Goal: Task Accomplishment & Management: Use online tool/utility

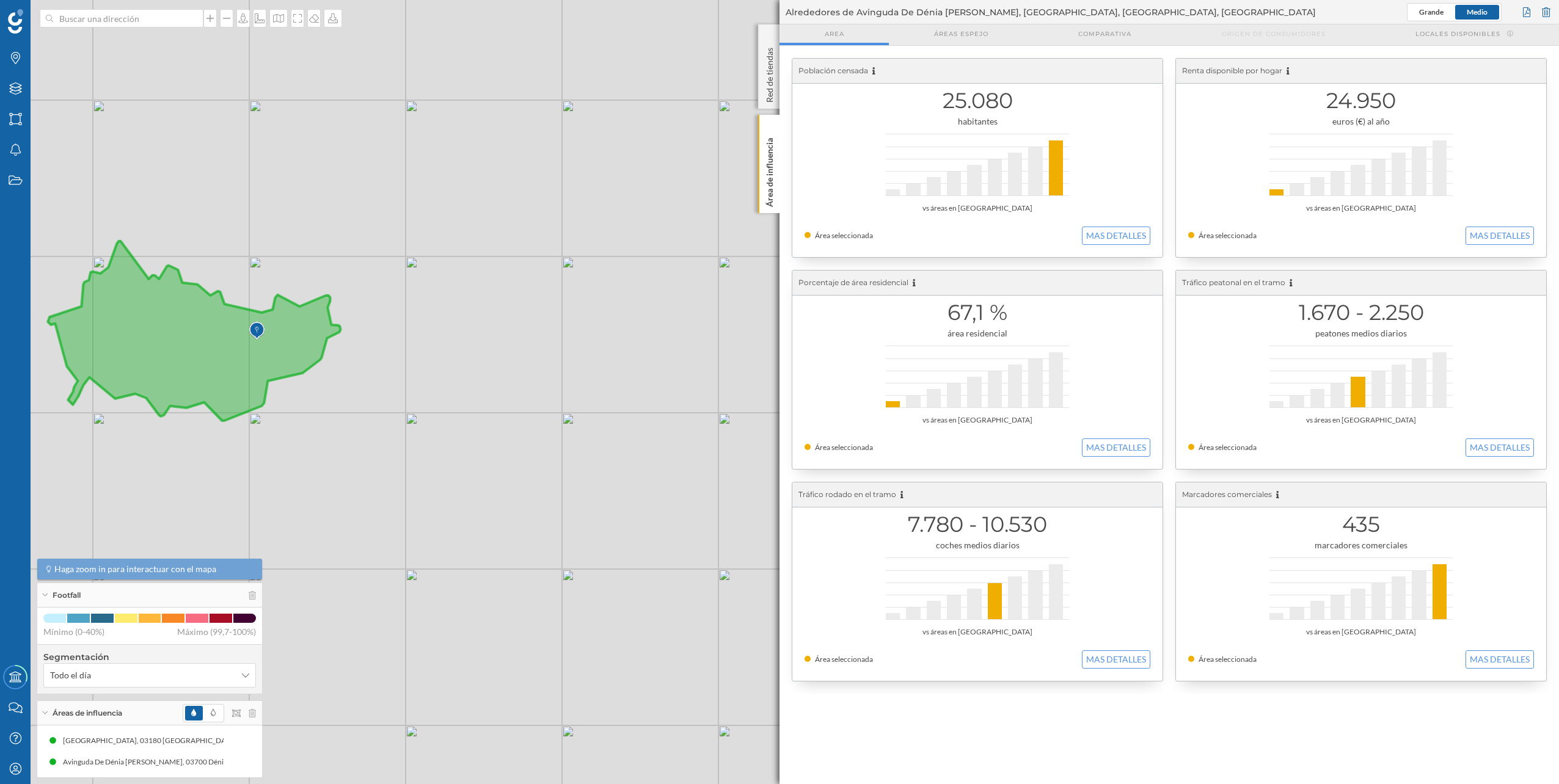
click at [251, 718] on div at bounding box center [220, 713] width 74 height 18
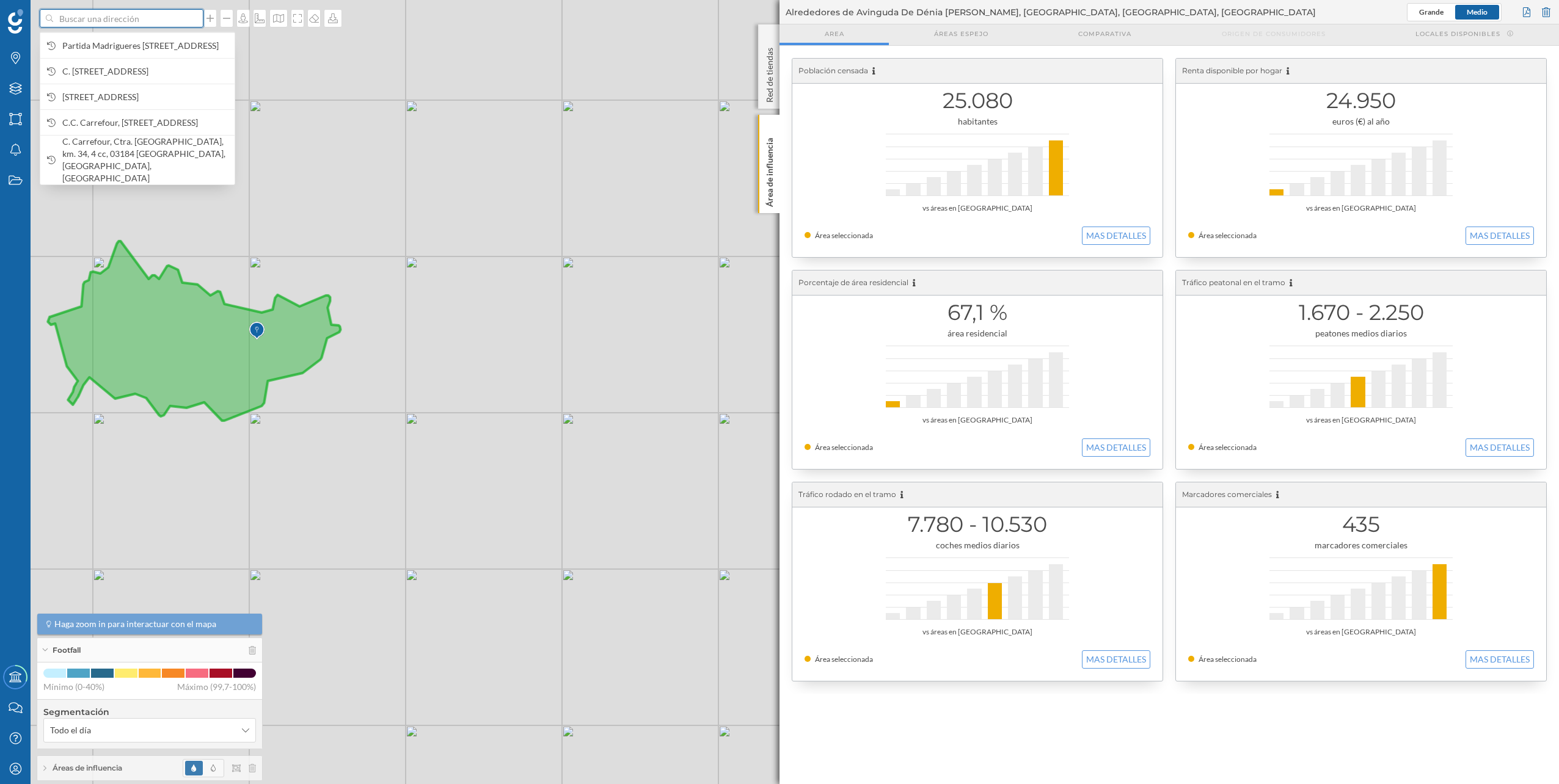
click at [141, 25] on input at bounding box center [121, 18] width 136 height 18
paste input "Avinguda de Dénia, s/n, 03016 [GEOGRAPHIC_DATA], [GEOGRAPHIC_DATA]"
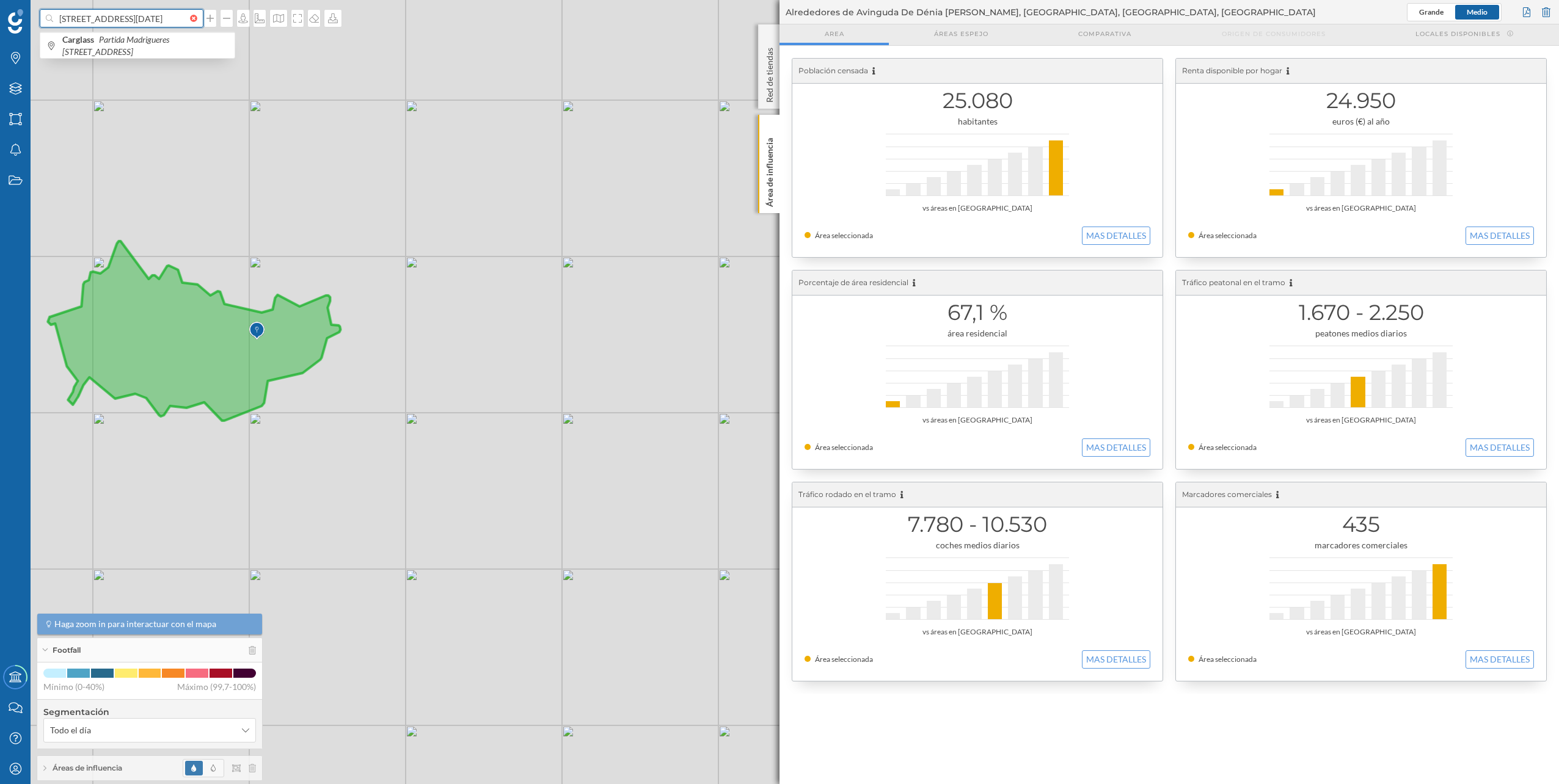
scroll to position [0, 95]
type input "[STREET_ADDRESS][DATE]"
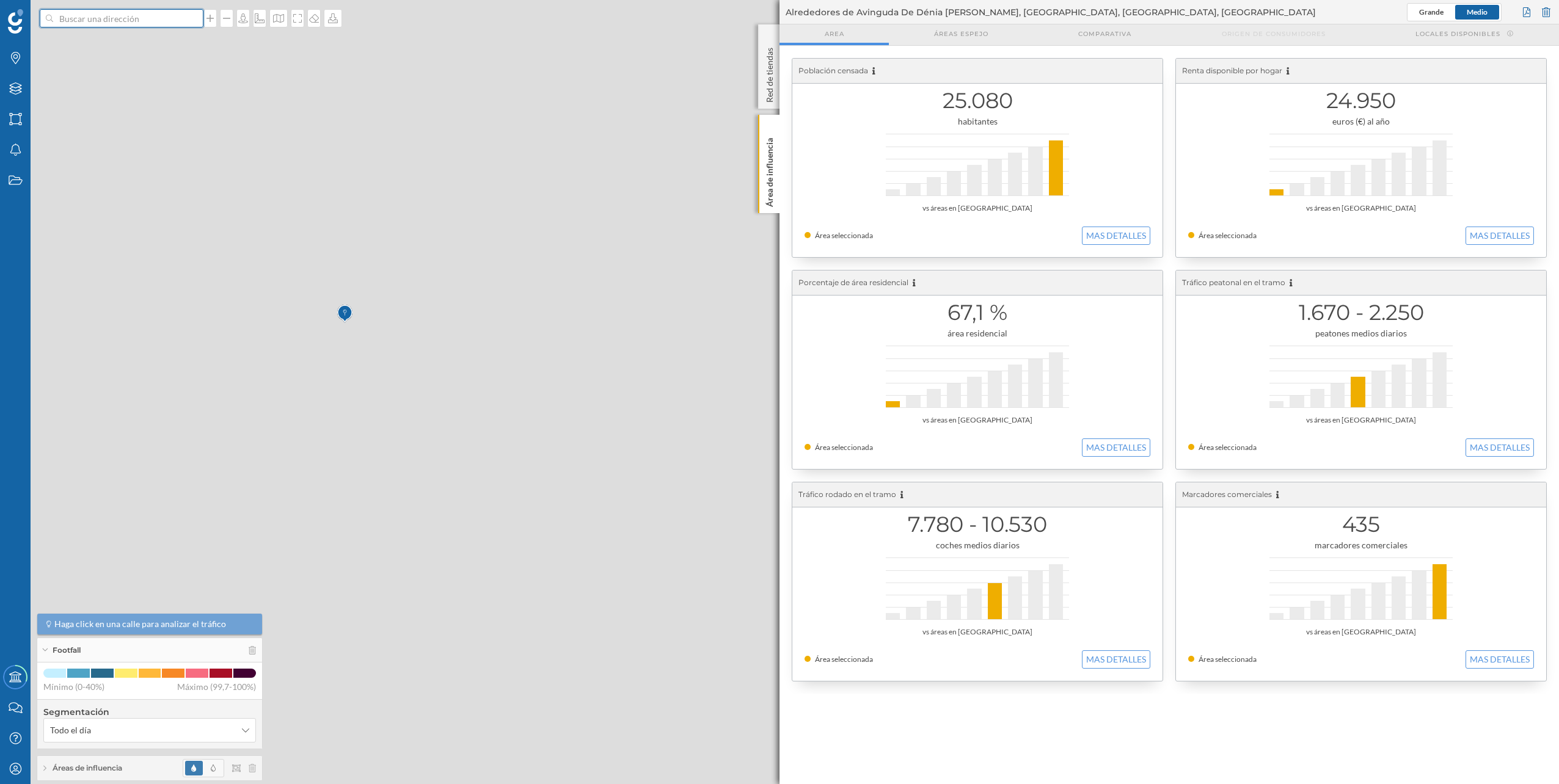
scroll to position [0, 0]
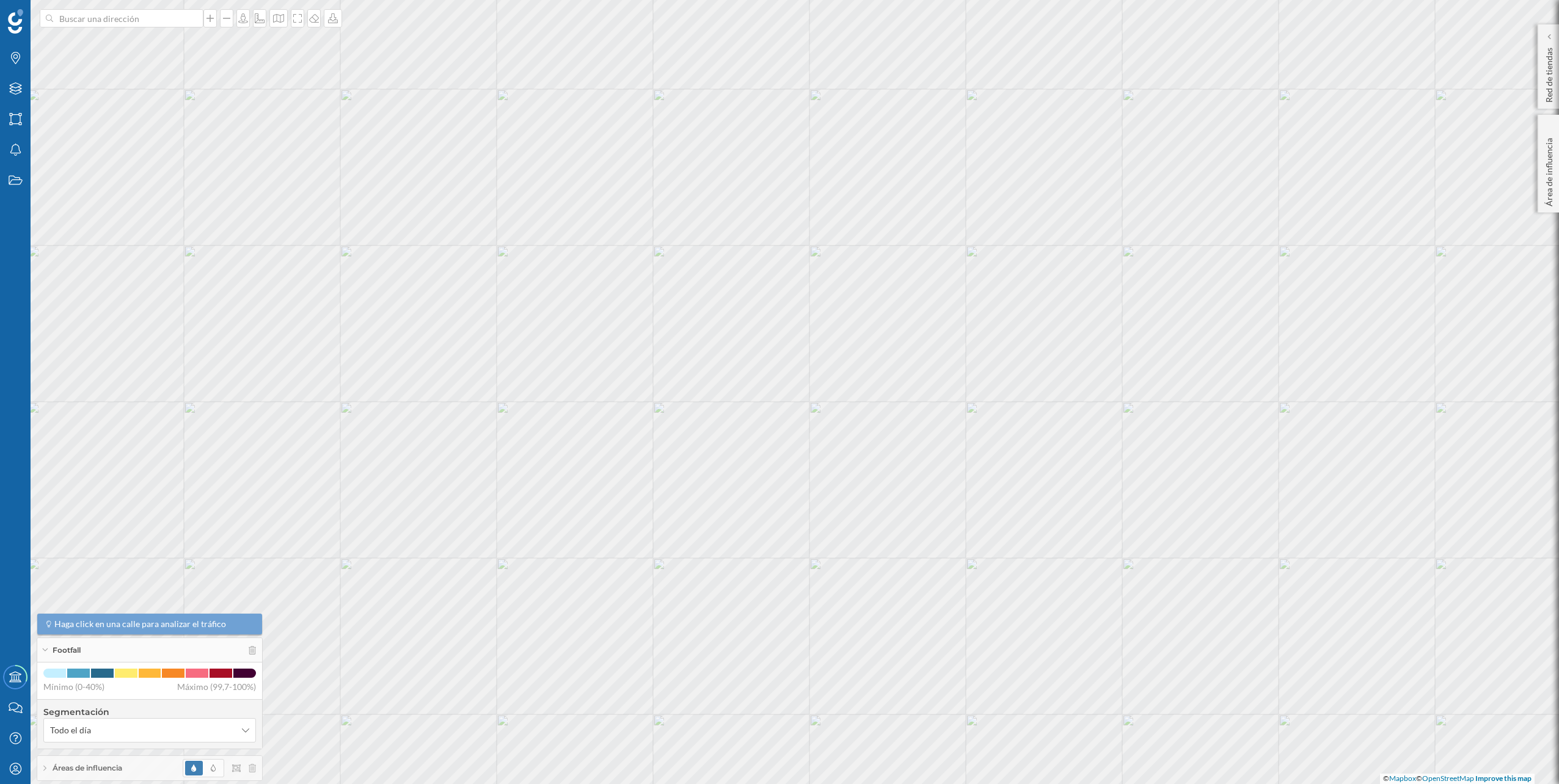
click at [399, 257] on div at bounding box center [399, 257] width 0 height 0
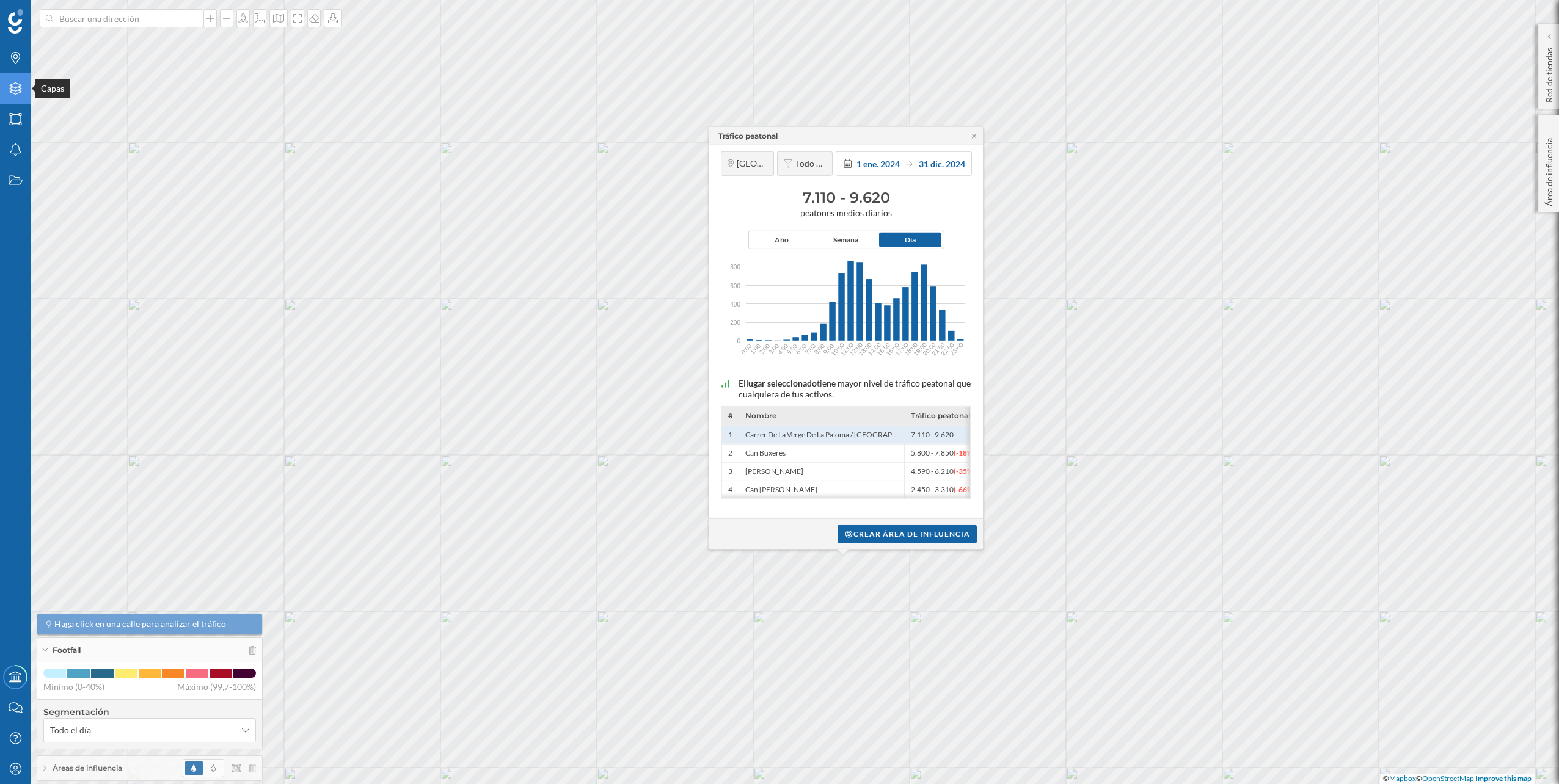
click at [8, 87] on icon "Capas" at bounding box center [15, 88] width 15 height 12
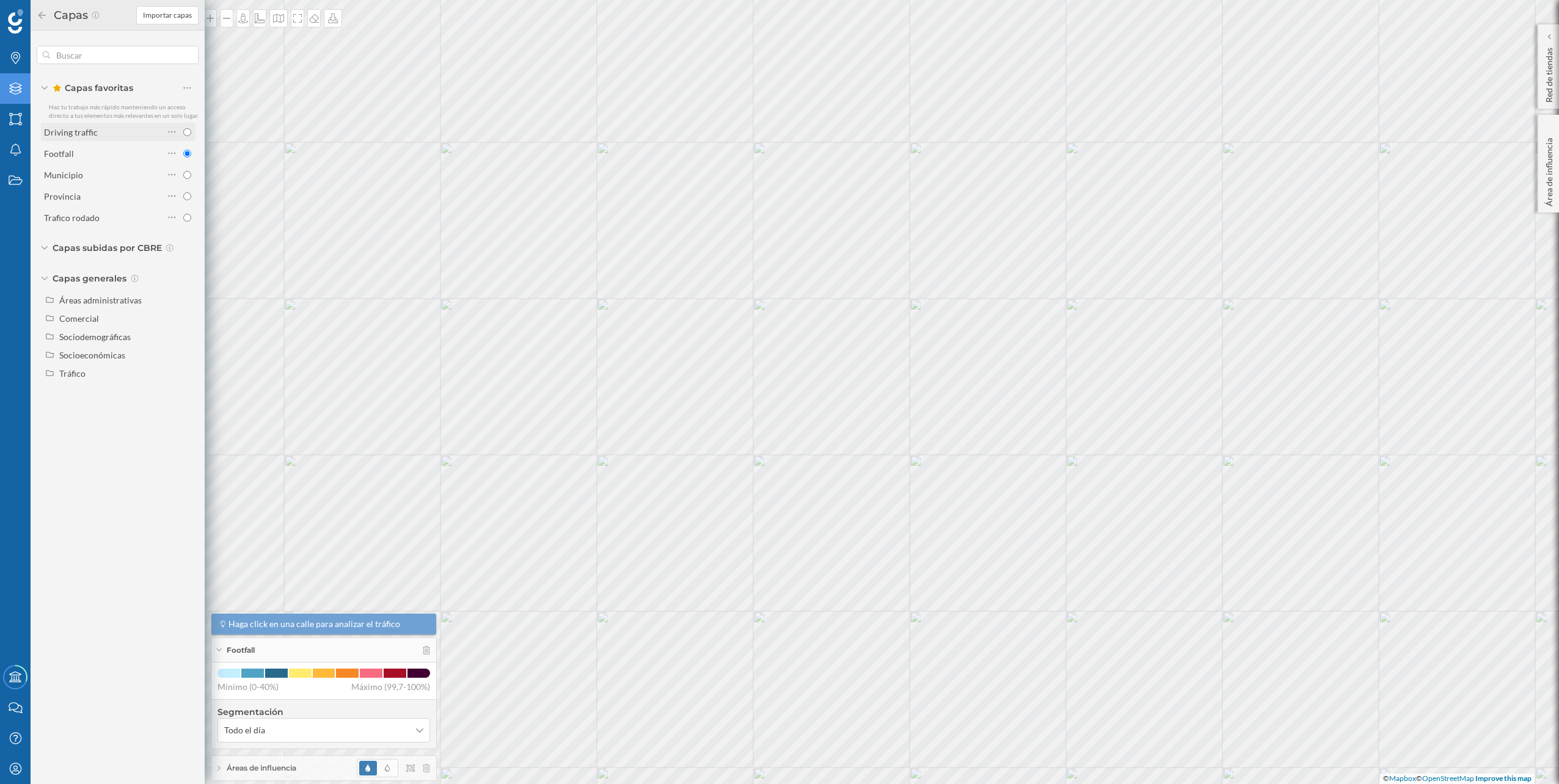
click at [116, 130] on div "Driving traffic" at bounding box center [104, 132] width 120 height 13
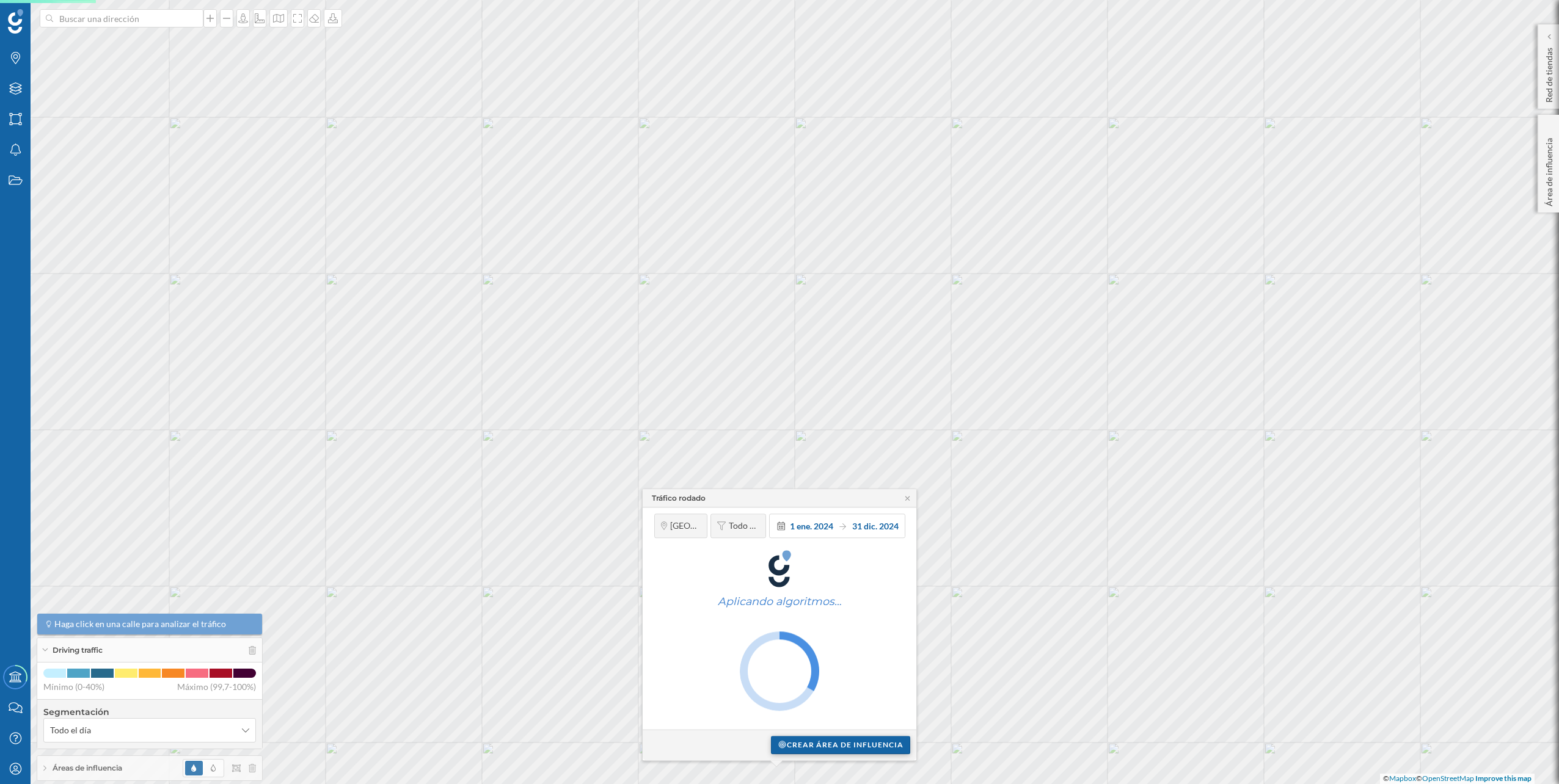
click at [822, 744] on div "Crear área de influencia" at bounding box center [841, 744] width 139 height 18
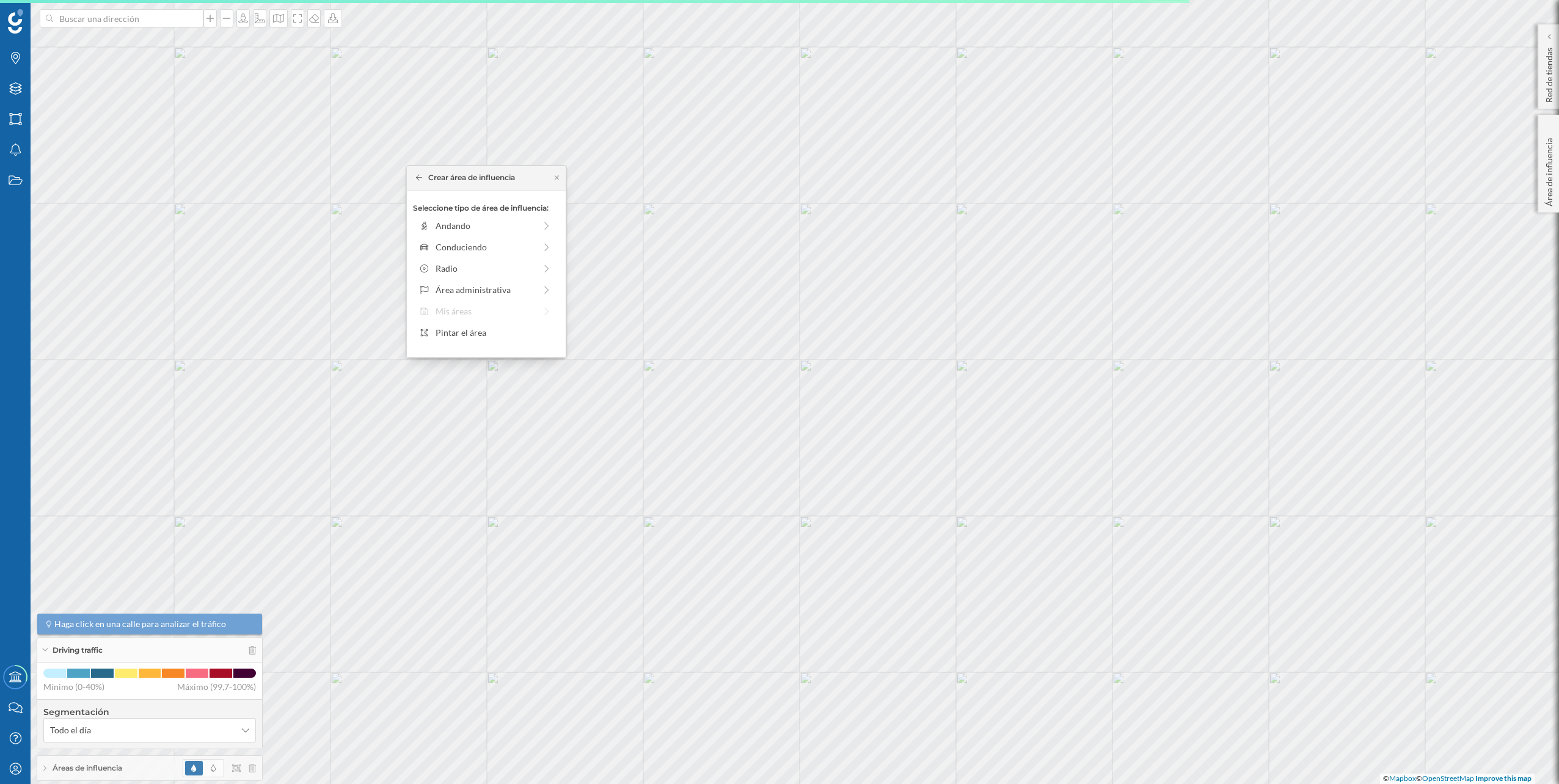
click at [461, 237] on div "Seleccione tipo de área de influencia: Andando Conduciendo Radio Área administr…" at bounding box center [486, 274] width 159 height 167
click at [464, 240] on div "Conduciendo" at bounding box center [486, 247] width 141 height 18
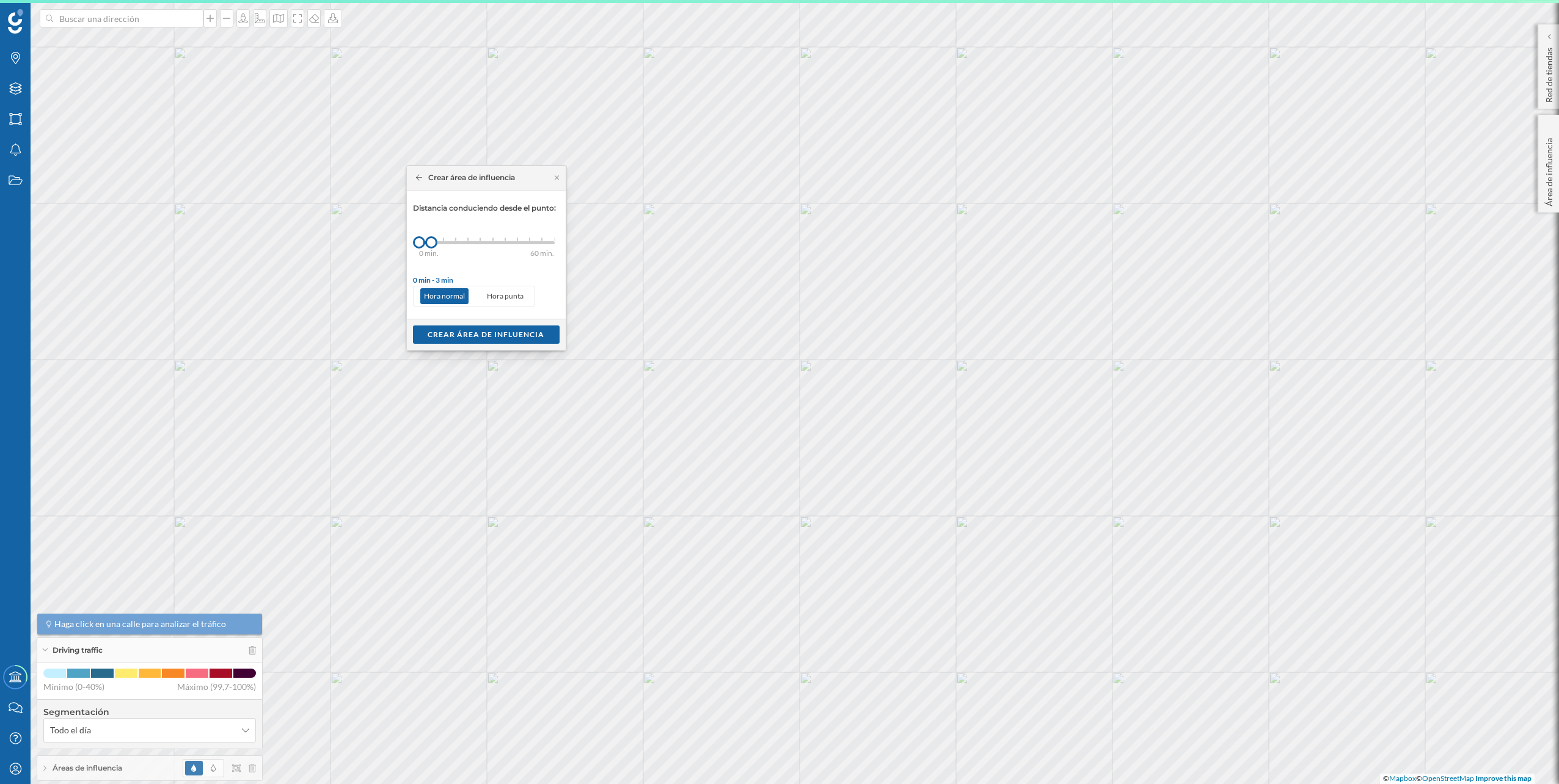
click at [446, 245] on div "0 min. 3 min. 5 min. 7 min. 10 min. 12 min. 15 min. 20 min. 30 min. 45 min. 50 …" at bounding box center [487, 243] width 136 height 15
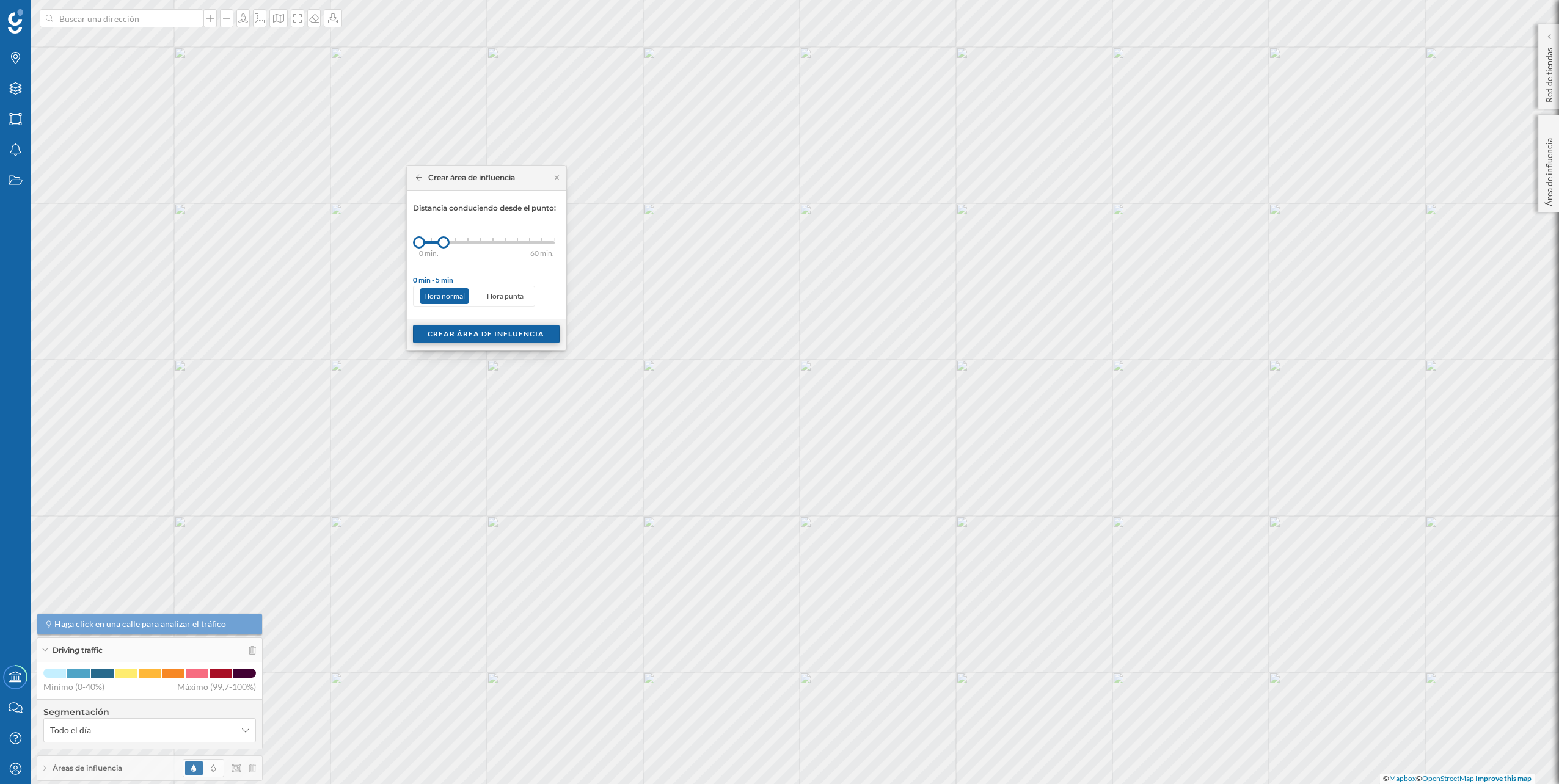
click at [498, 331] on div "Crear área de influencia" at bounding box center [486, 334] width 147 height 18
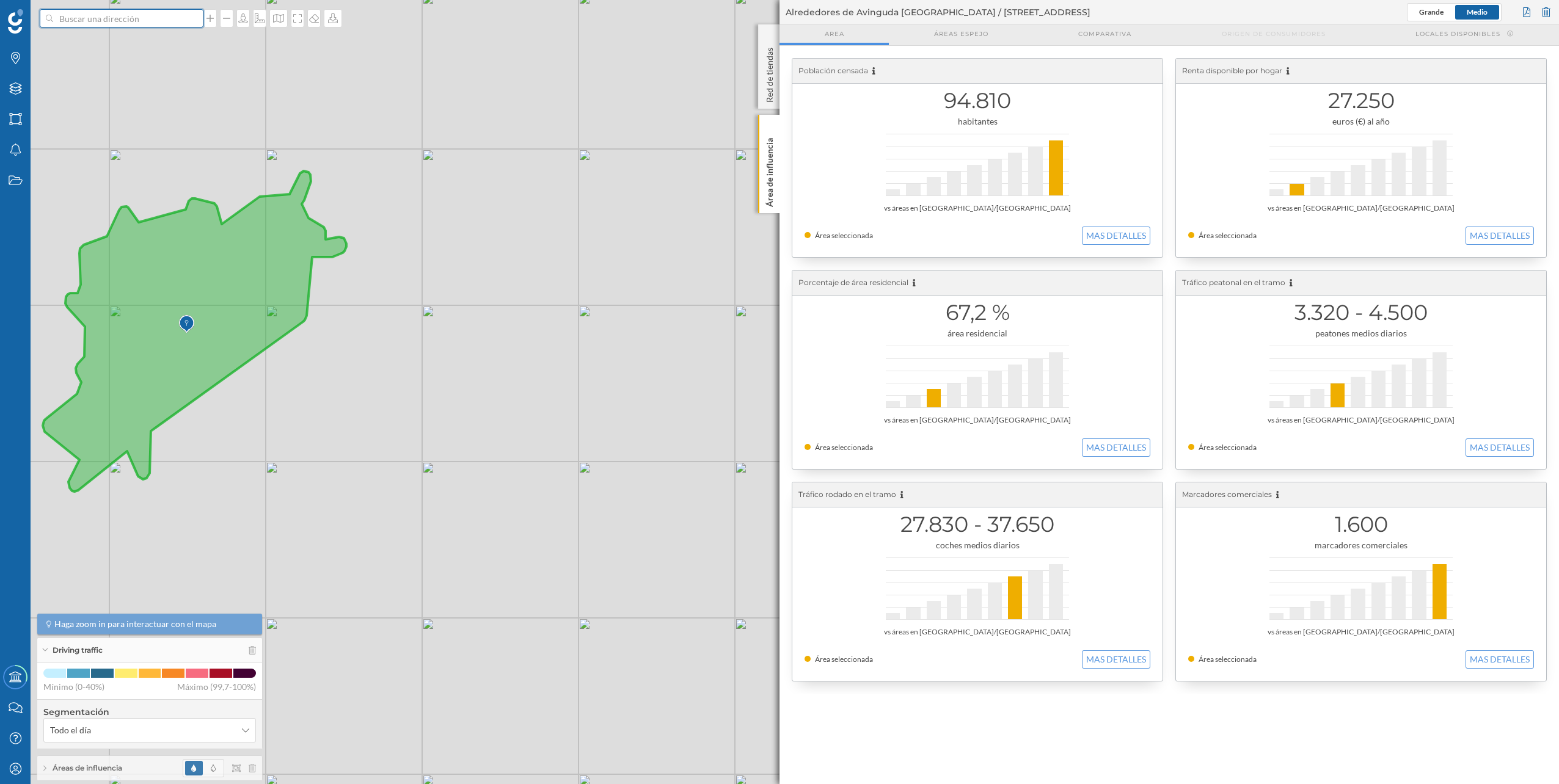
click at [118, 17] on input at bounding box center [121, 18] width 136 height 18
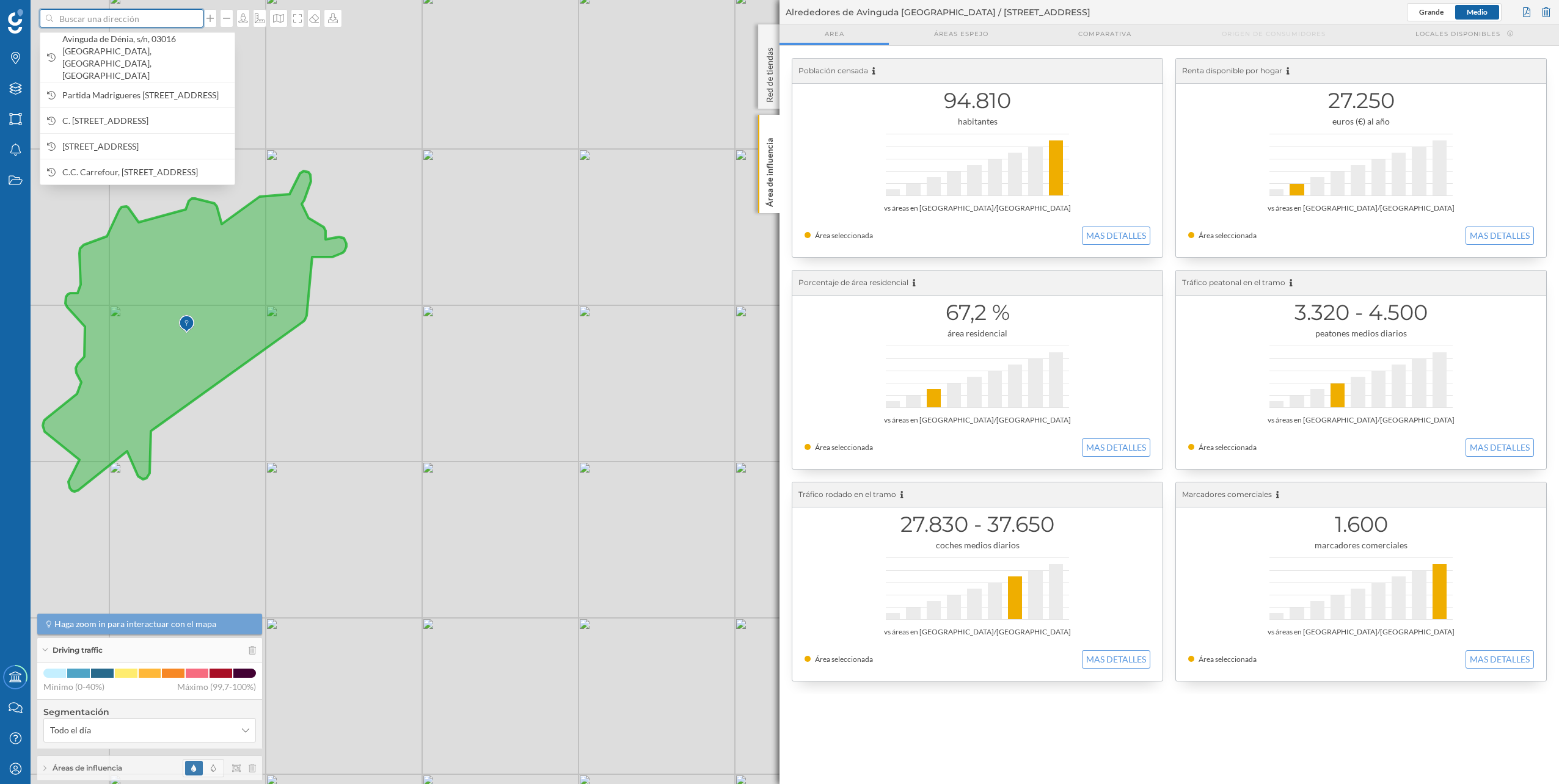
paste input "C. [PERSON_NAME][STREET_ADDRESS]"
type input "C. [PERSON_NAME][STREET_ADDRESS] gran via"
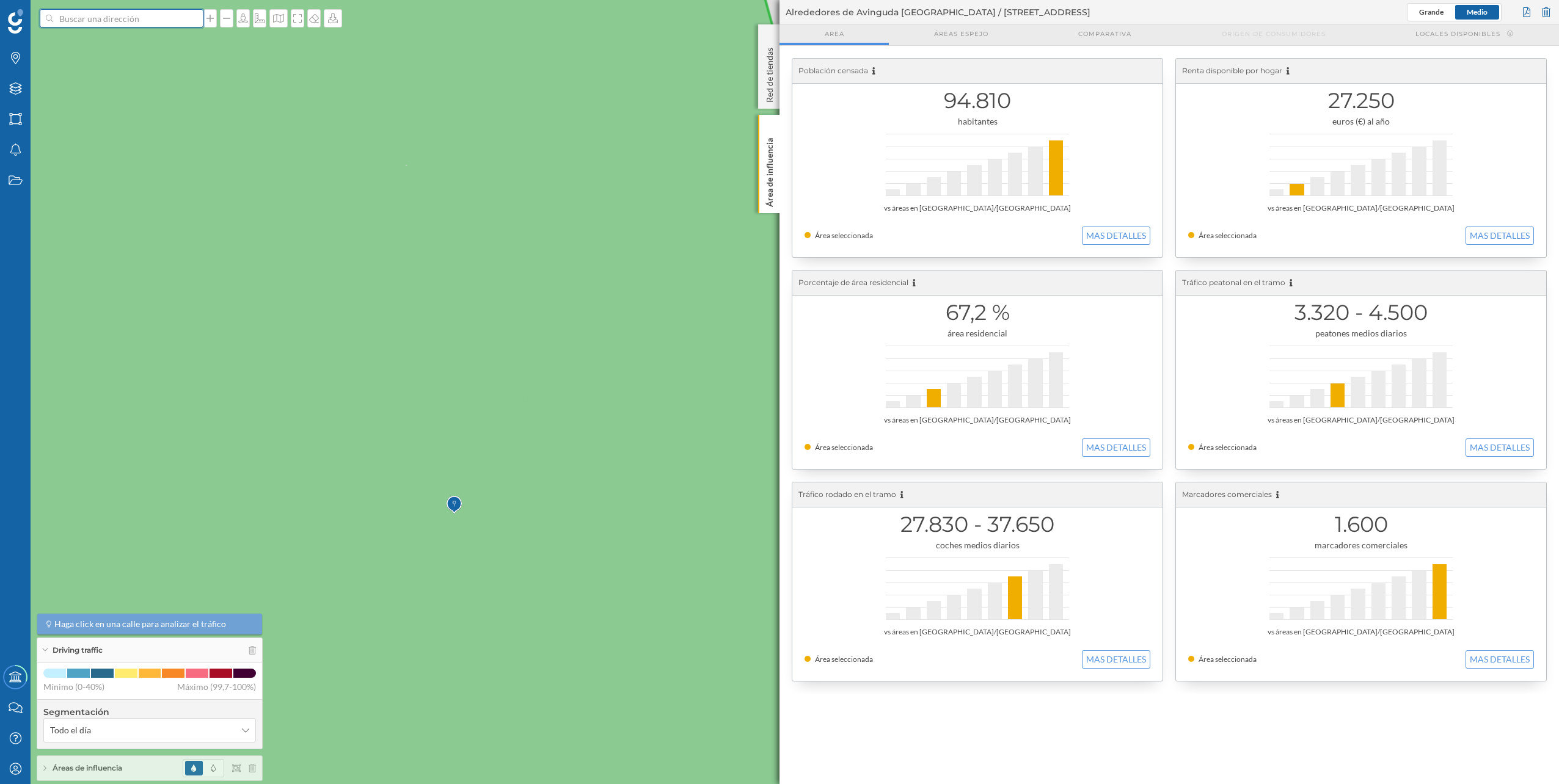
scroll to position [0, 0]
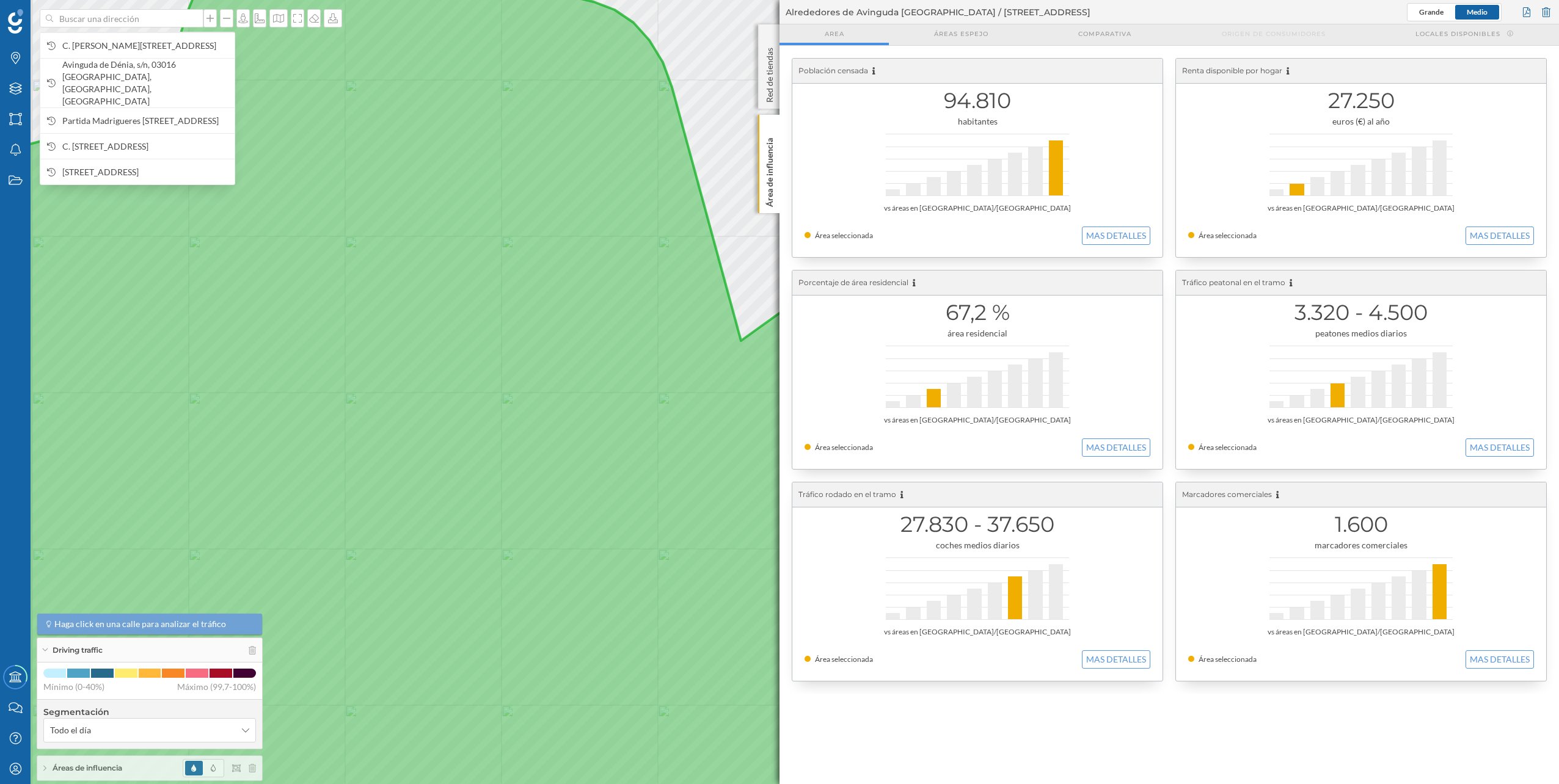
drag, startPoint x: 486, startPoint y: 508, endPoint x: 548, endPoint y: 434, distance: 96.5
click at [254, 770] on icon at bounding box center [252, 768] width 7 height 9
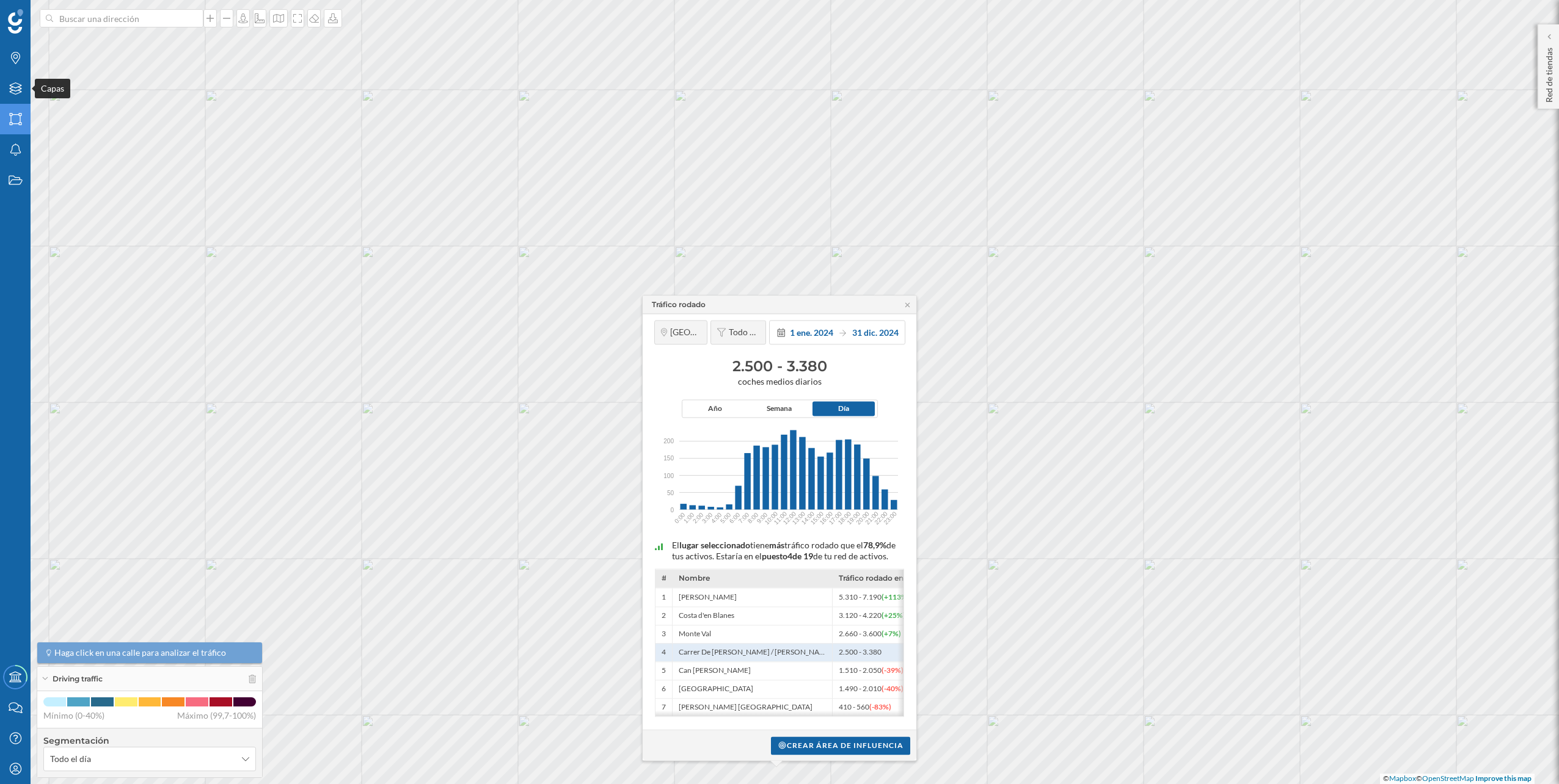
click at [17, 107] on div "Áreas" at bounding box center [15, 119] width 30 height 30
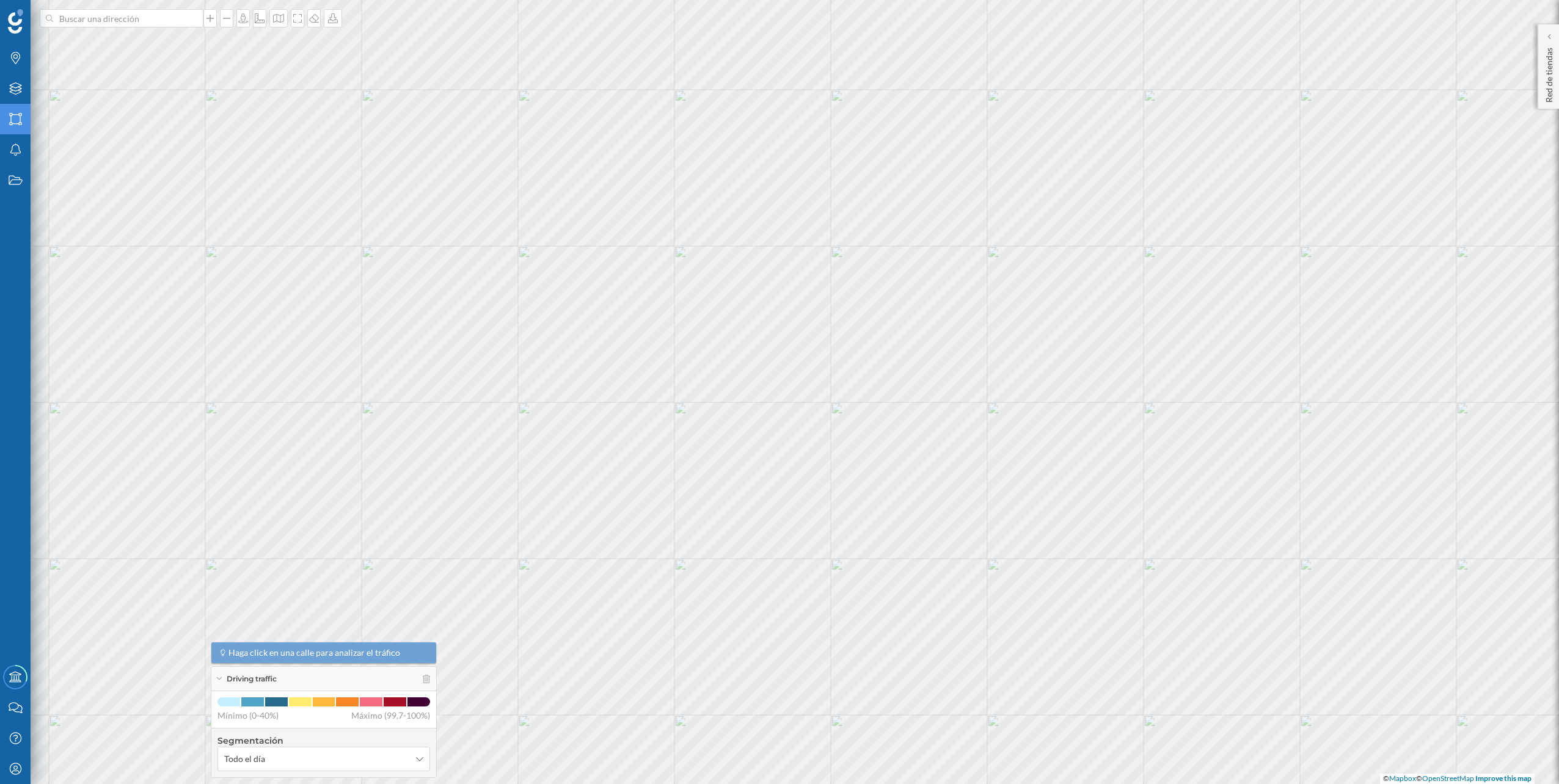
click at [17, 107] on div "Áreas" at bounding box center [15, 119] width 30 height 30
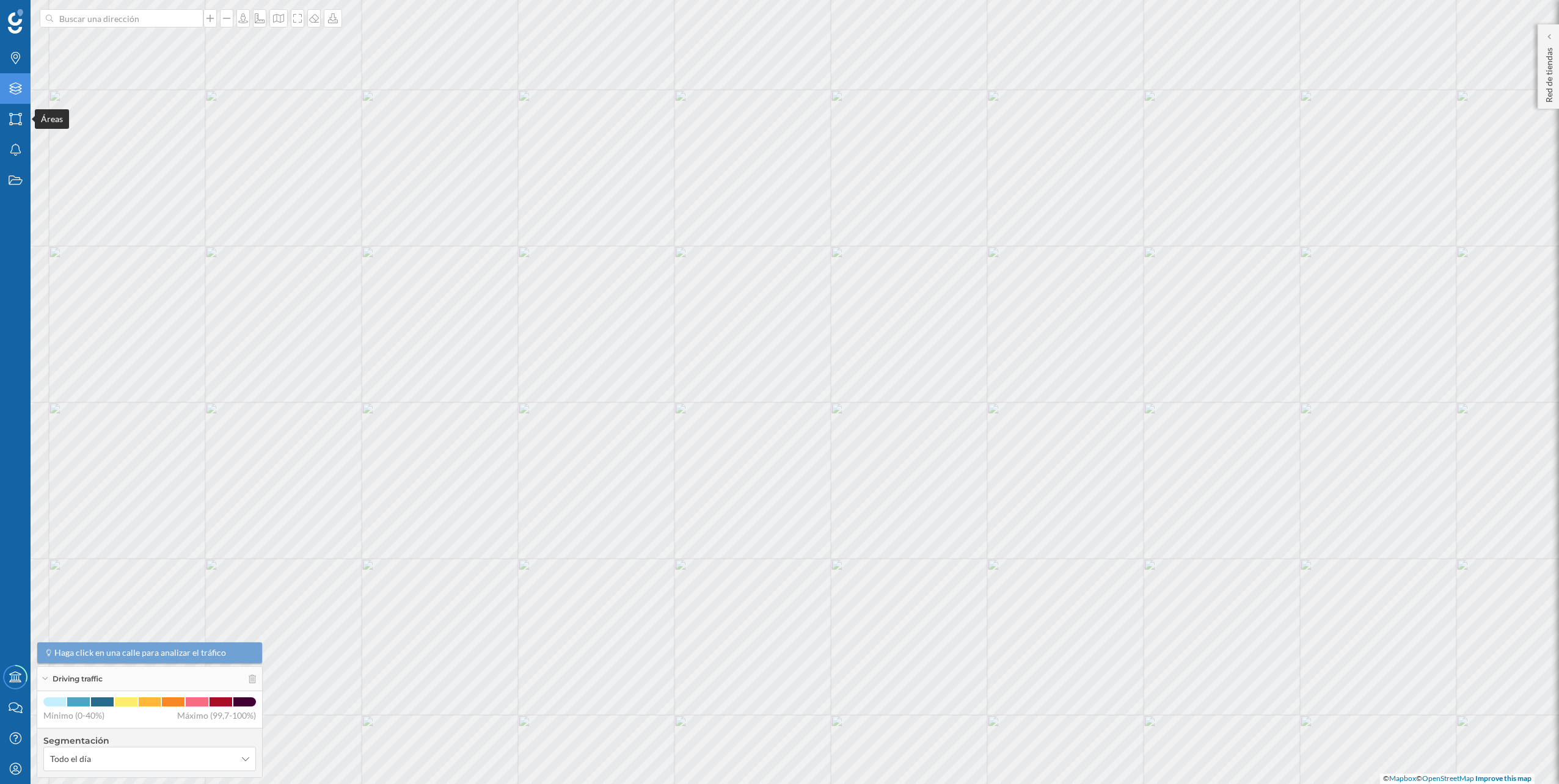
drag, startPoint x: 17, startPoint y: 107, endPoint x: 8, endPoint y: 81, distance: 27.5
click at [8, 81] on div "Capas" at bounding box center [15, 89] width 30 height 30
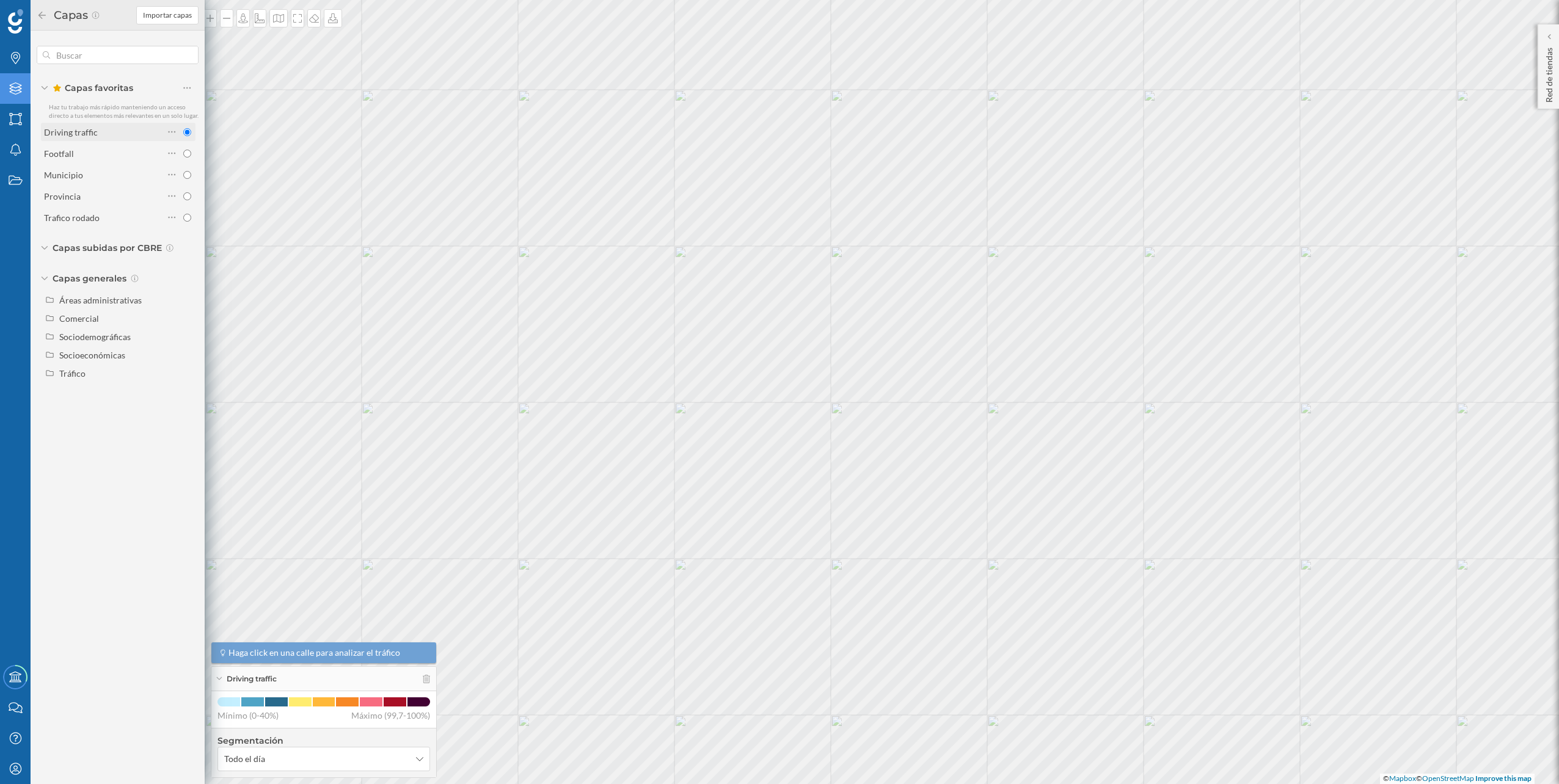
click at [108, 136] on div "Driving traffic" at bounding box center [104, 132] width 120 height 13
click at [113, 141] on div "Driving traffic Footfall Municipio Provincia [GEOGRAPHIC_DATA] rodado" at bounding box center [118, 175] width 162 height 104
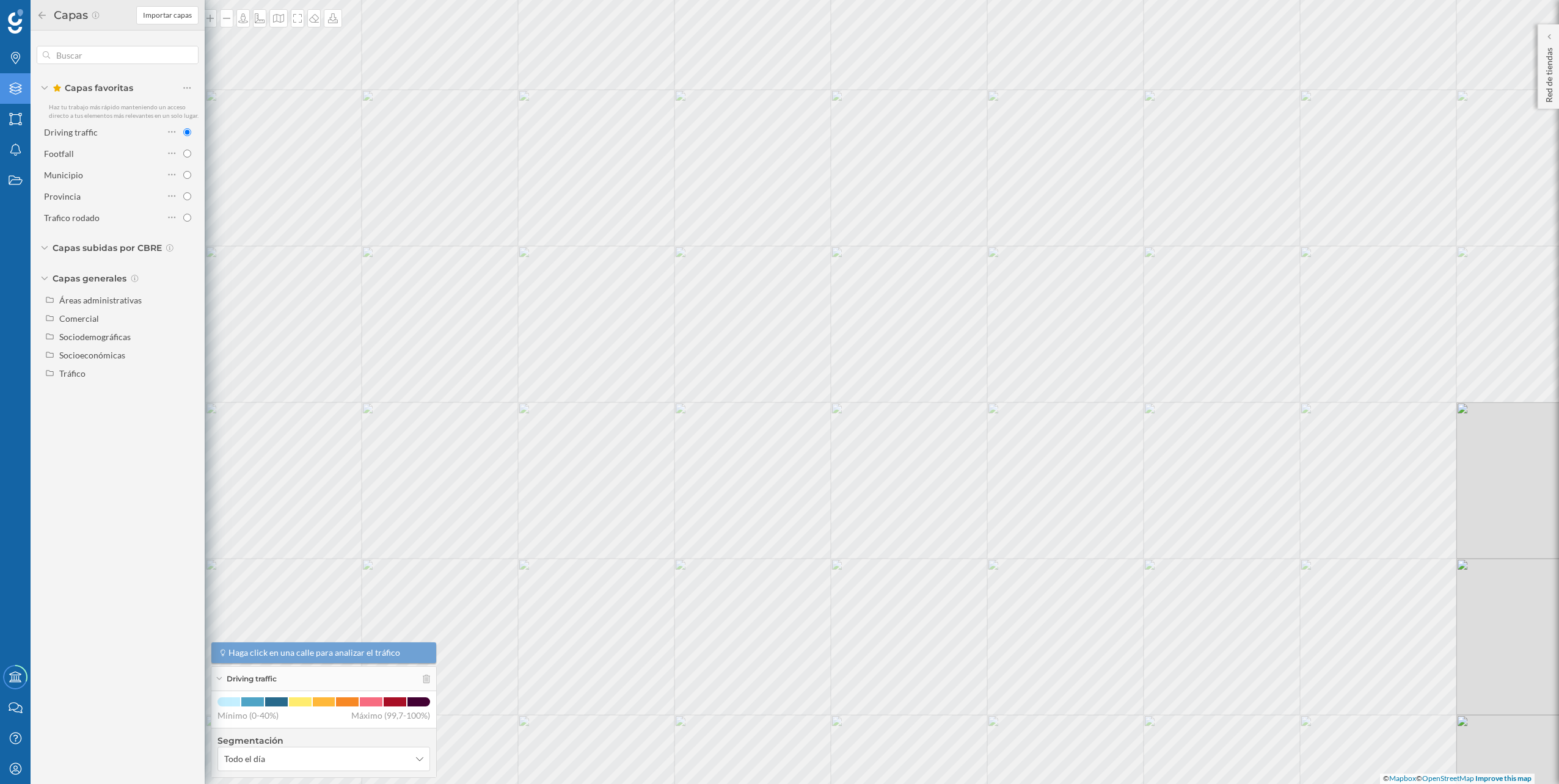
click at [113, 141] on div "Driving traffic Footfall Municipio Provincia [GEOGRAPHIC_DATA] rodado" at bounding box center [118, 175] width 162 height 104
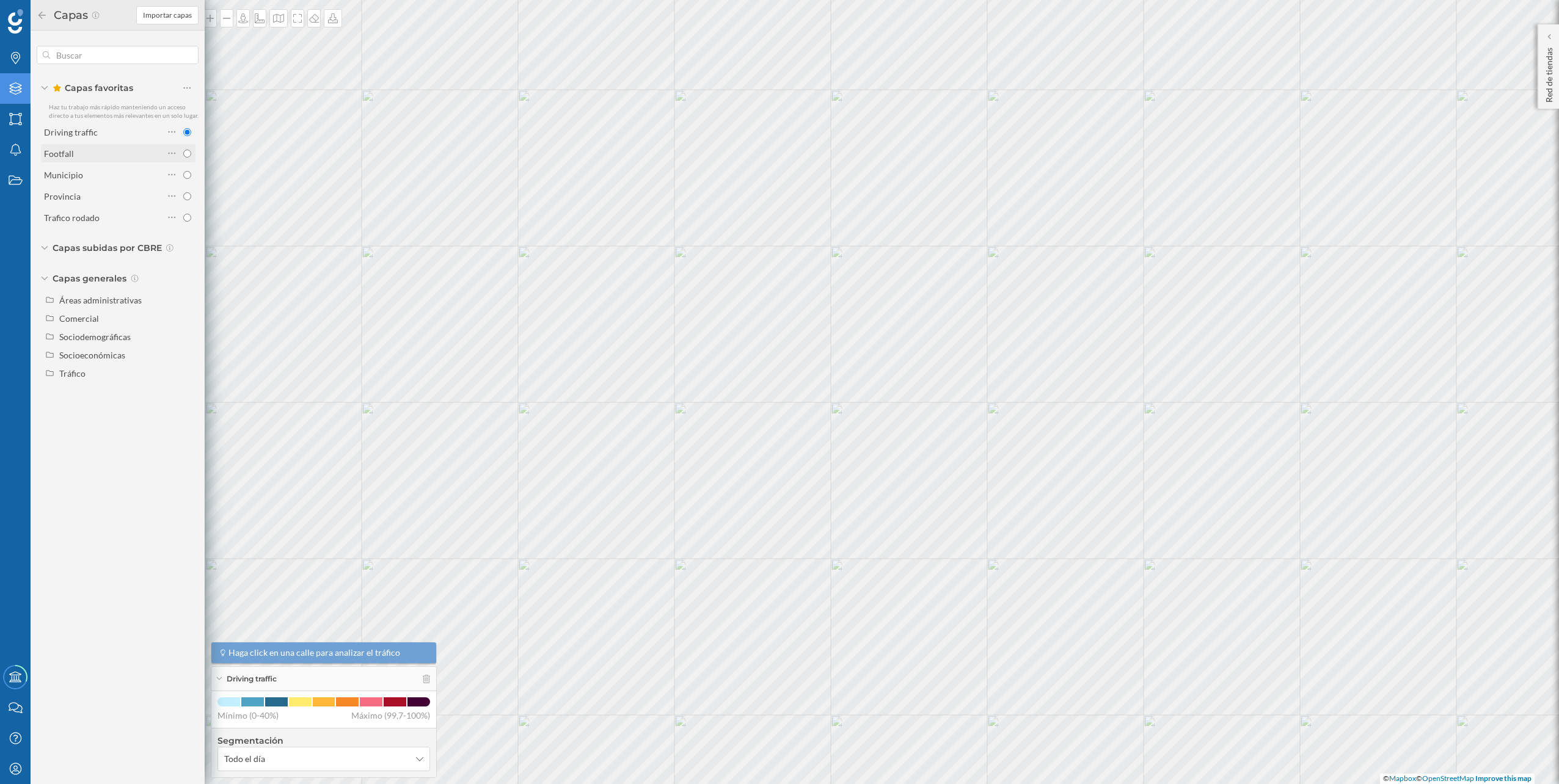
click at [116, 145] on div "Footfall" at bounding box center [104, 153] width 120 height 17
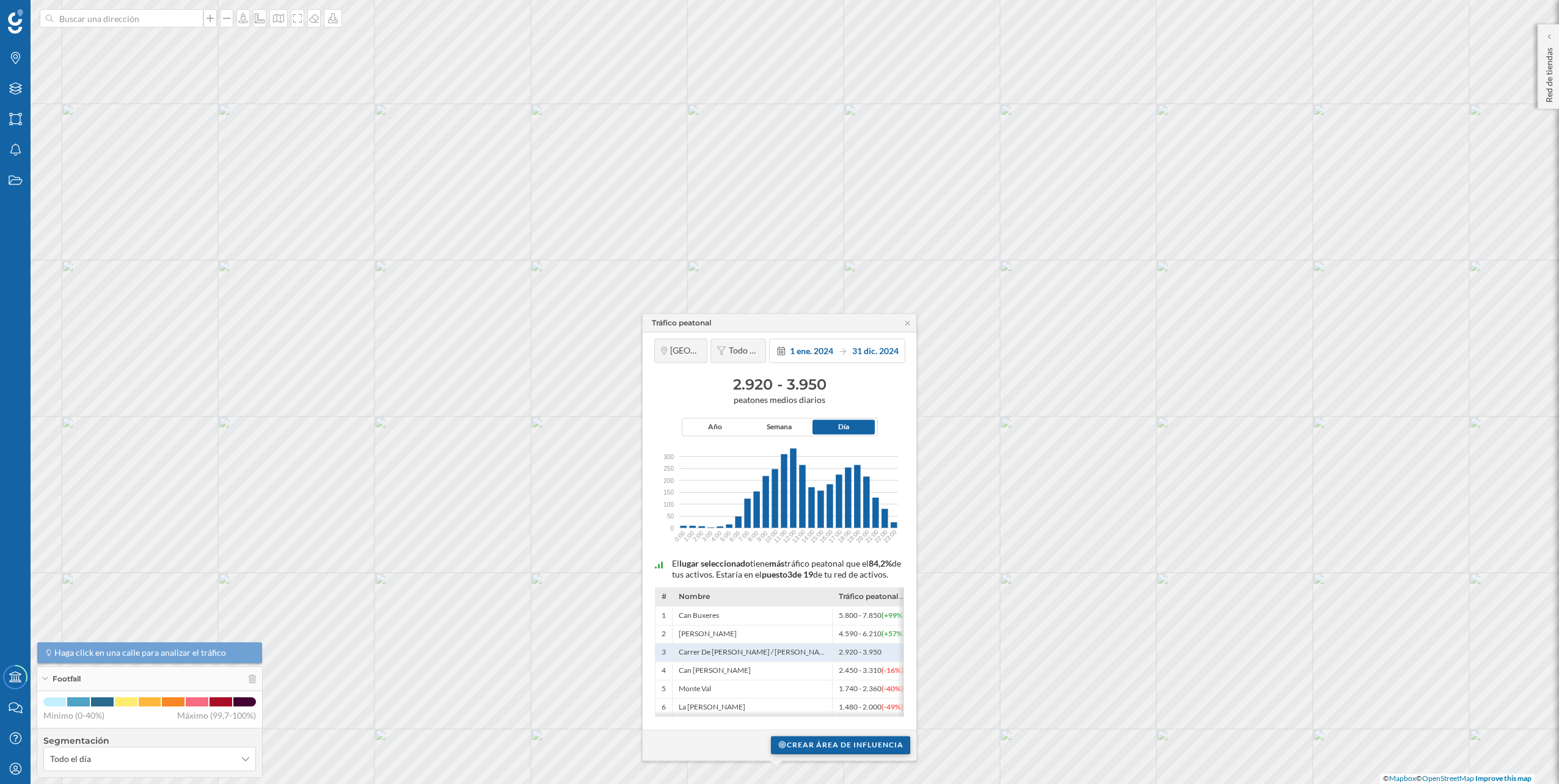
click at [825, 739] on div "Crear área de influencia" at bounding box center [841, 744] width 139 height 18
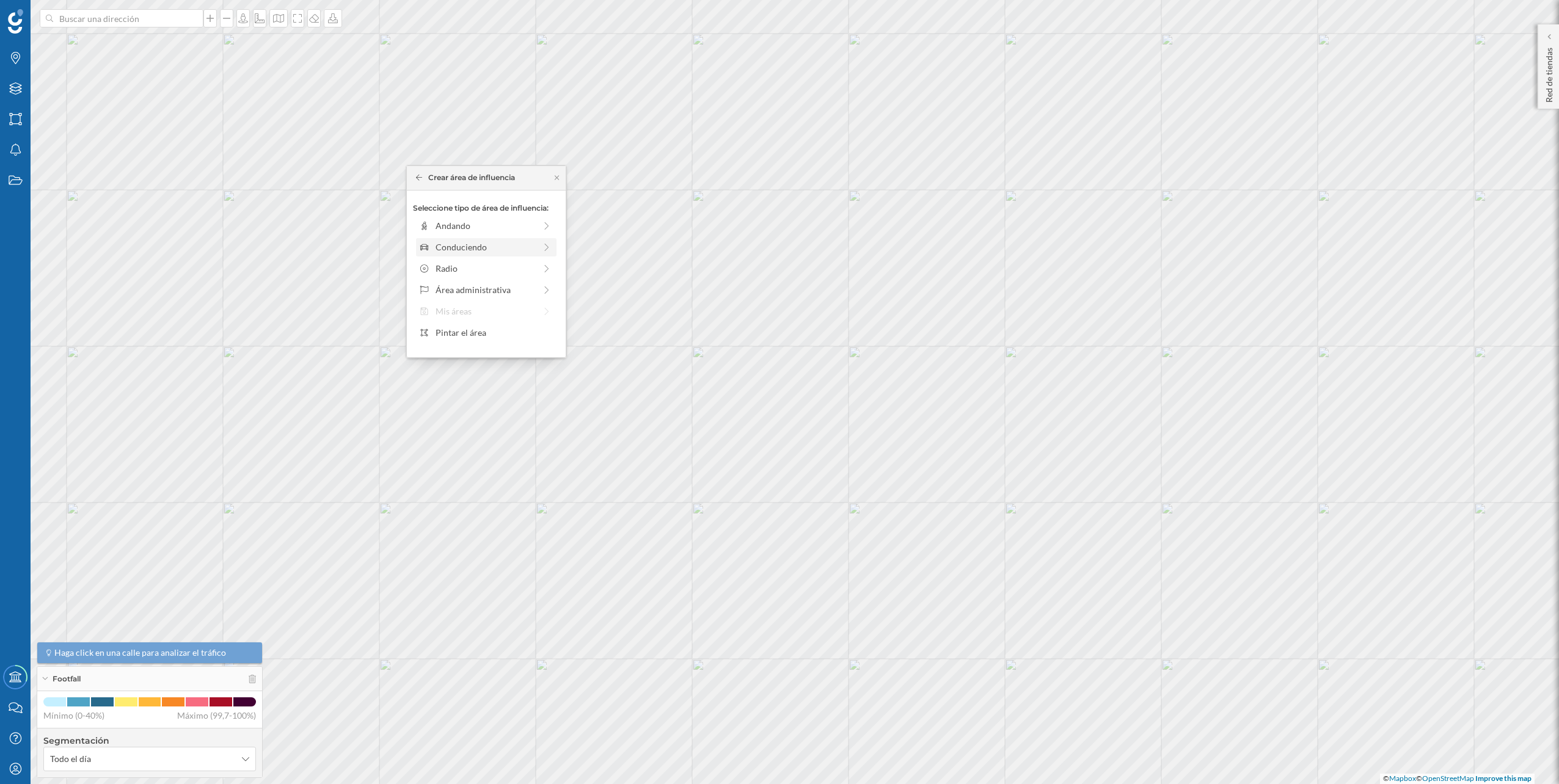
click at [542, 253] on div at bounding box center [546, 247] width 11 height 13
click at [441, 243] on div "0 min. 3 min. 5 min. 7 min. 10 min. 12 min. 15 min. 20 min. 30 min. 45 min. 50 …" at bounding box center [487, 243] width 136 height 3
click at [482, 339] on div "Crear área de influencia" at bounding box center [486, 334] width 147 height 18
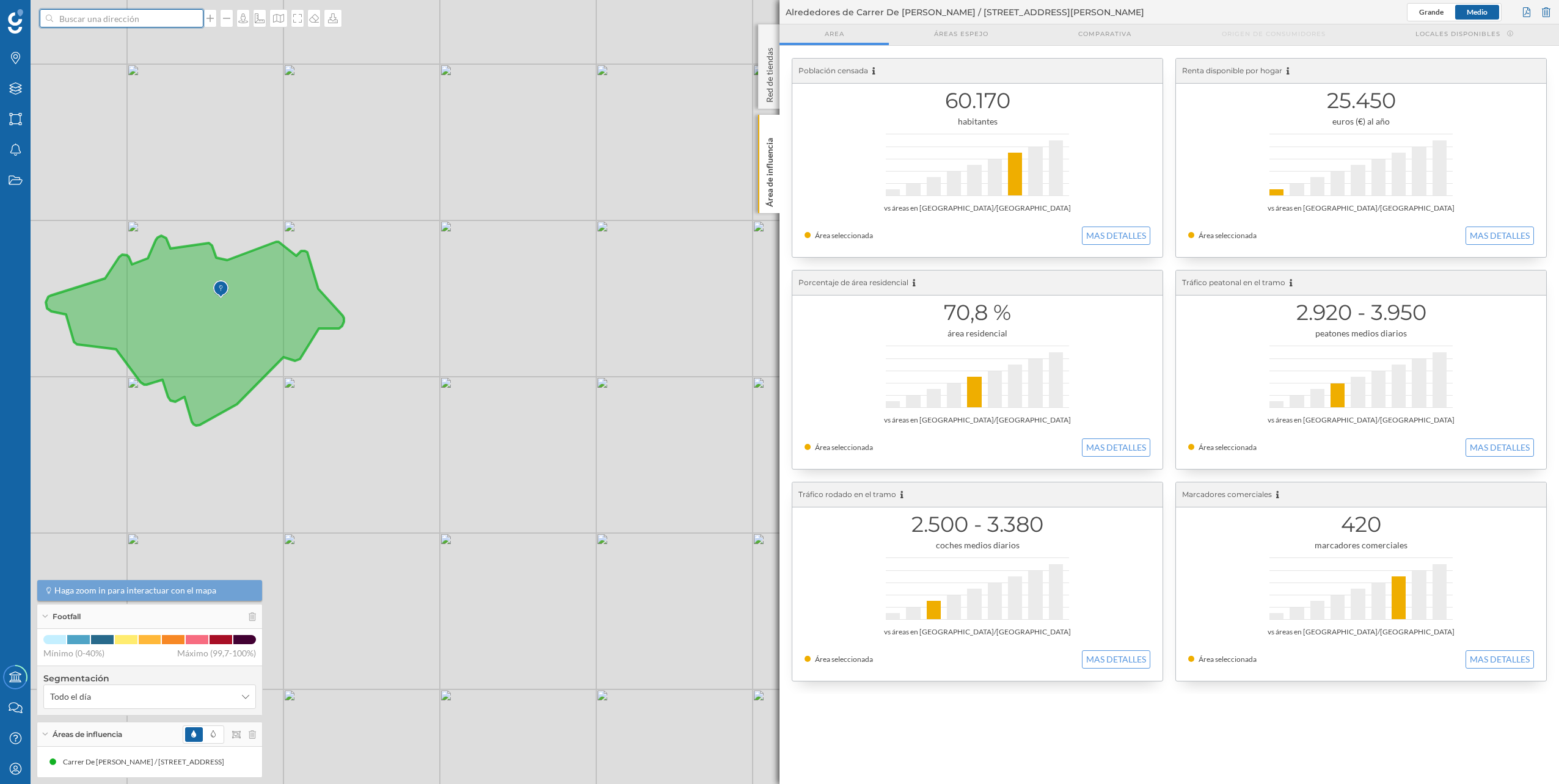
click at [136, 26] on input at bounding box center [121, 18] width 136 height 18
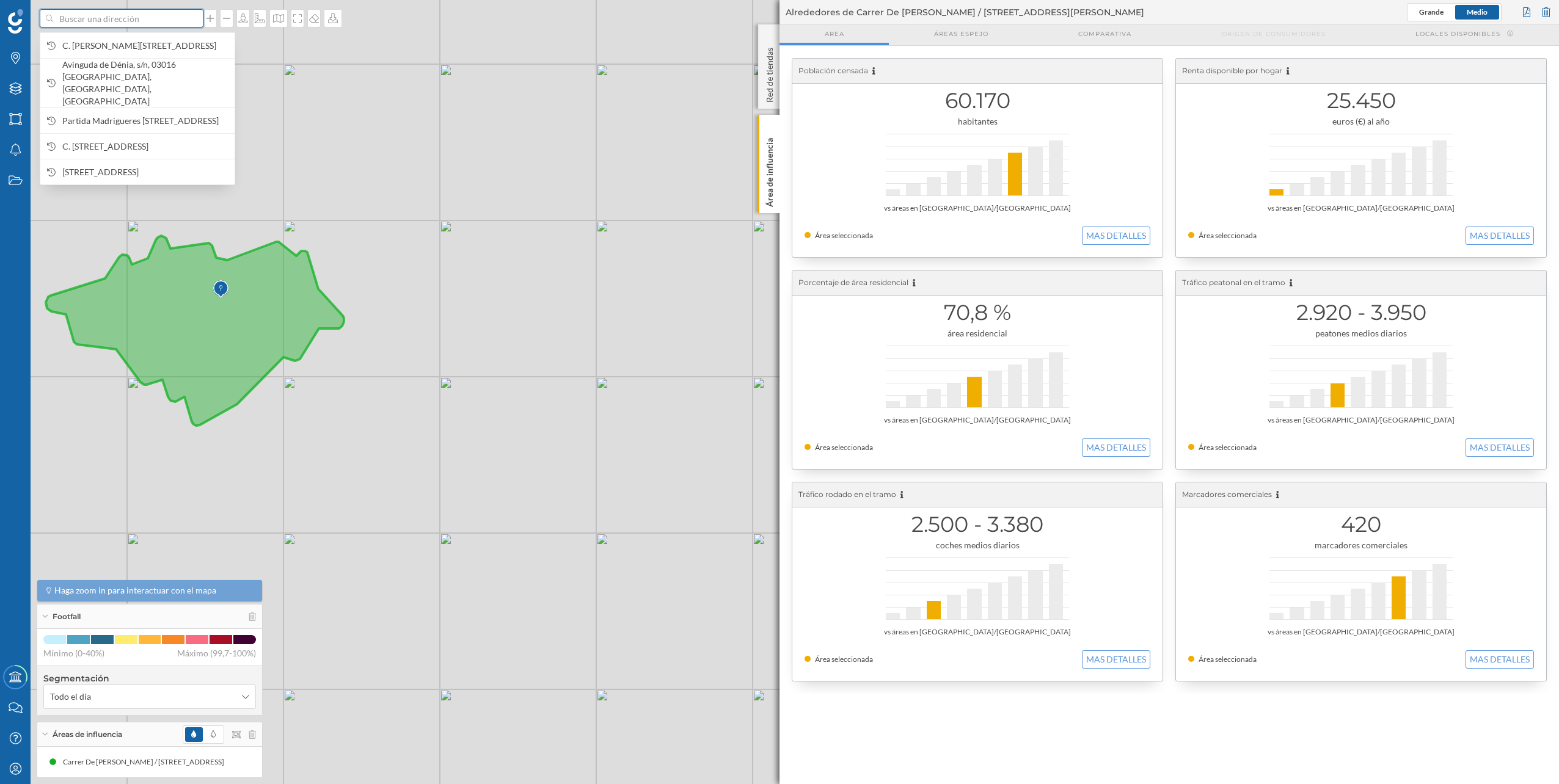
paste input "[STREET_ADDRESS][PERSON_NAME]"
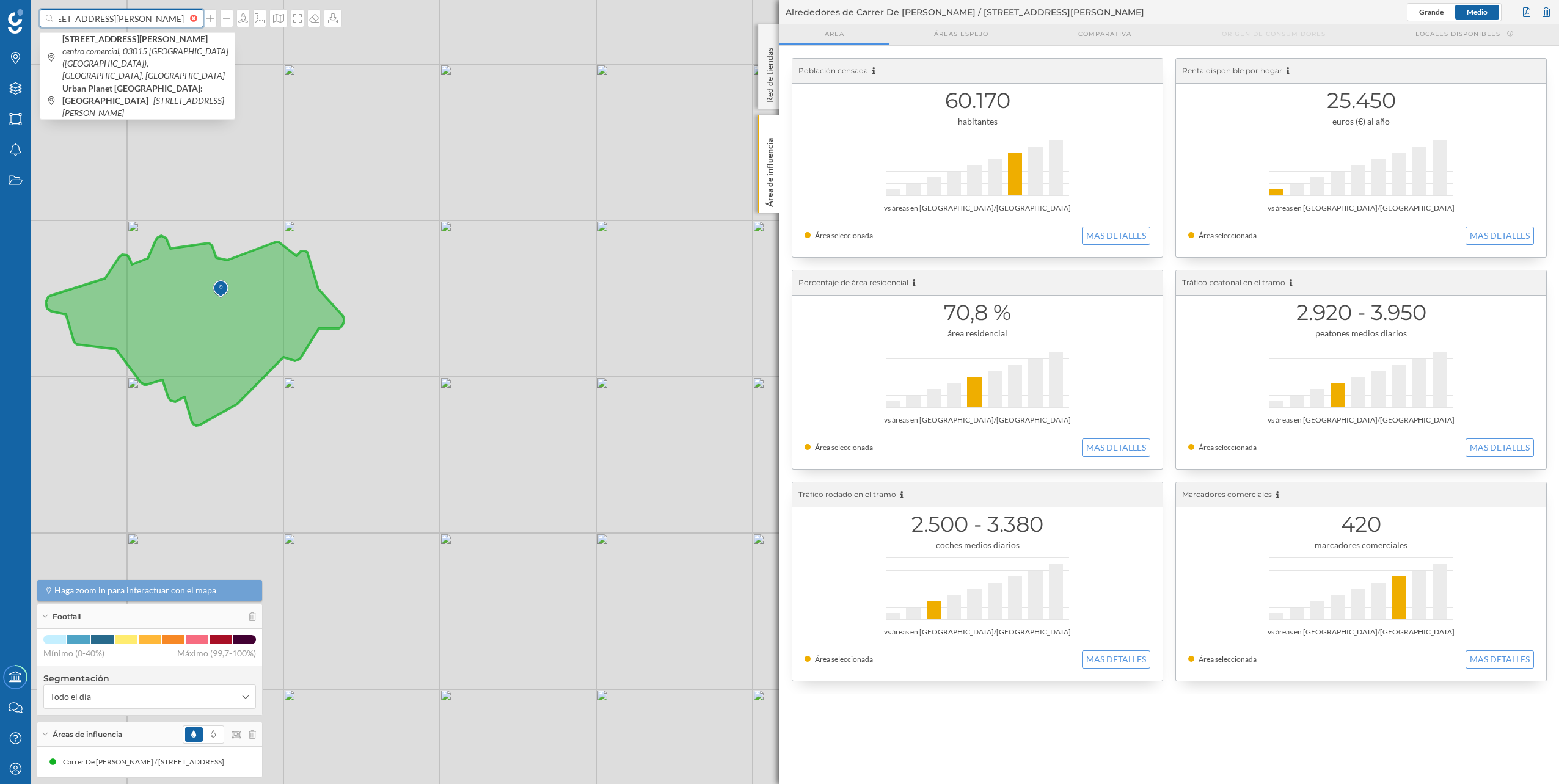
type input "[STREET_ADDRESS][PERSON_NAME]"
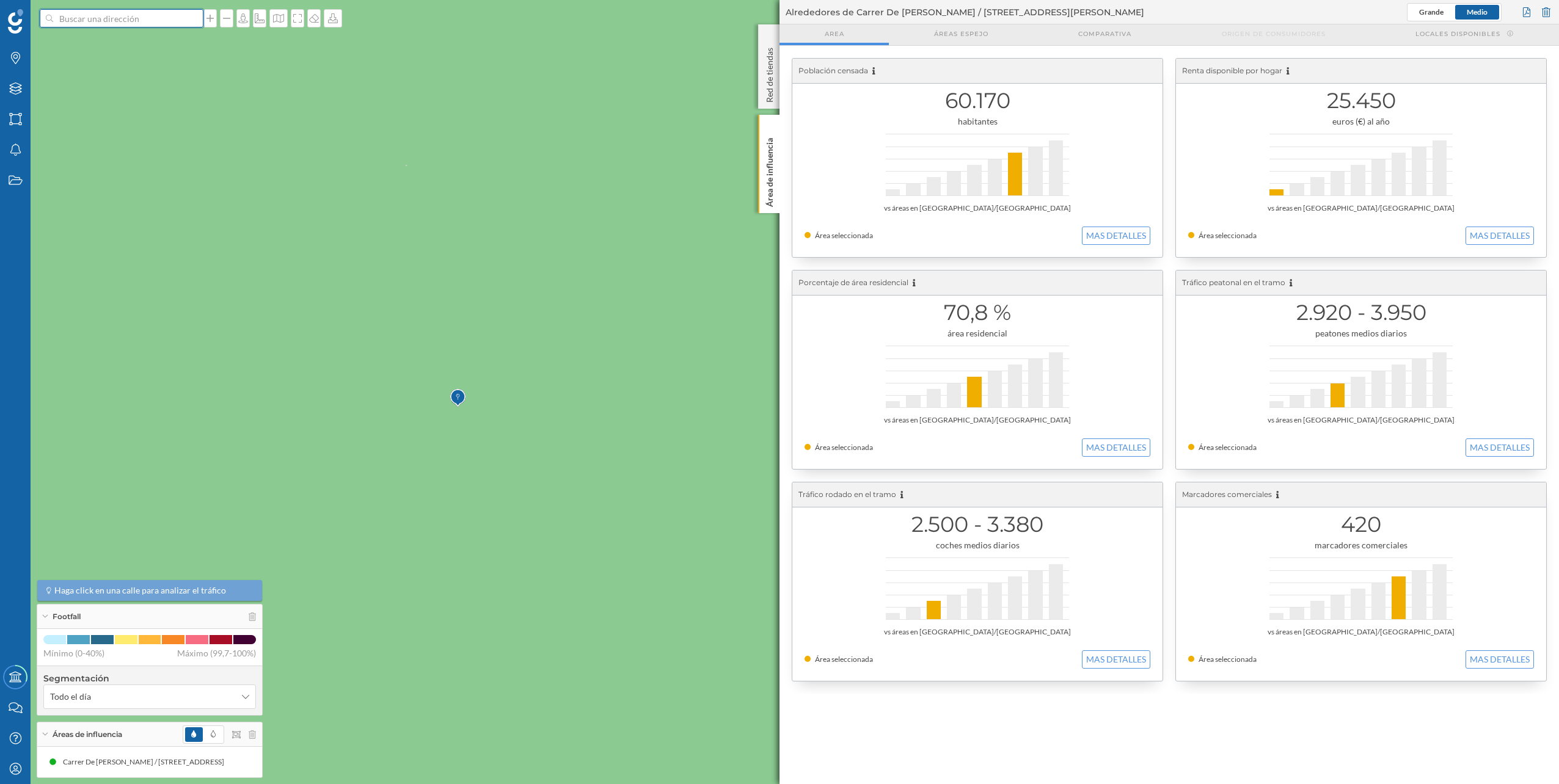
scroll to position [0, 0]
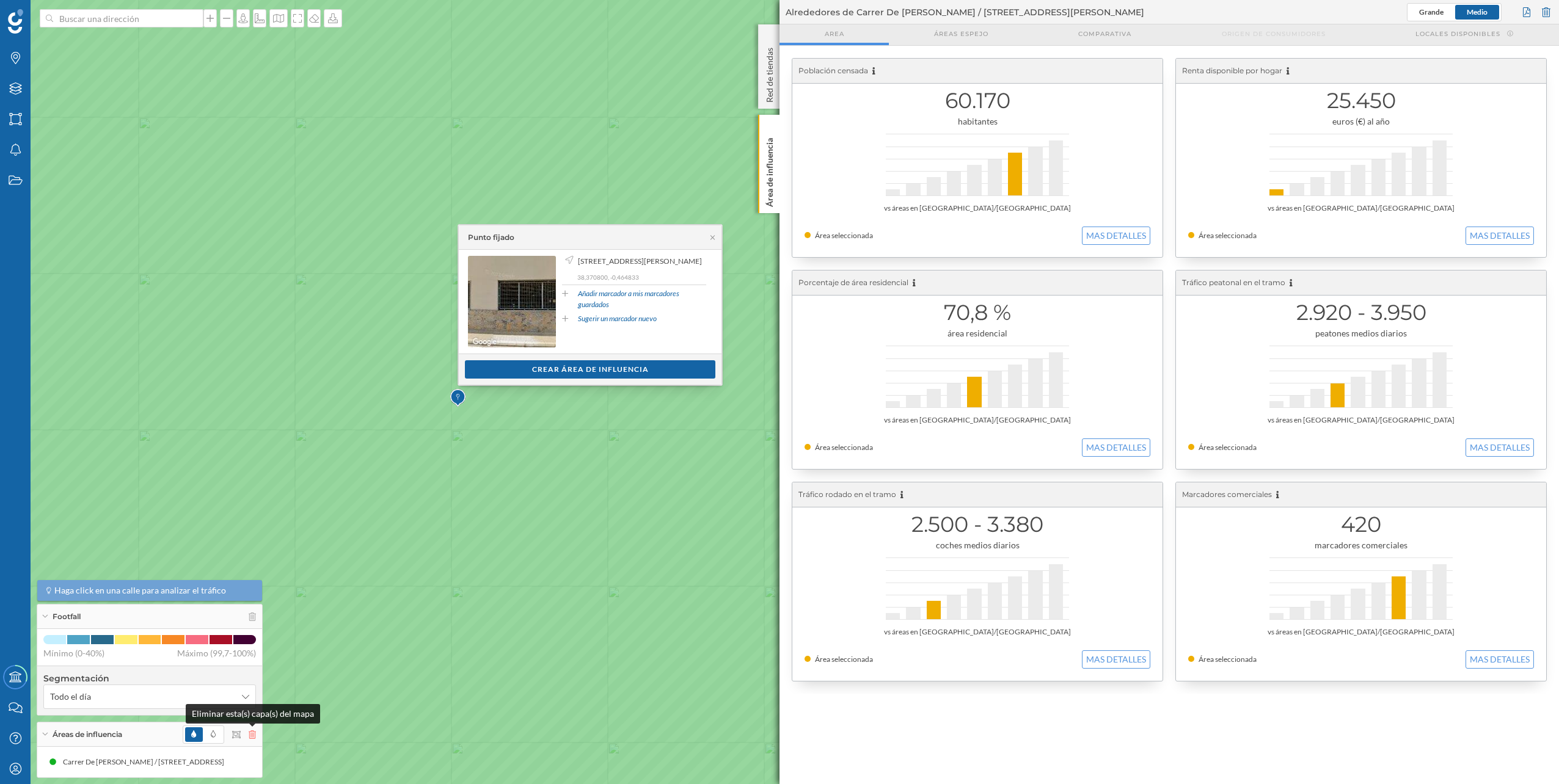
click at [251, 731] on icon at bounding box center [252, 735] width 7 height 9
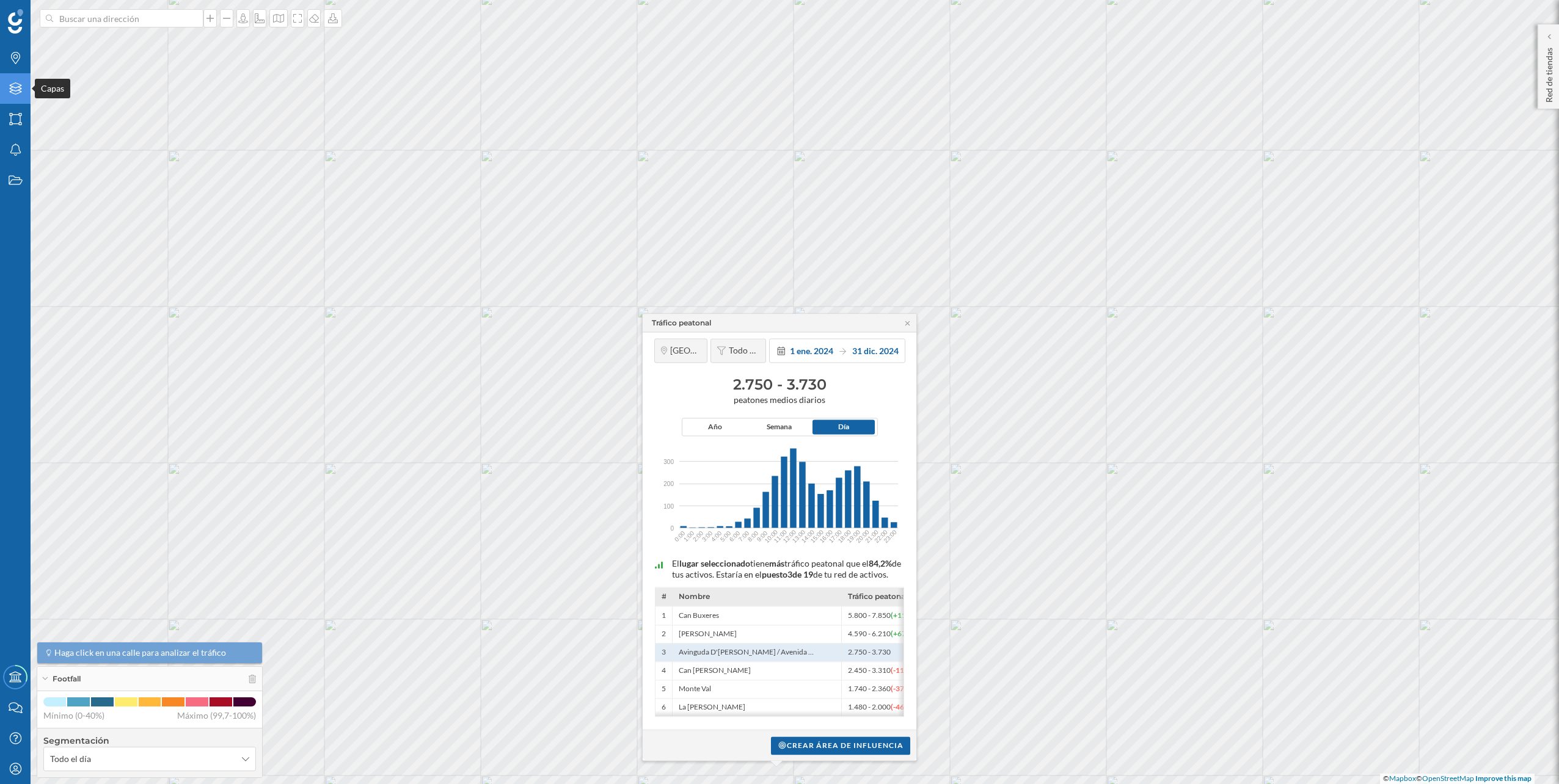
click at [9, 87] on icon "Capas" at bounding box center [15, 88] width 15 height 12
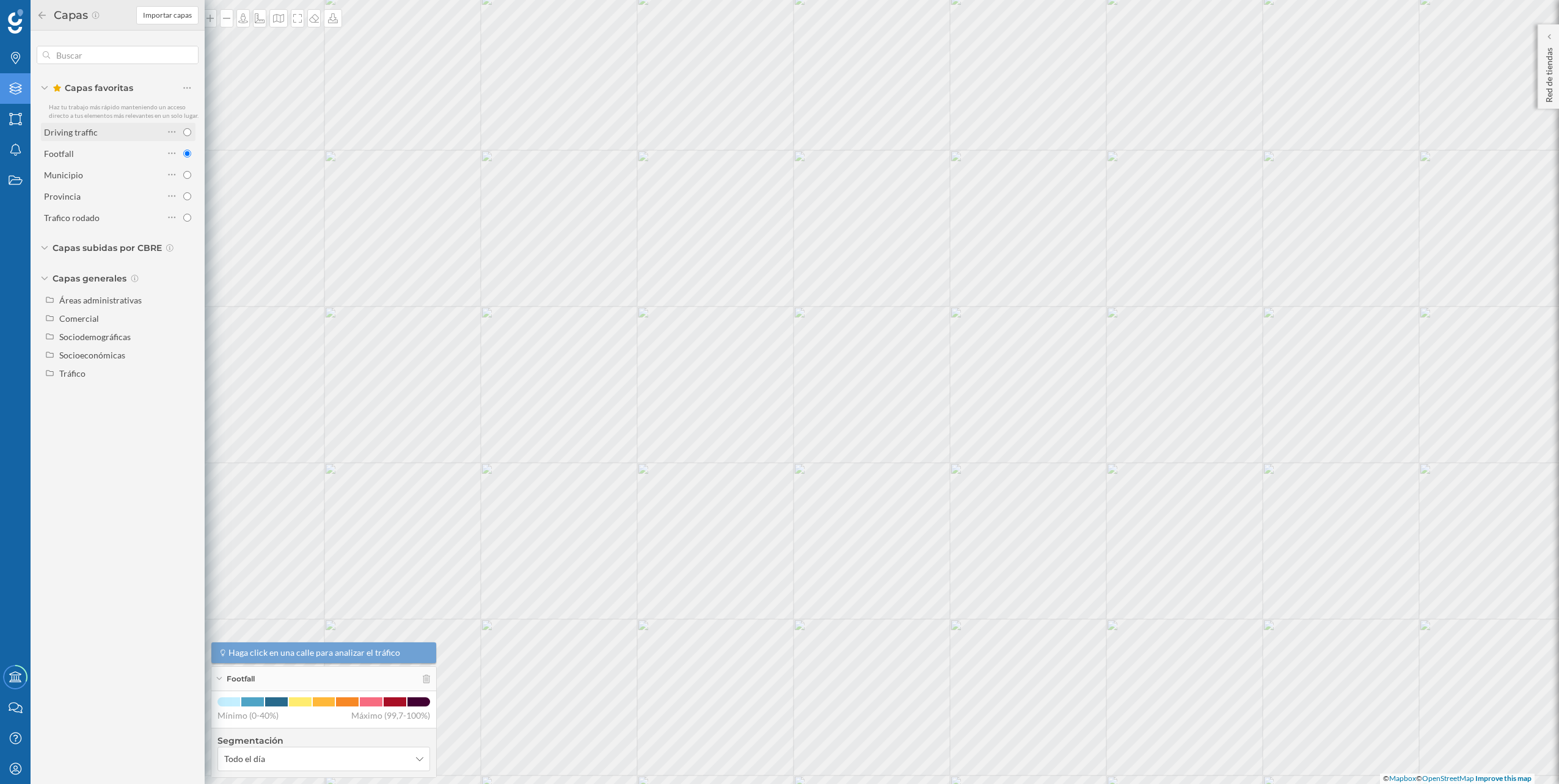
click at [85, 127] on div "Driving traffic" at bounding box center [71, 132] width 53 height 10
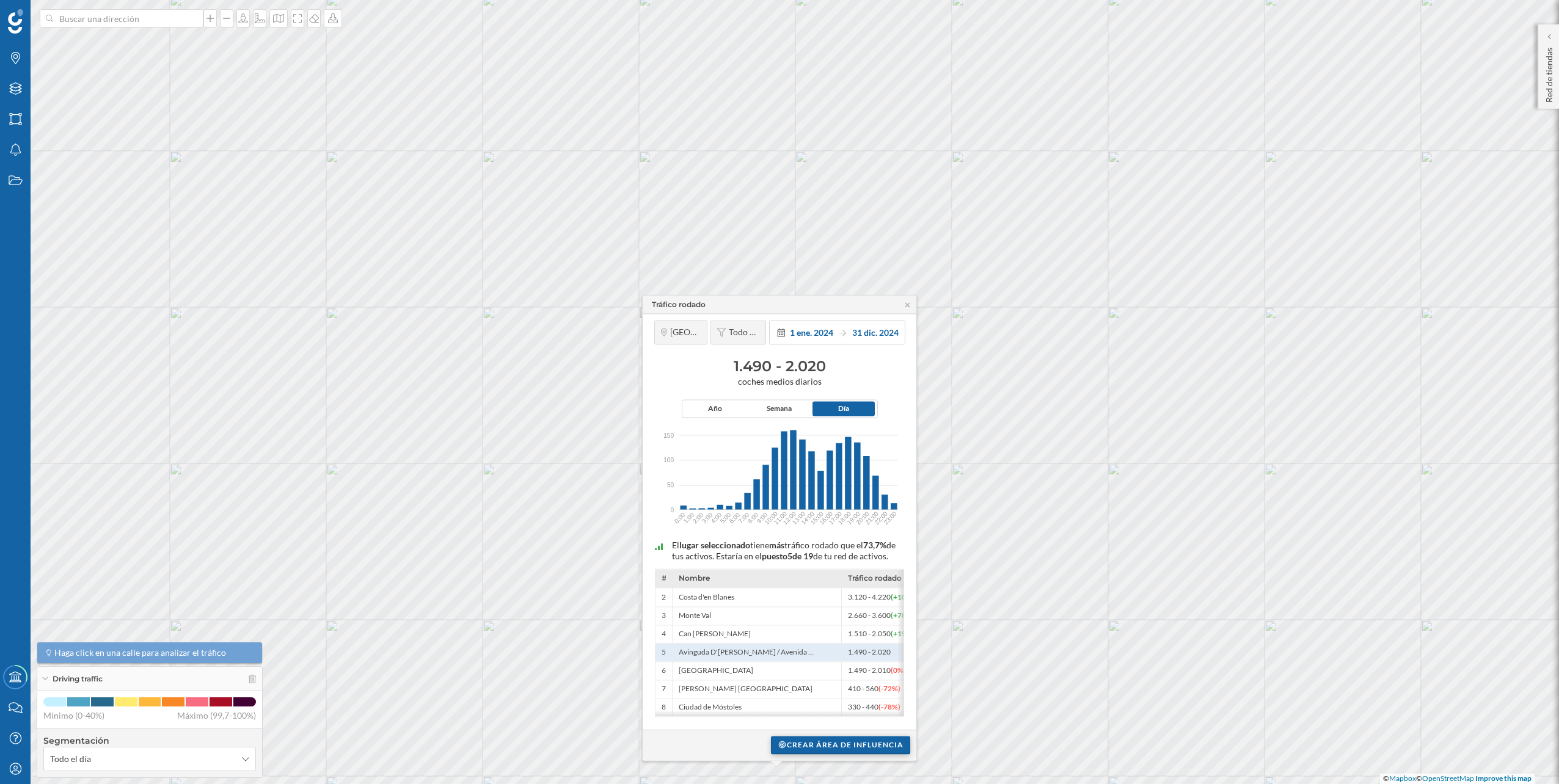
click at [843, 741] on div "Crear área de influencia" at bounding box center [841, 744] width 139 height 18
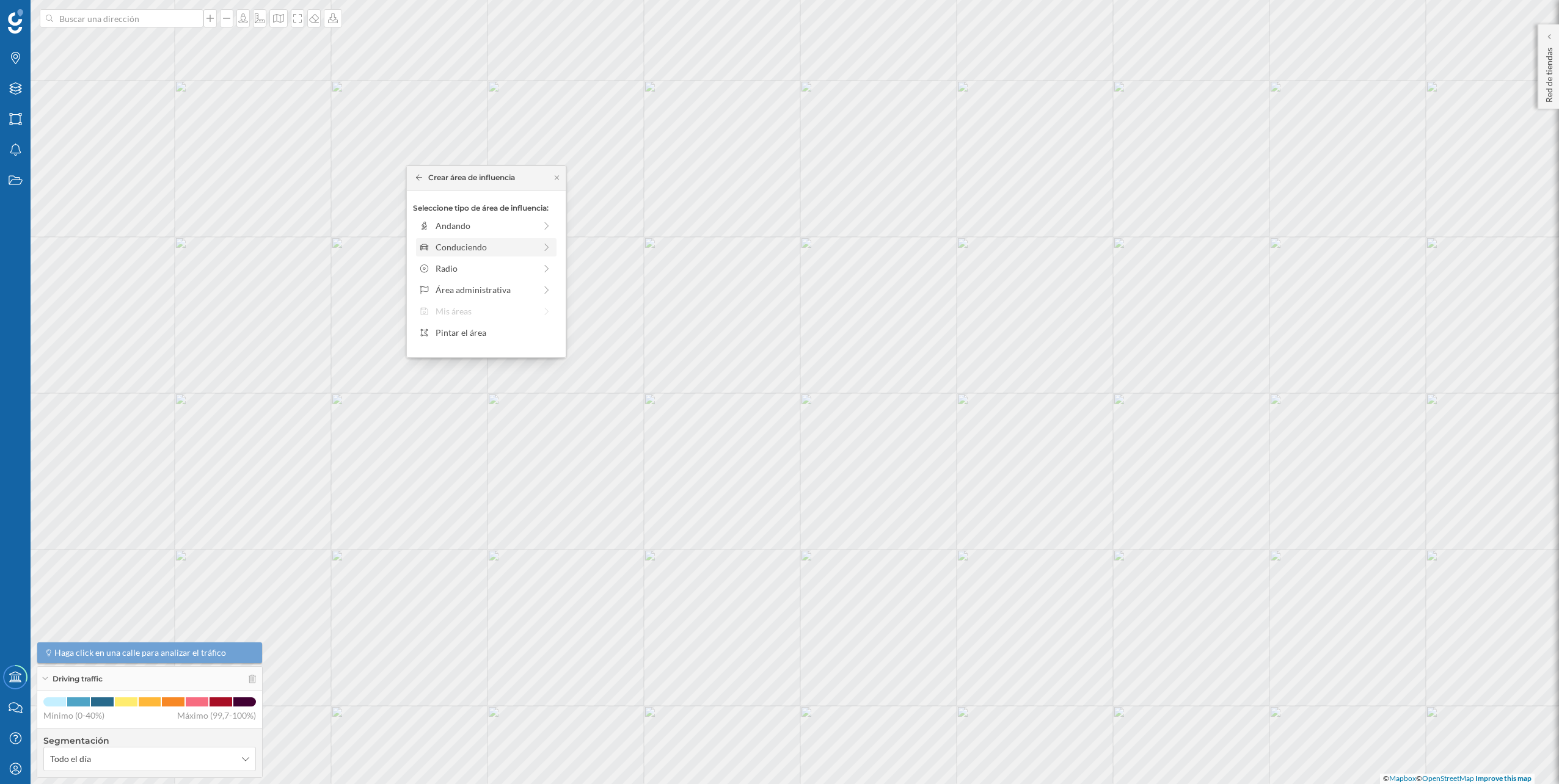
click at [463, 242] on div "Conduciendo" at bounding box center [485, 247] width 100 height 13
click at [446, 241] on div "0 min. 3 min. 5 min. 7 min. 10 min. 12 min. 15 min. 20 min. 30 min. 45 min. 50 …" at bounding box center [487, 243] width 136 height 3
click at [482, 346] on div "Crear área de influencia" at bounding box center [486, 334] width 159 height 31
click at [482, 329] on div "Crear área de influencia" at bounding box center [486, 334] width 147 height 18
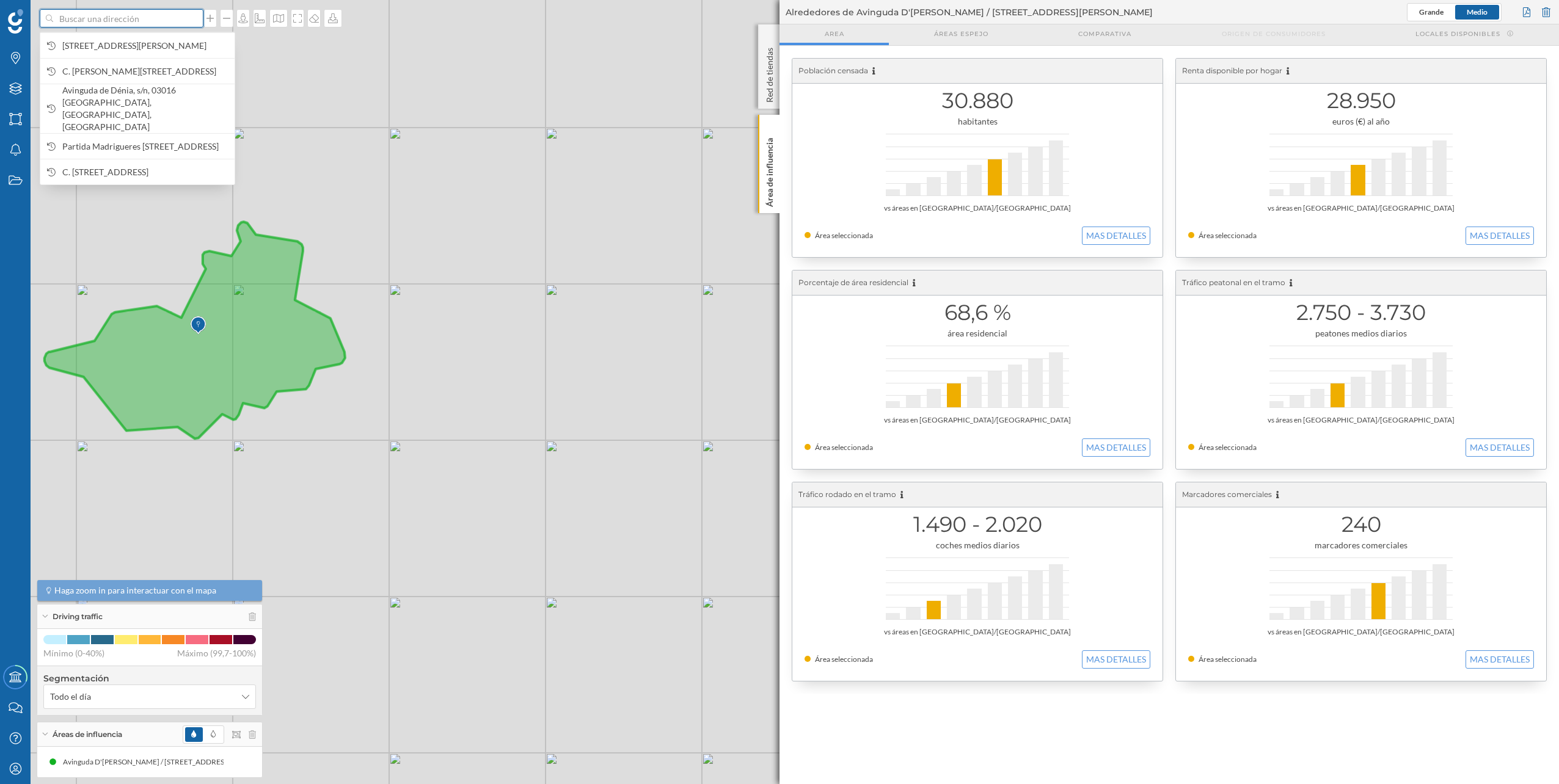
click at [149, 15] on input at bounding box center [121, 18] width 136 height 18
paste input "Av. [PERSON_NAME][STREET_ADDRESS]"
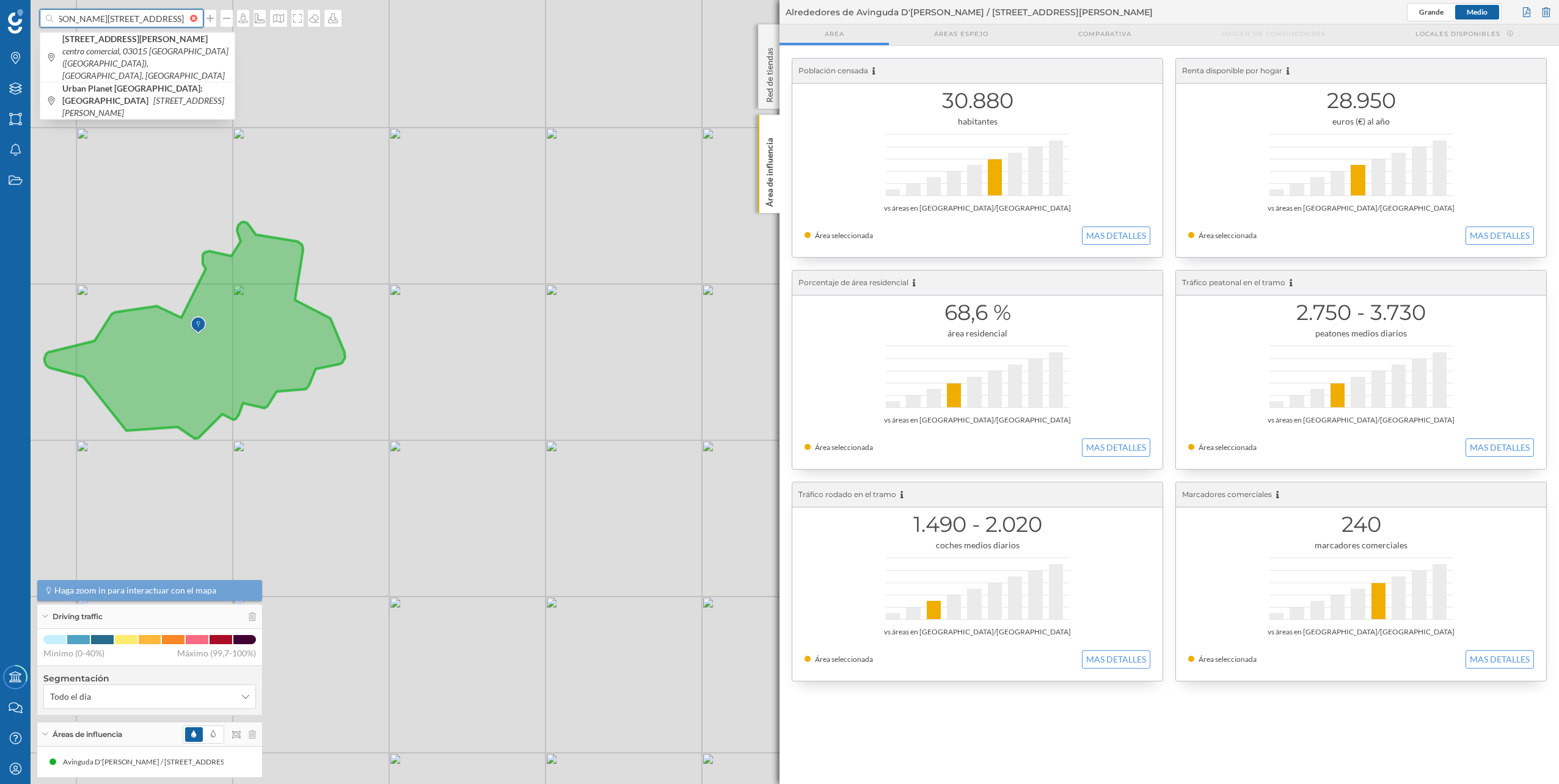
type input "Av. [PERSON_NAME][STREET_ADDRESS]"
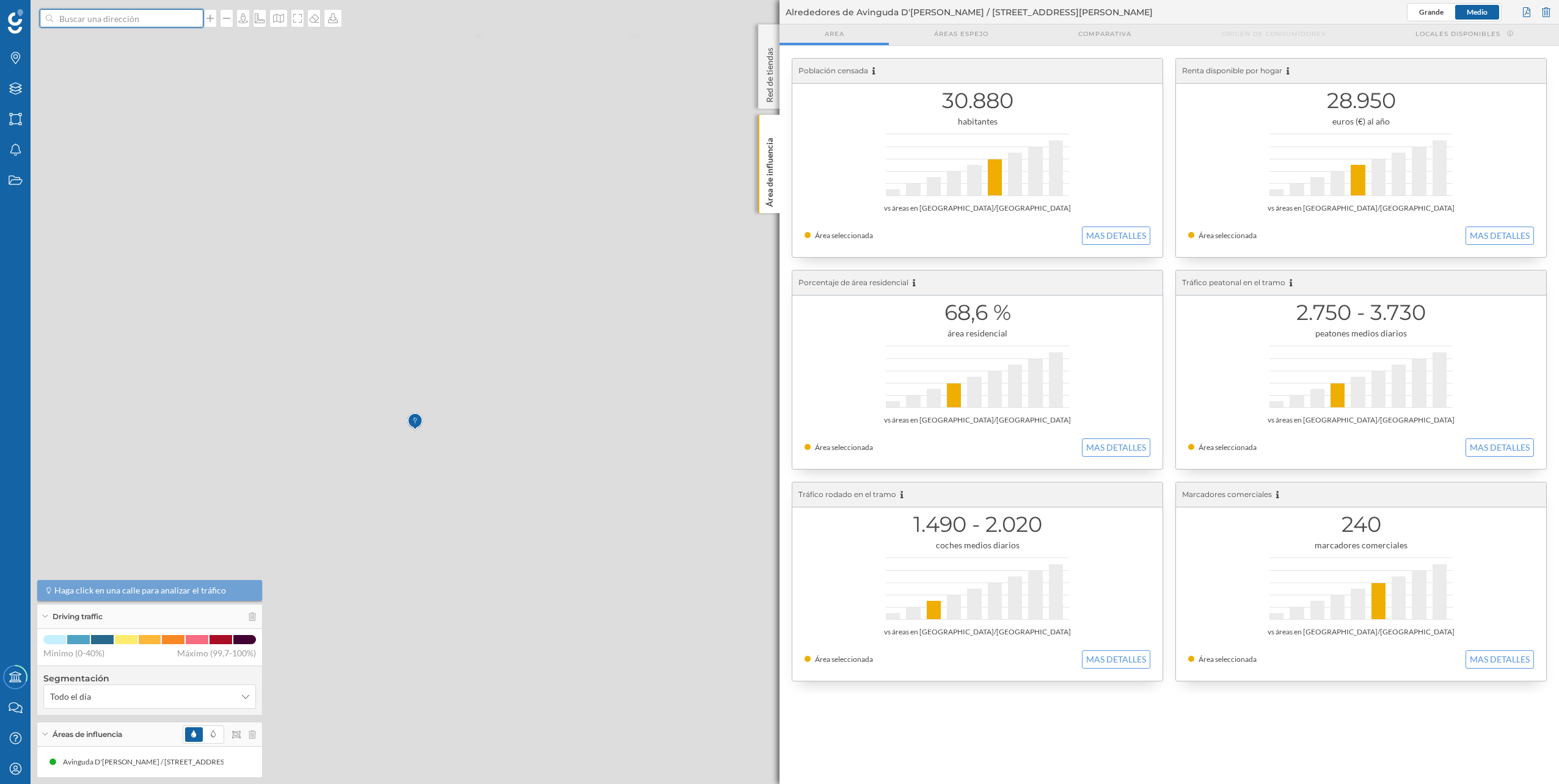
scroll to position [0, 0]
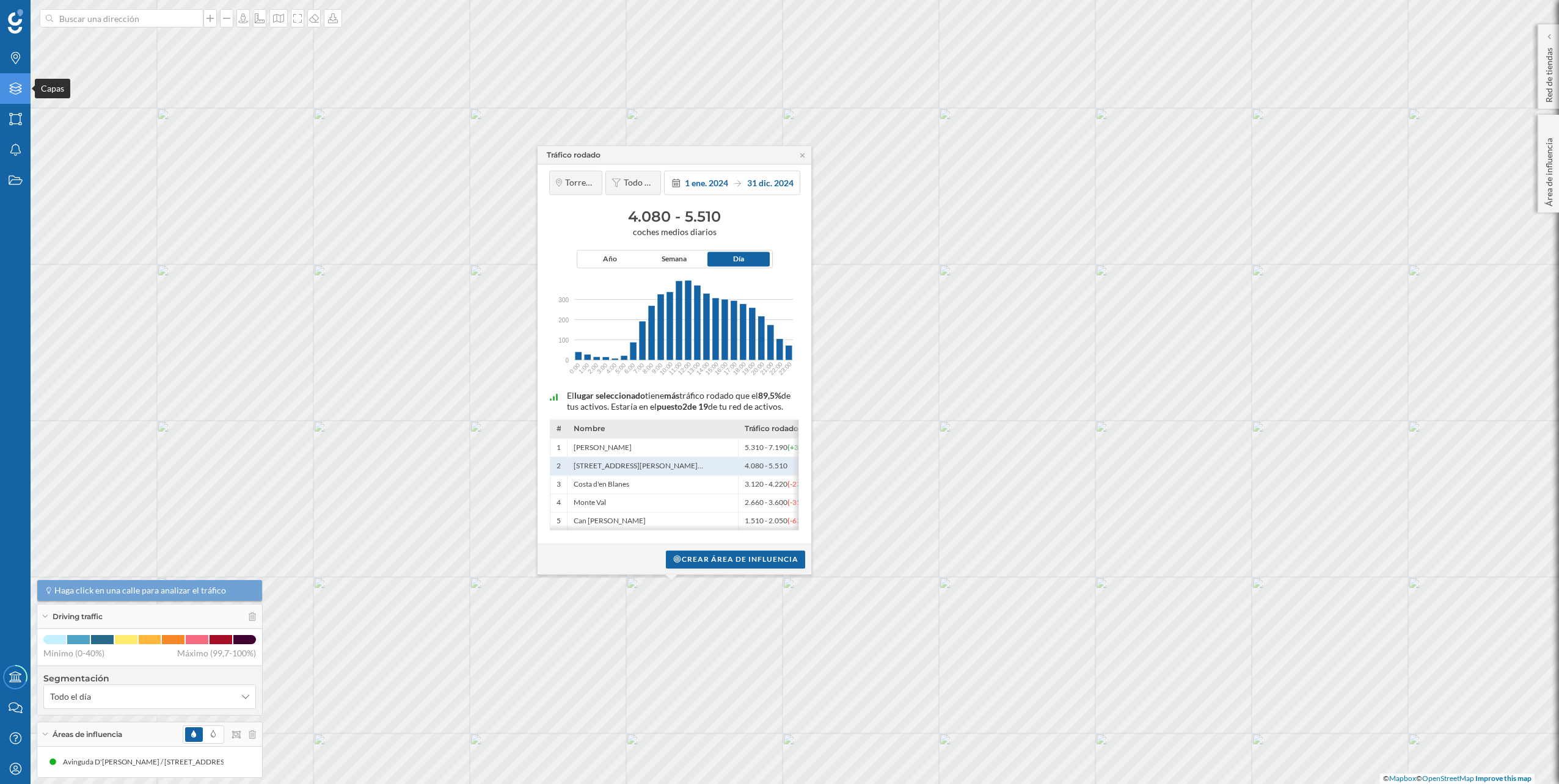
click at [25, 97] on div "Capas" at bounding box center [15, 89] width 30 height 30
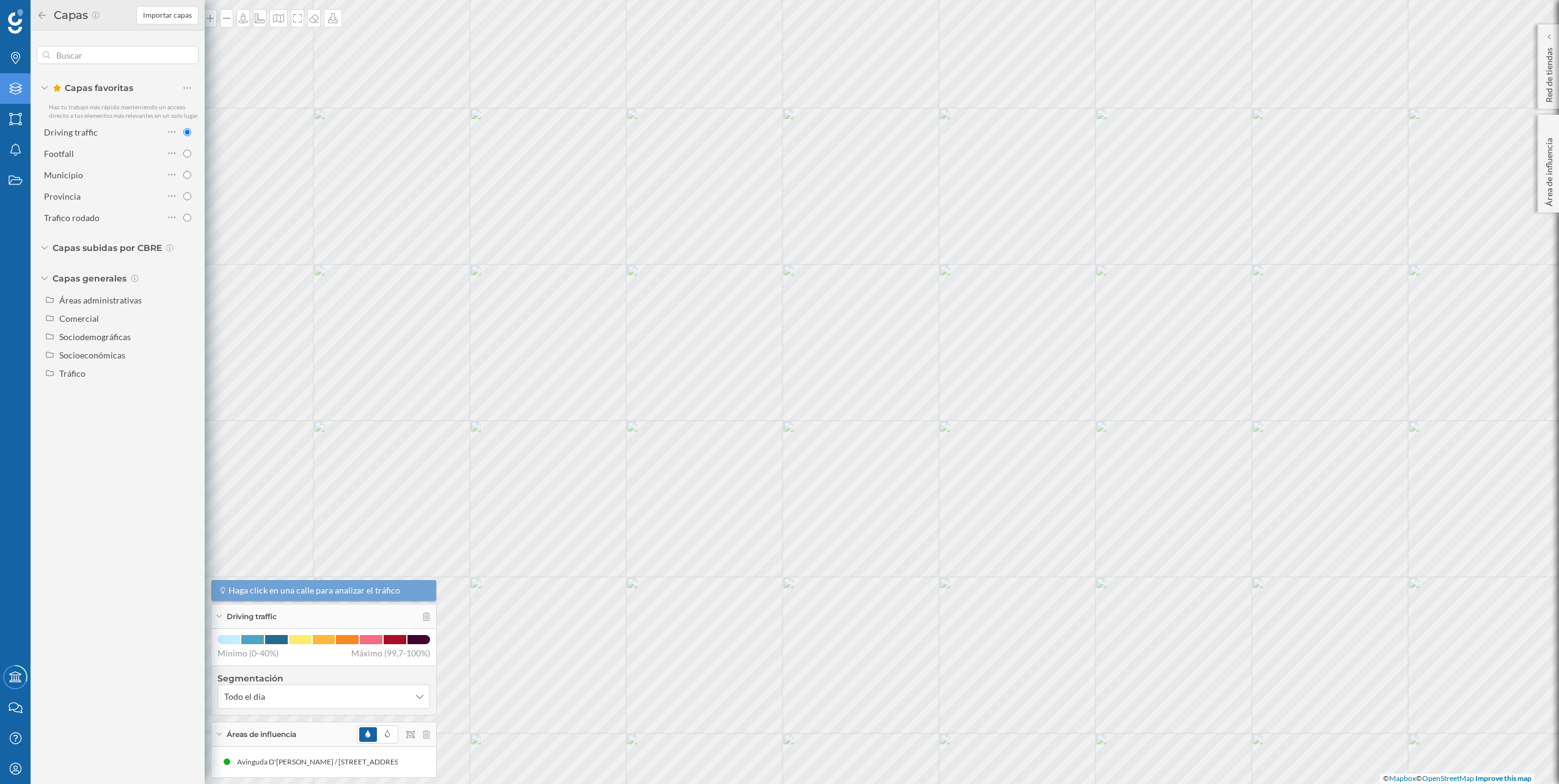
click at [103, 164] on div "Driving traffic Footfall Municipio Provincia [GEOGRAPHIC_DATA] rodado" at bounding box center [118, 175] width 162 height 104
click at [106, 157] on div "Footfall" at bounding box center [104, 154] width 120 height 13
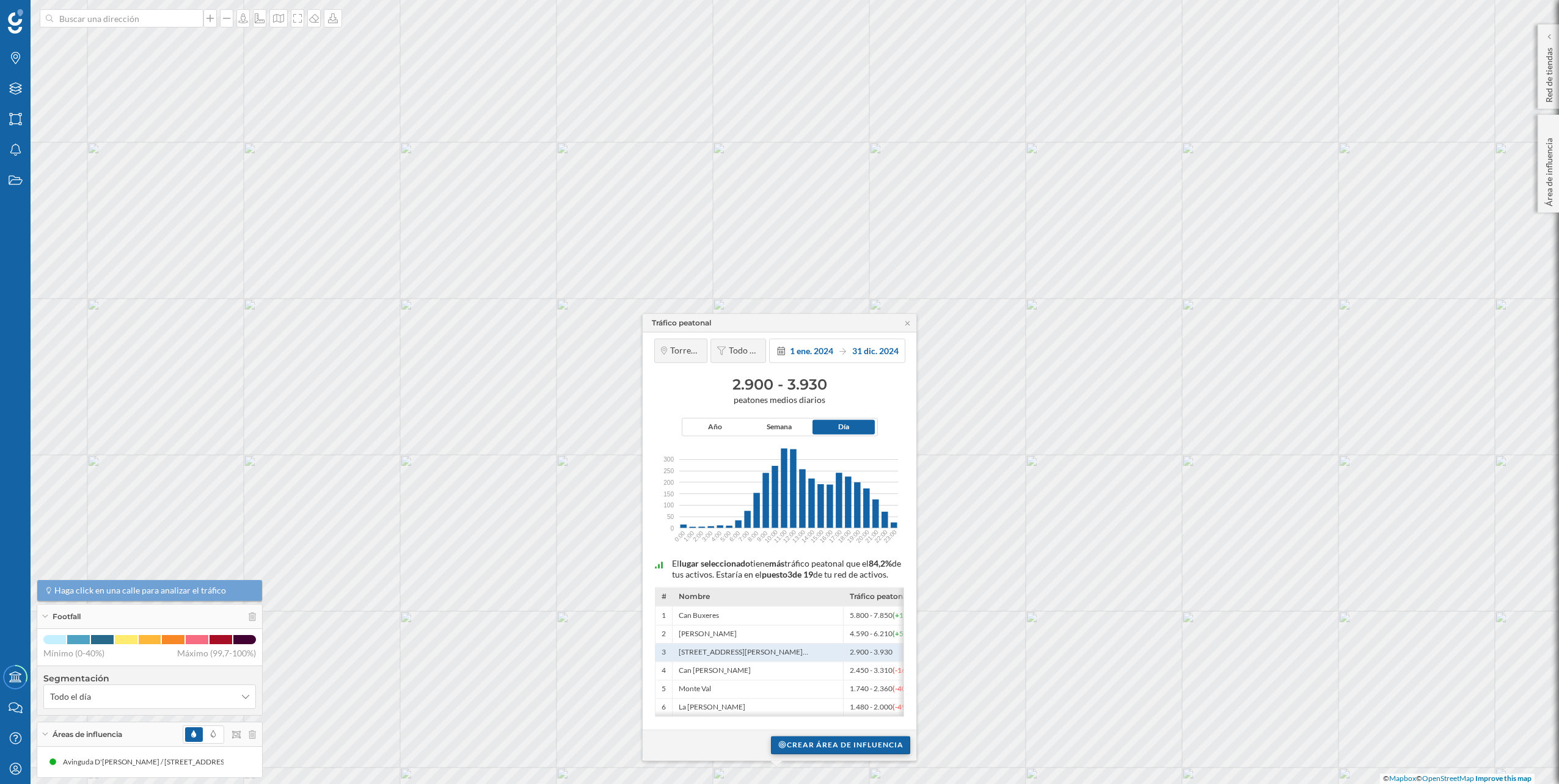
click at [822, 738] on div "Crear área de influencia" at bounding box center [841, 744] width 139 height 18
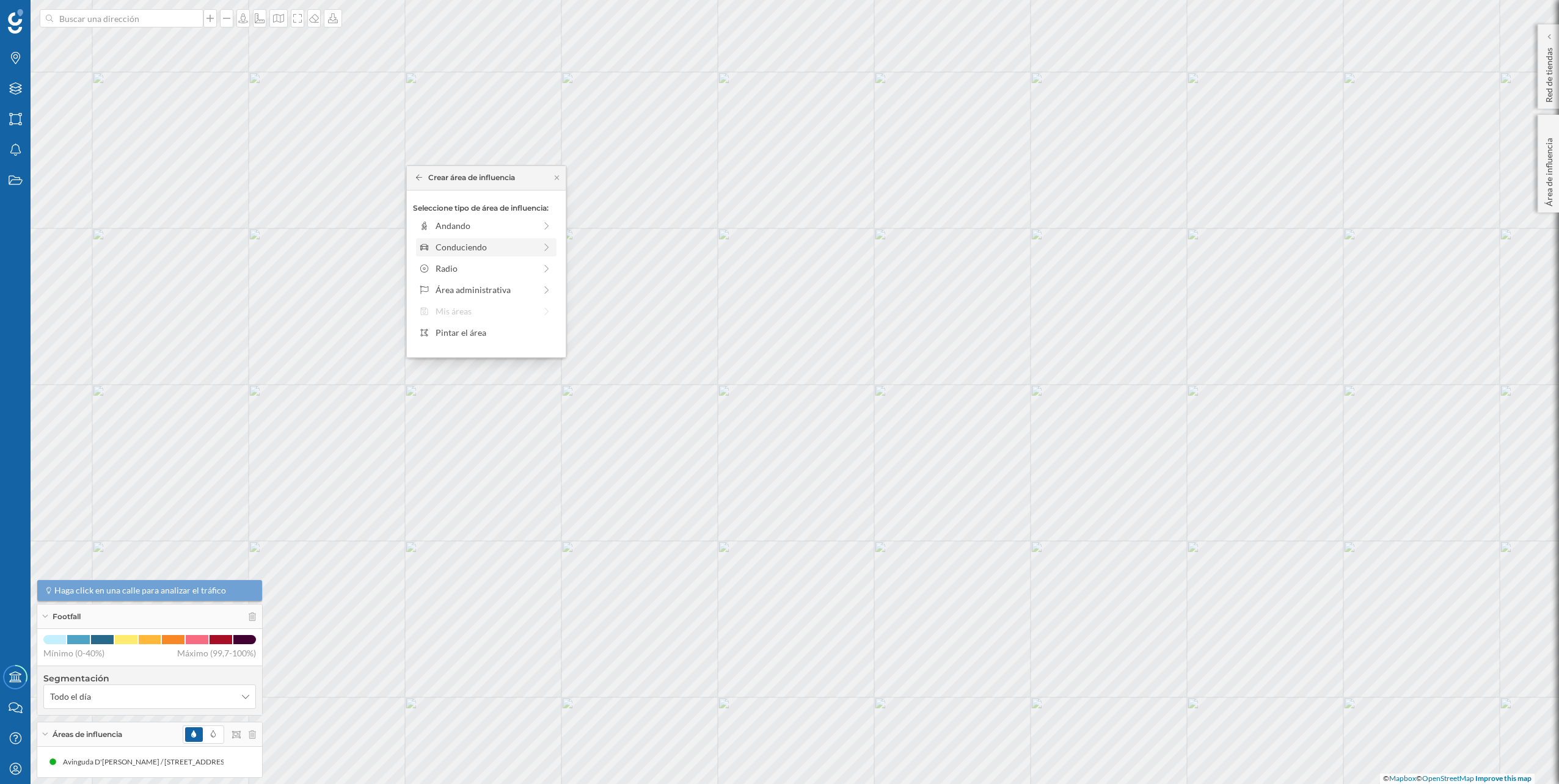
click at [432, 255] on div "Conduciendo" at bounding box center [486, 247] width 141 height 18
click at [445, 248] on div "0 min." at bounding box center [434, 253] width 30 height 12
click at [462, 323] on div "Crear área de influencia" at bounding box center [486, 334] width 159 height 31
click at [469, 332] on div "Crear área de influencia" at bounding box center [486, 334] width 147 height 18
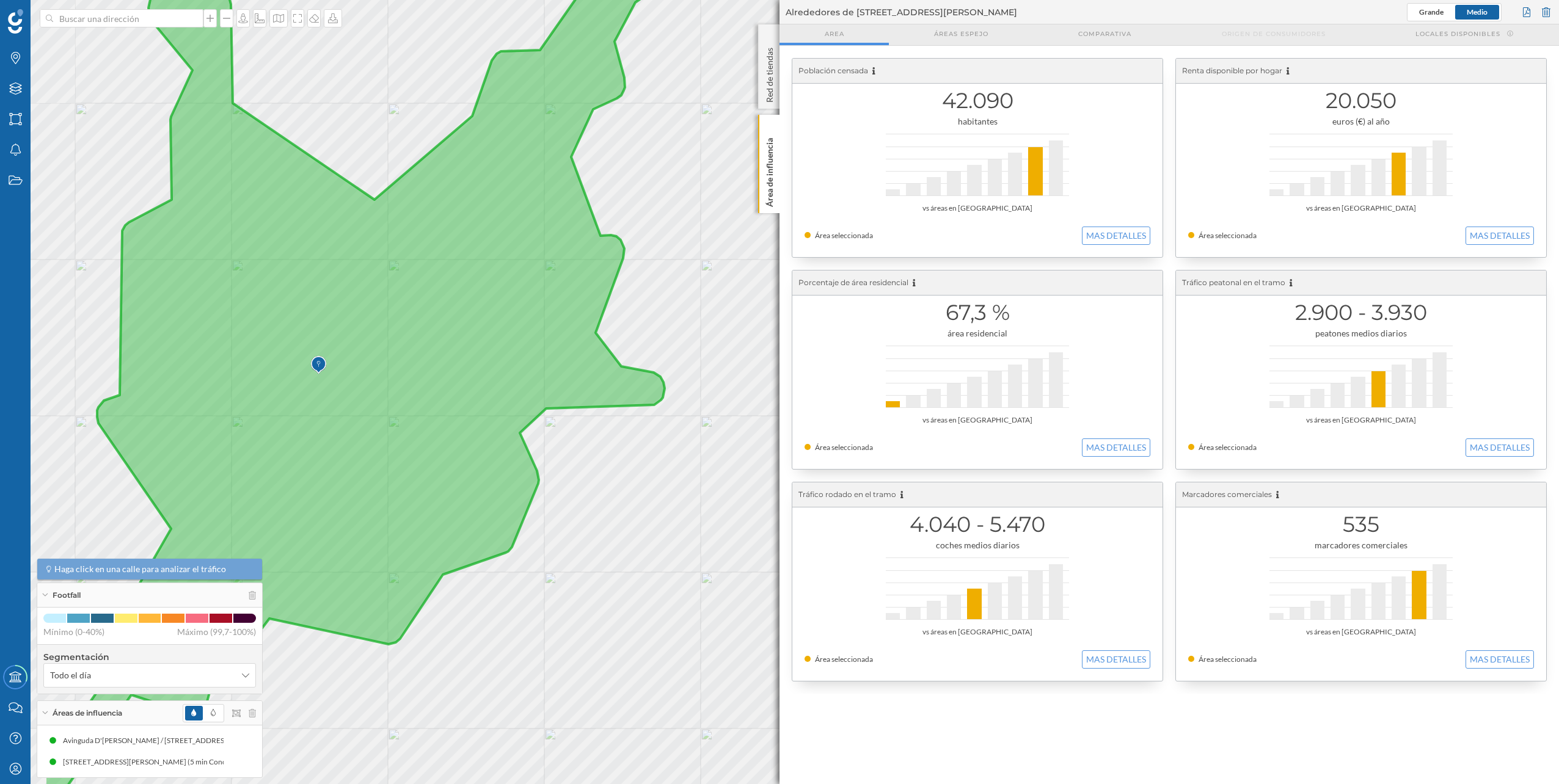
click at [781, 589] on div "Marcas Capas Áreas Notificaciones Estados Academy Contacta con nosotros Centro …" at bounding box center [779, 392] width 1559 height 784
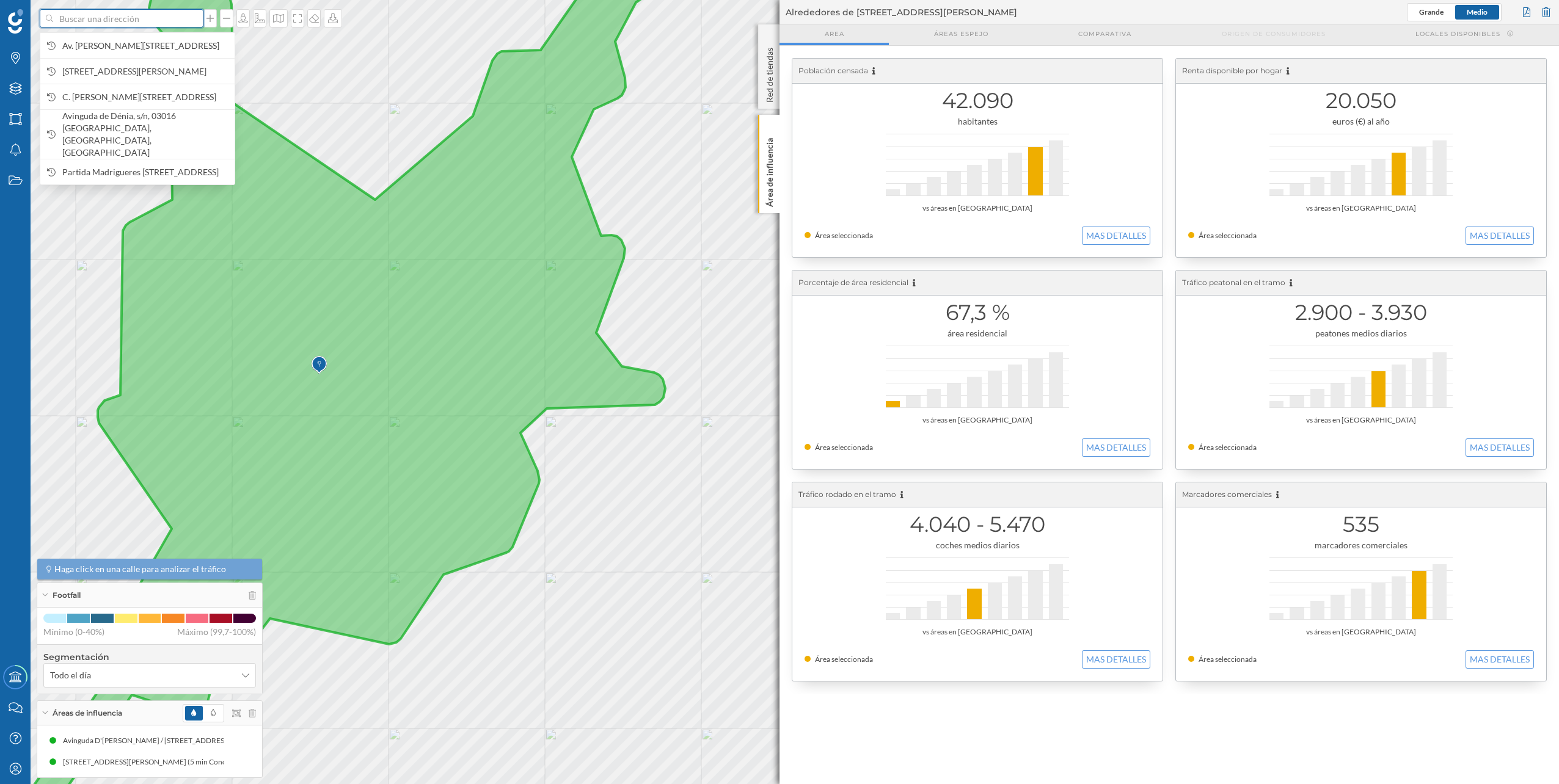
click at [147, 25] on input at bounding box center [121, 18] width 136 height 18
paste input "Av. [PERSON_NAME], s/n, 03007 [GEOGRAPHIC_DATA]"
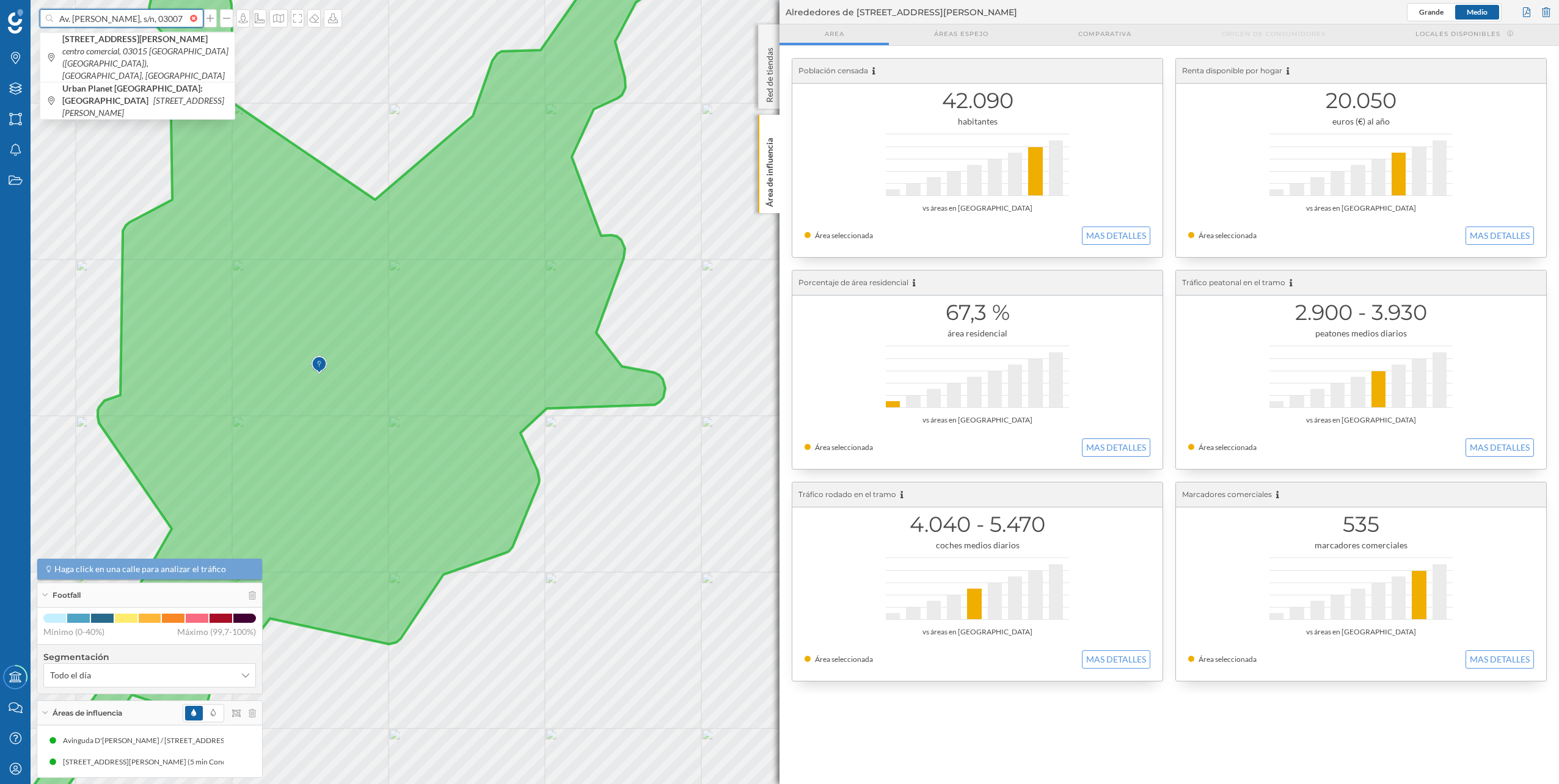
scroll to position [0, 71]
type input "Av. [PERSON_NAME], s/n, 03007 [GEOGRAPHIC_DATA]"
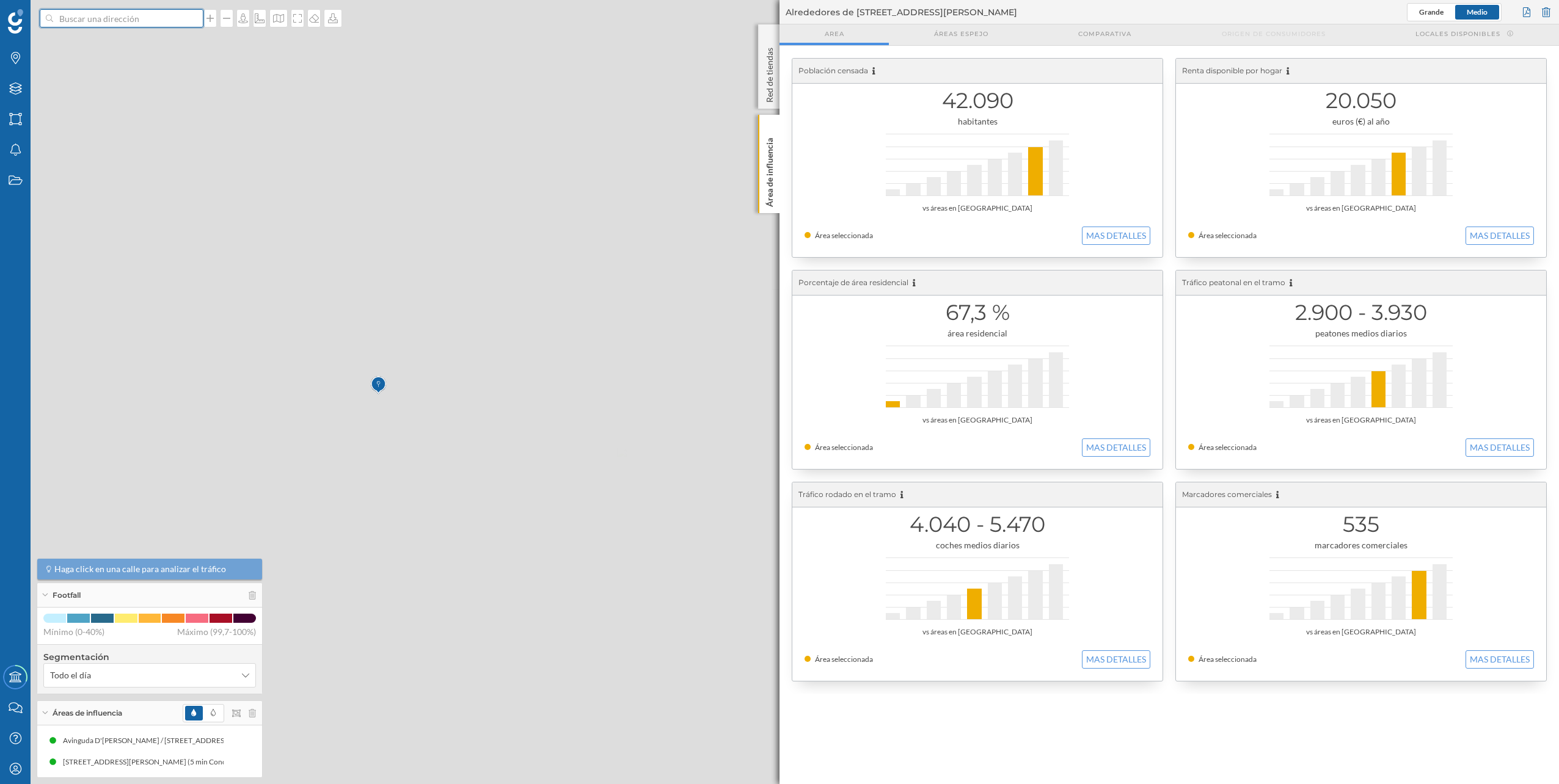
scroll to position [0, 0]
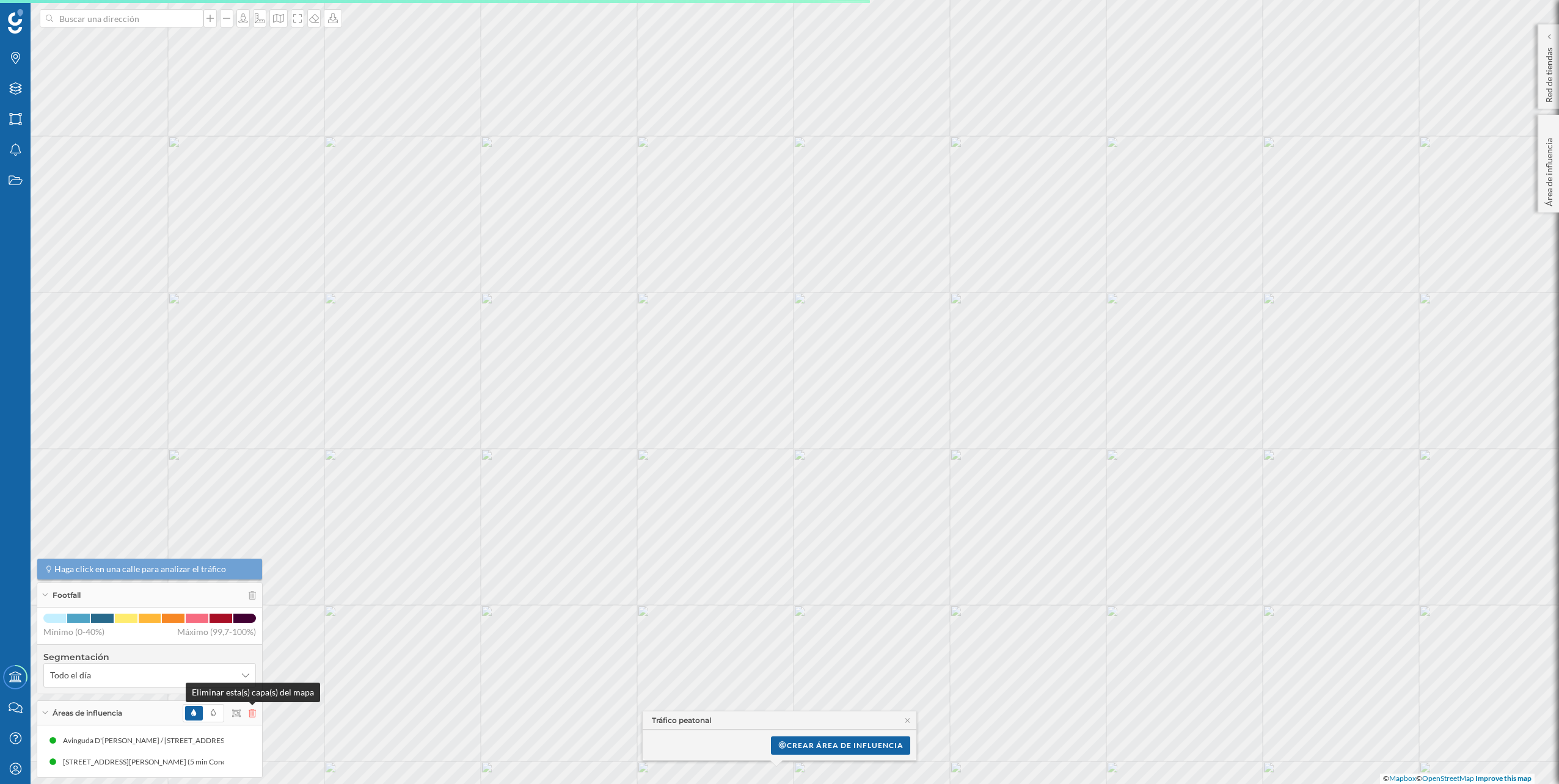
click at [251, 717] on icon at bounding box center [252, 713] width 7 height 9
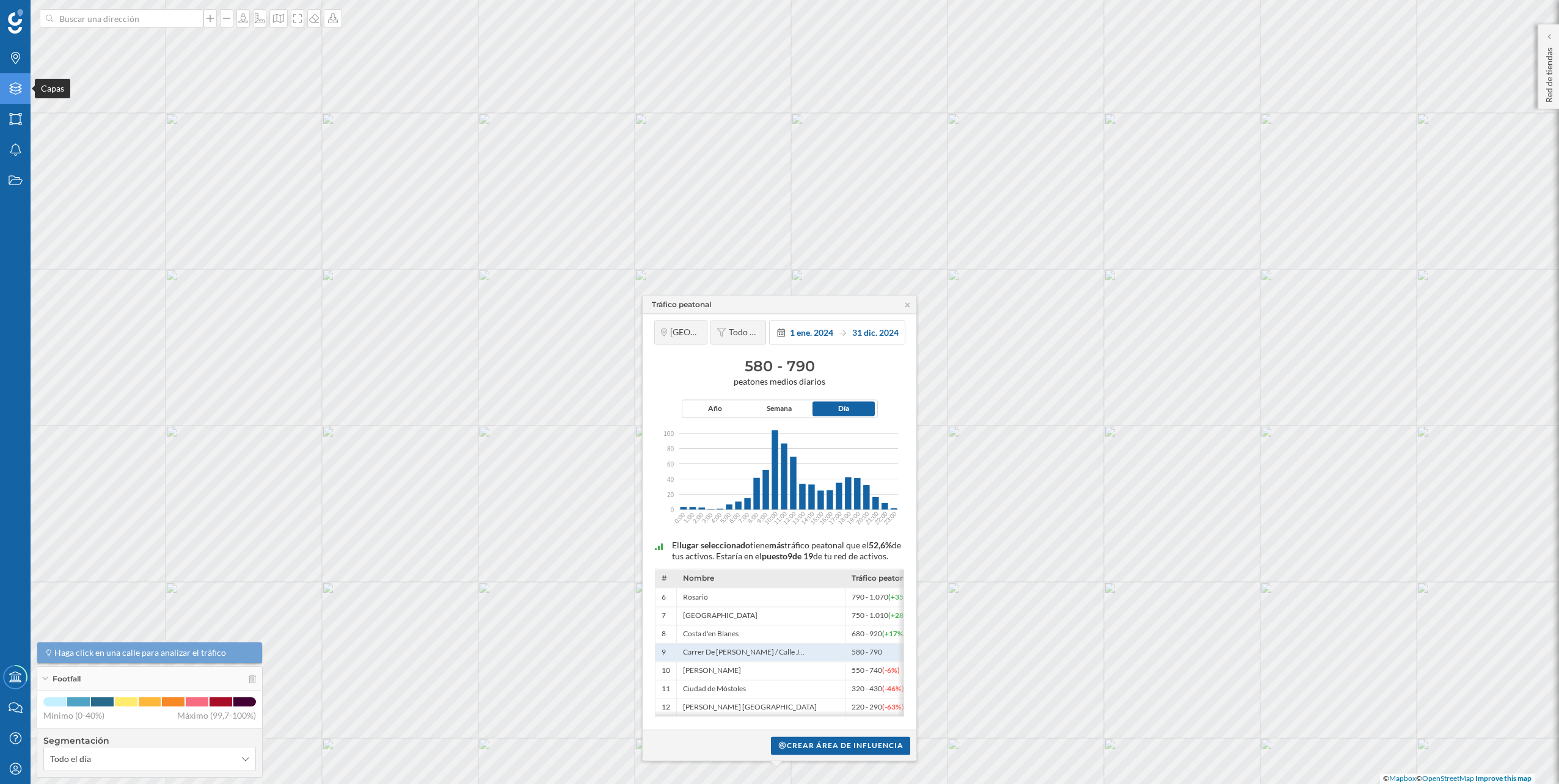
click at [14, 82] on div "Capas" at bounding box center [15, 89] width 30 height 30
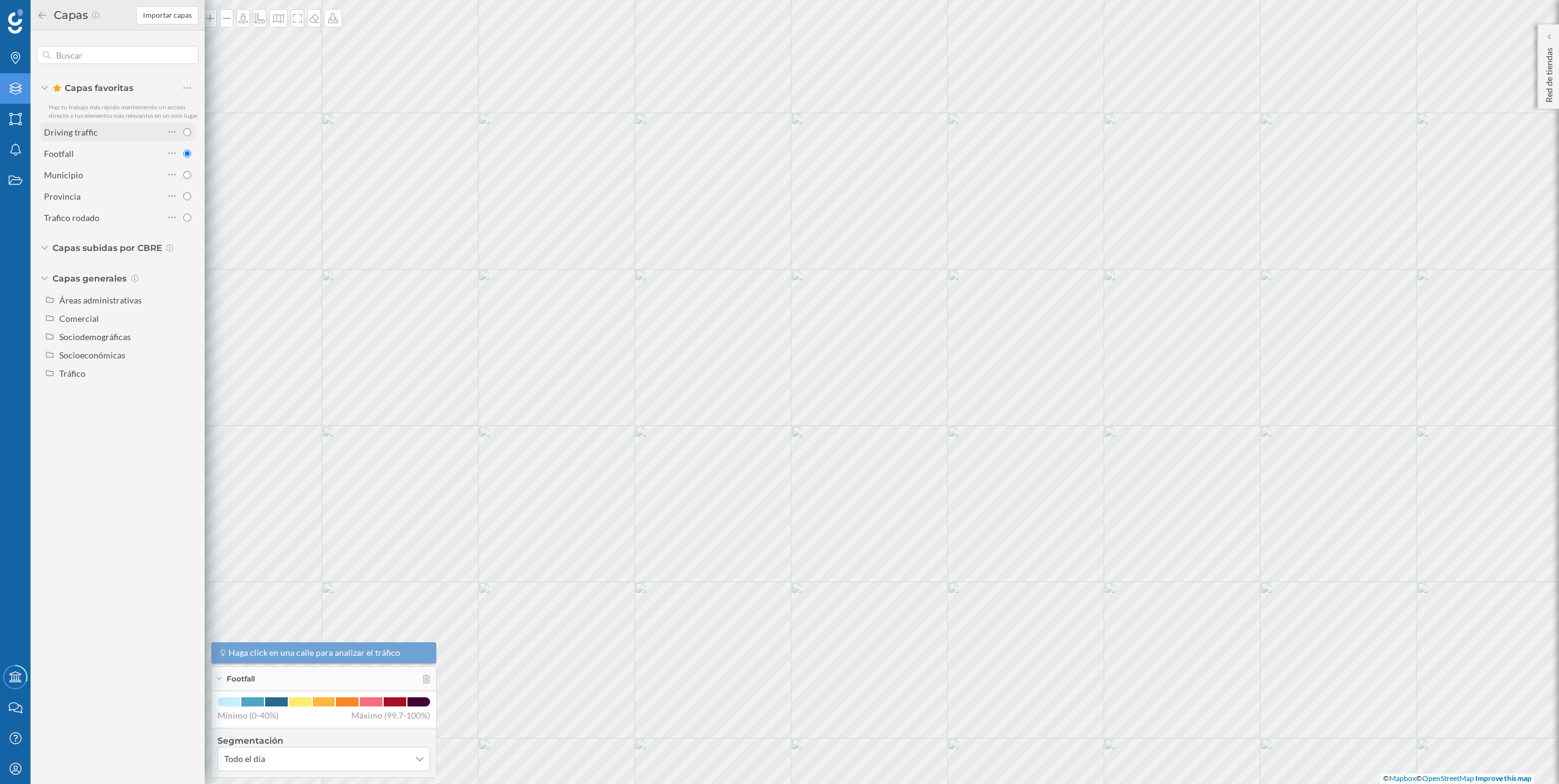
click at [157, 134] on div "Driving traffic" at bounding box center [104, 132] width 120 height 13
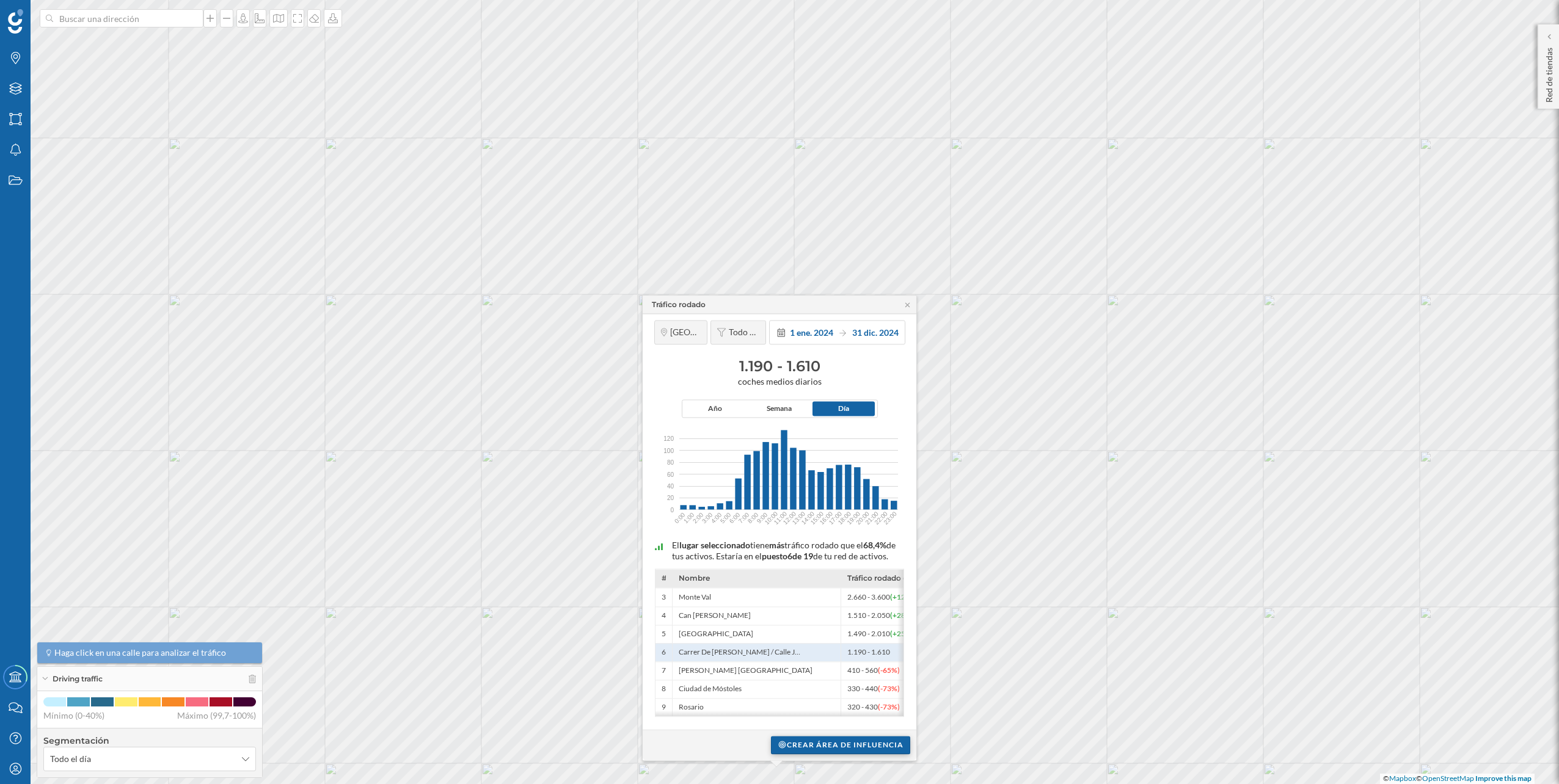
click at [799, 749] on div "Crear área de influencia" at bounding box center [841, 744] width 139 height 18
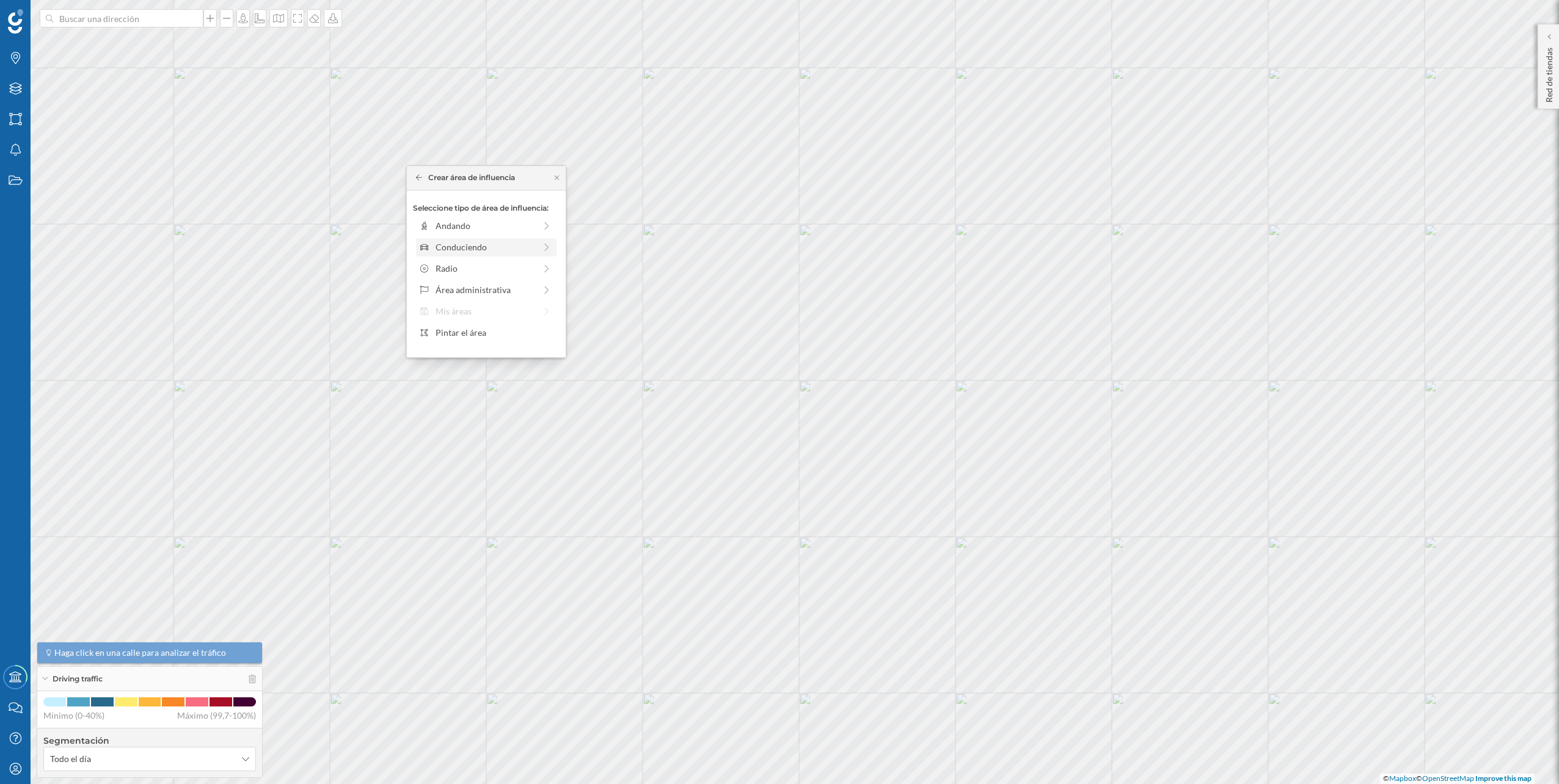
click at [451, 252] on div "Conduciendo" at bounding box center [485, 247] width 100 height 13
click at [446, 239] on div "0 min. 3 min. 5 min. 7 min. 10 min. 12 min. 15 min. 20 min. 30 min. 45 min. 50 …" at bounding box center [487, 243] width 136 height 15
click at [471, 327] on div "Crear área de influencia" at bounding box center [486, 334] width 147 height 18
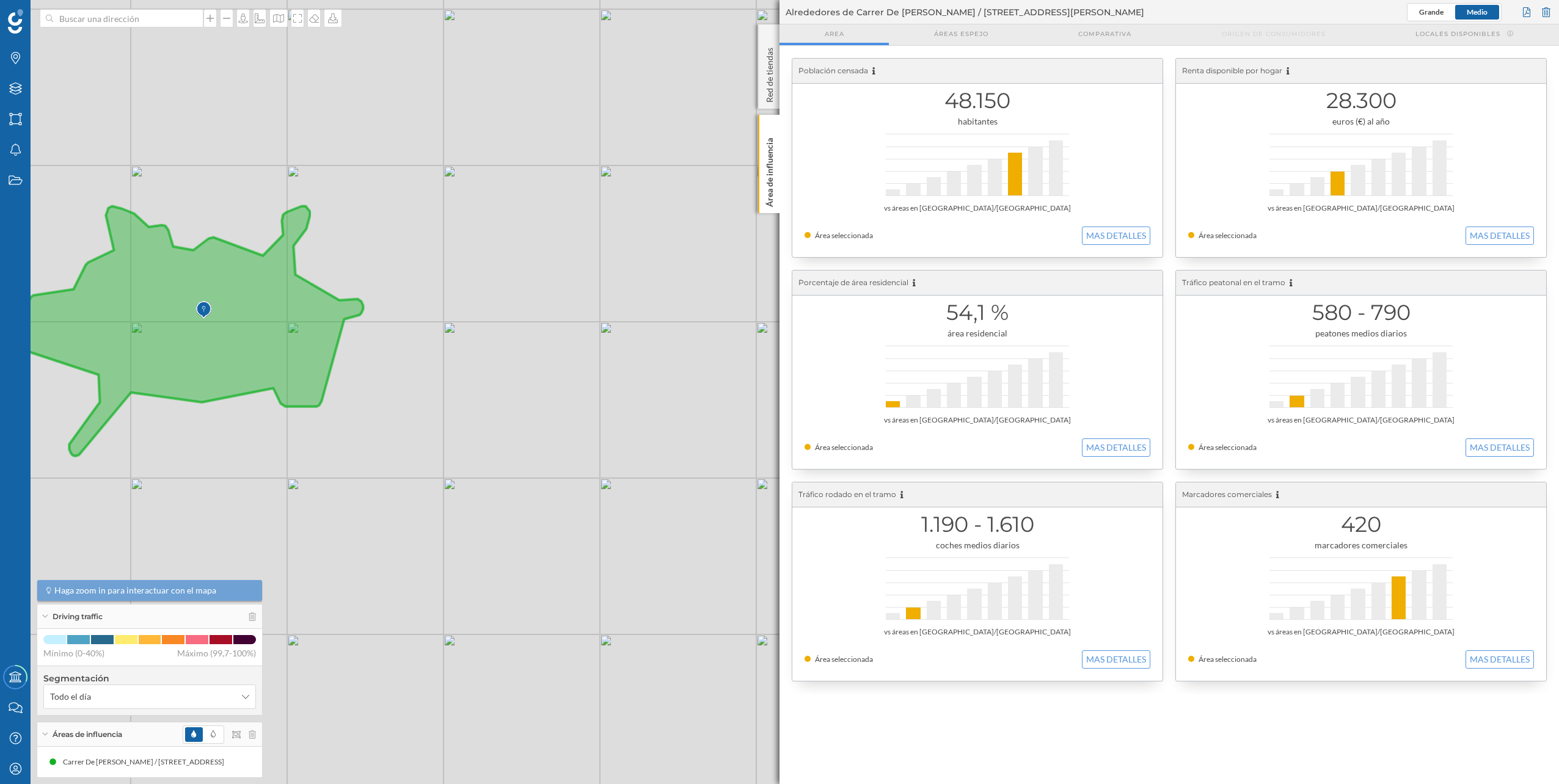
click at [141, 27] on div "© Mapbox © OpenStreetMap Improve this map" at bounding box center [779, 392] width 1559 height 784
click at [142, 20] on input at bounding box center [121, 18] width 136 height 18
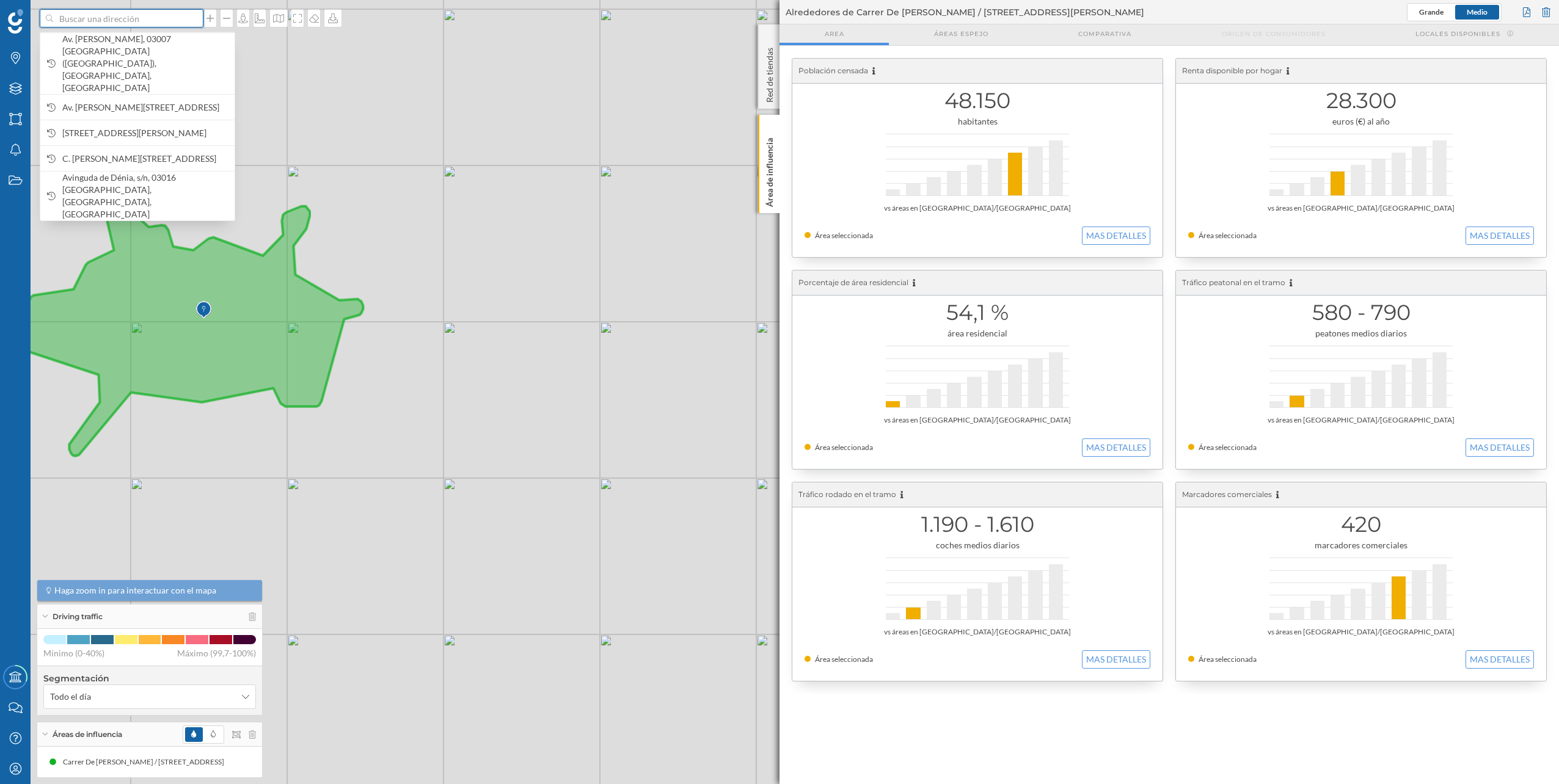
paste input "[STREET_ADDRESS]"
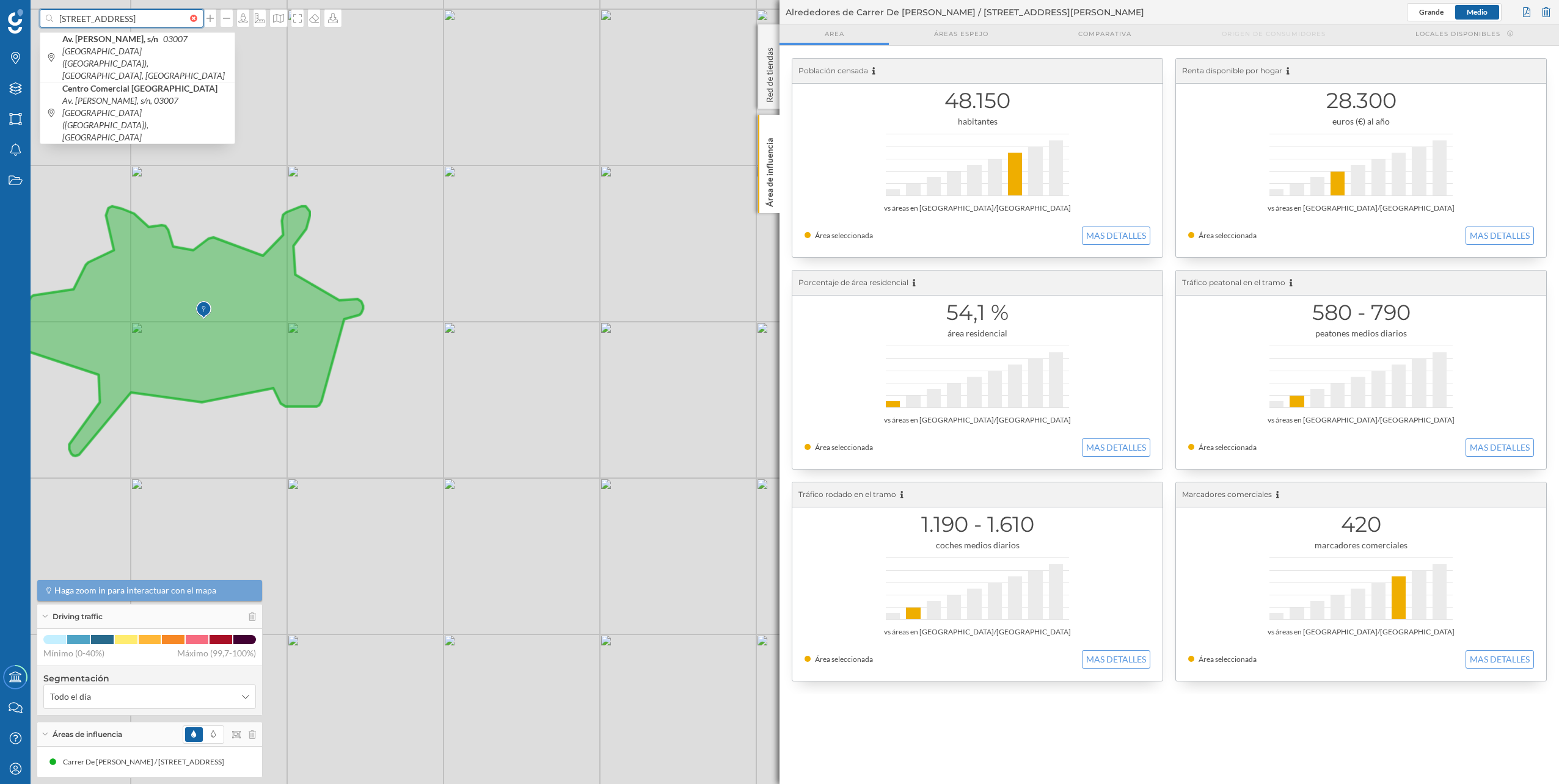
scroll to position [0, 84]
type input "[STREET_ADDRESS]"
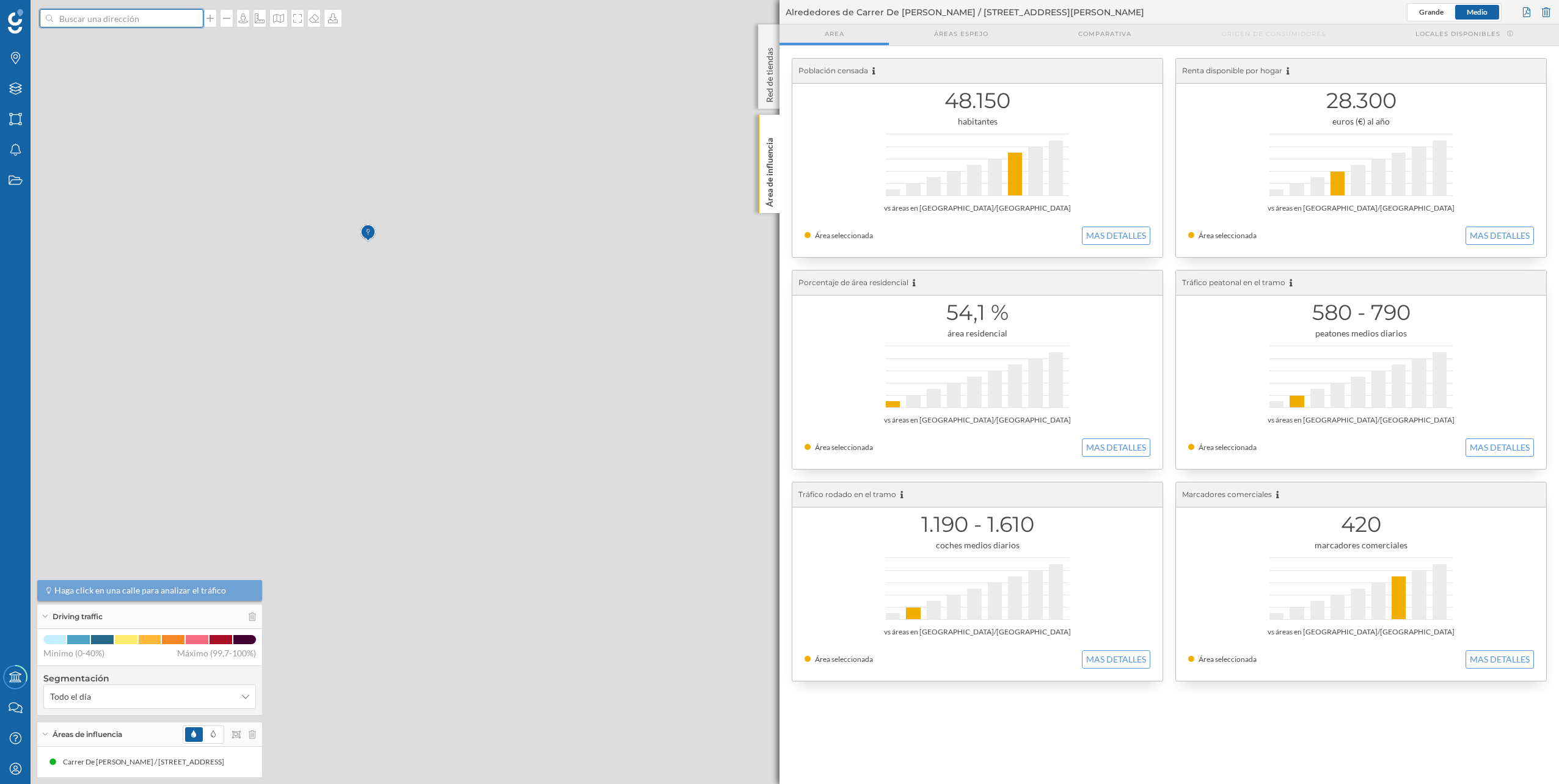
scroll to position [0, 0]
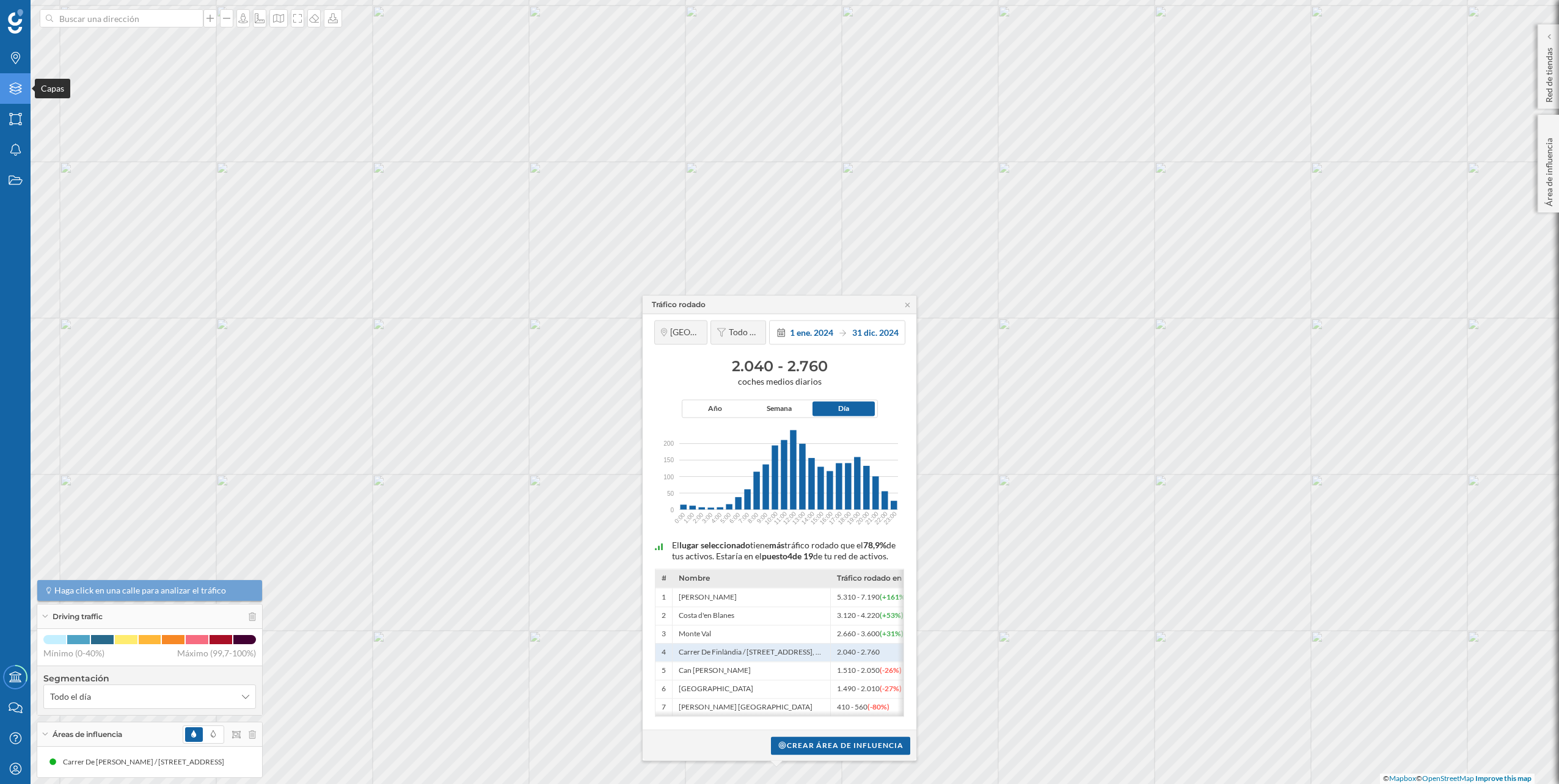
click at [5, 92] on div "Capas" at bounding box center [15, 89] width 30 height 30
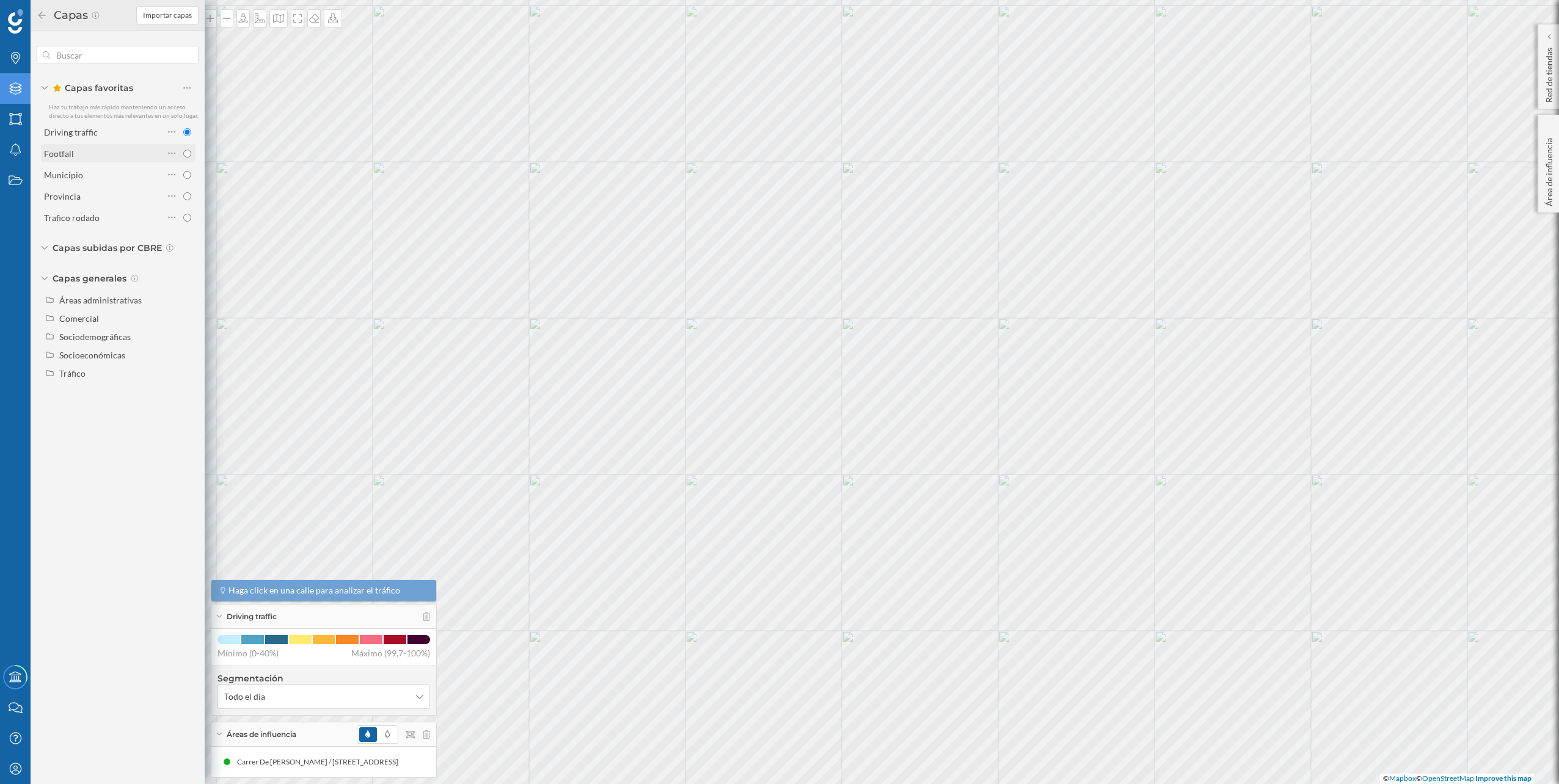
click at [101, 149] on div "Footfall" at bounding box center [104, 154] width 120 height 13
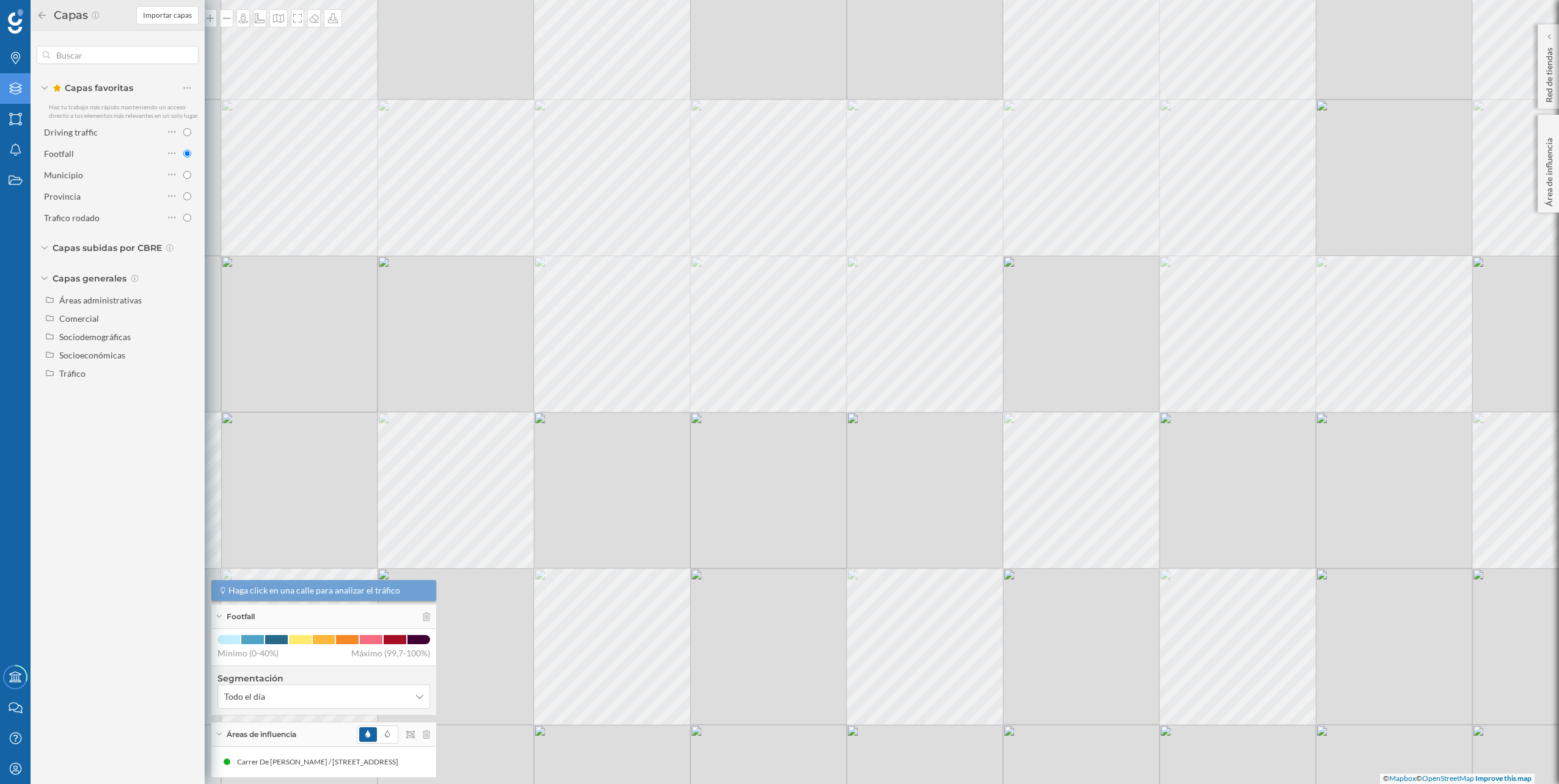
click at [937, 149] on div "© Mapbox © OpenStreetMap Improve this map" at bounding box center [779, 392] width 1559 height 784
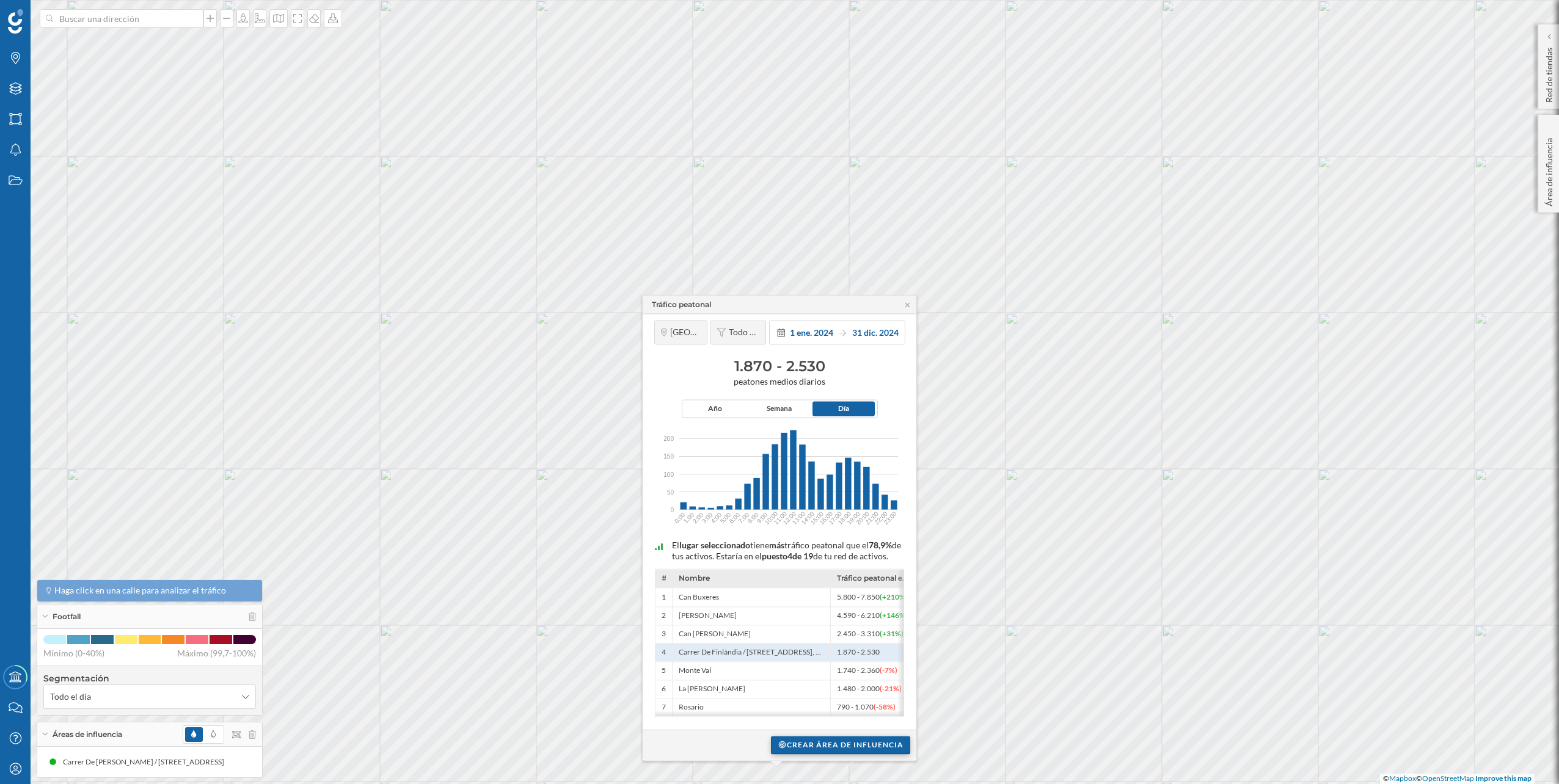
click at [846, 752] on div "Crear área de influencia" at bounding box center [841, 744] width 139 height 18
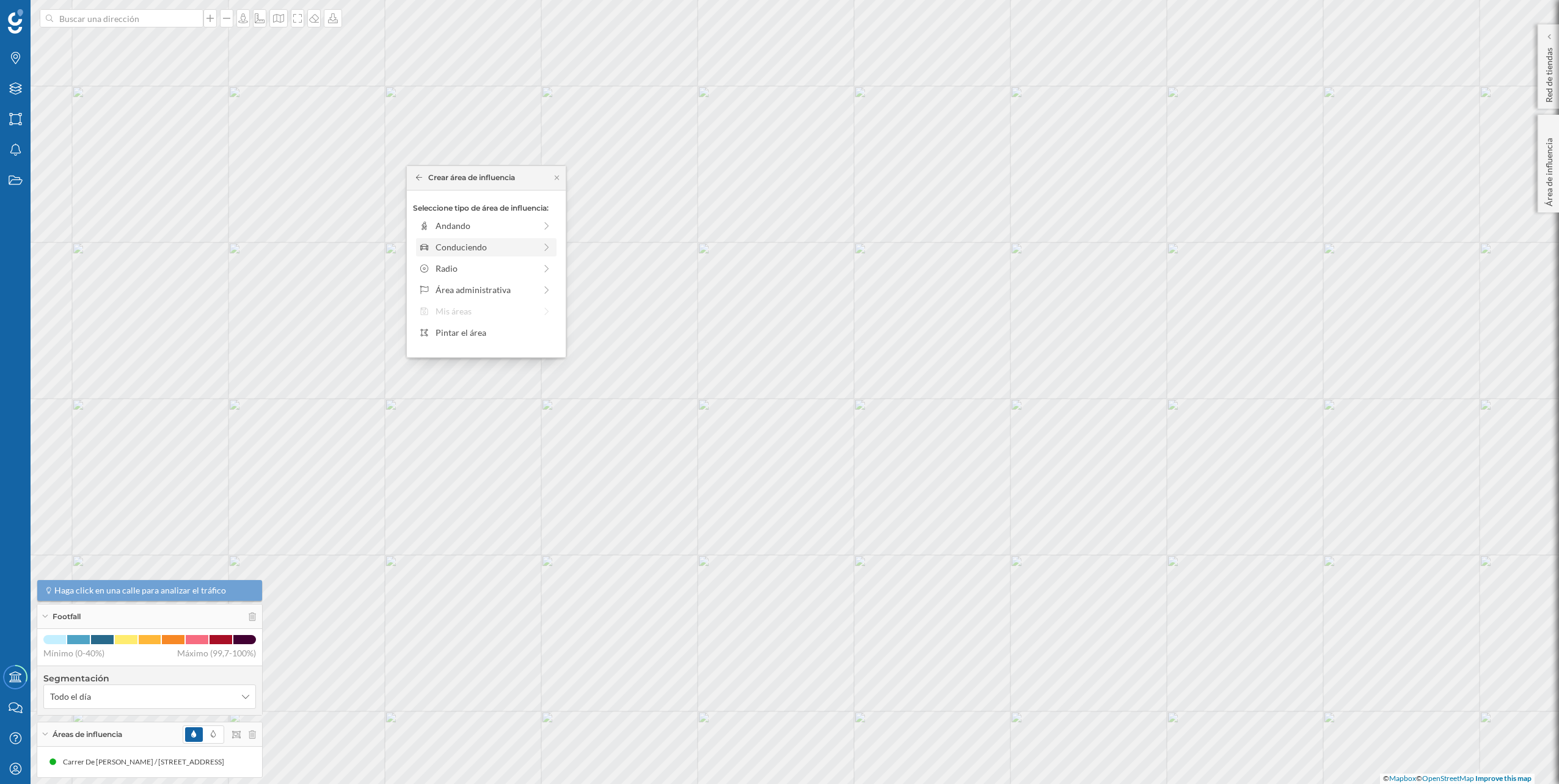
click at [455, 256] on div "Conduciendo" at bounding box center [486, 247] width 141 height 18
click at [440, 239] on div "0 min. 3 min. 5 min. 7 min. 10 min. 12 min. 15 min. 20 min. 30 min. 45 min. 50 …" at bounding box center [487, 243] width 136 height 15
click at [476, 341] on div "Crear área de influencia" at bounding box center [486, 334] width 147 height 18
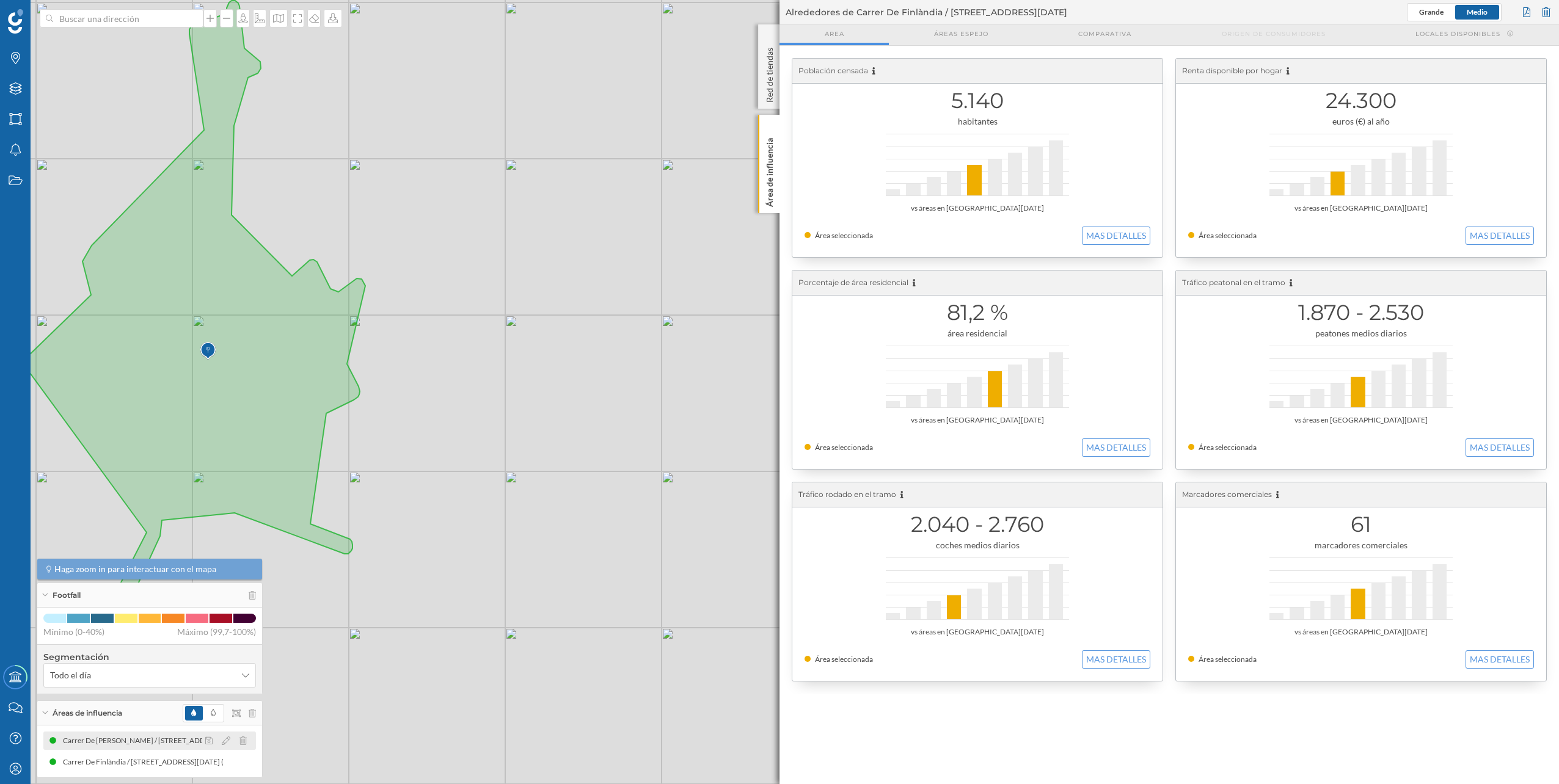
click at [247, 738] on div at bounding box center [229, 741] width 54 height 14
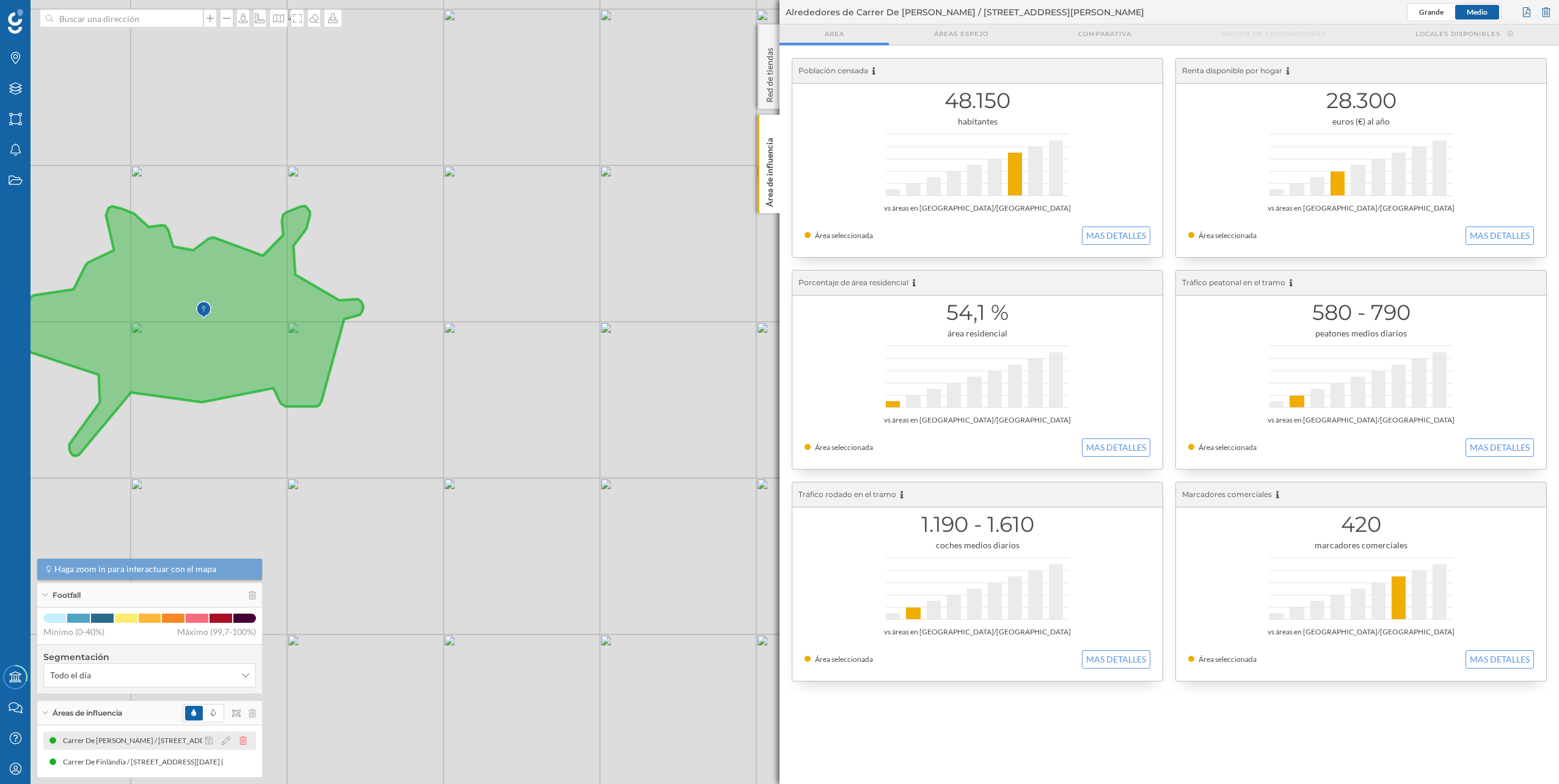
click at [240, 739] on icon at bounding box center [243, 741] width 7 height 9
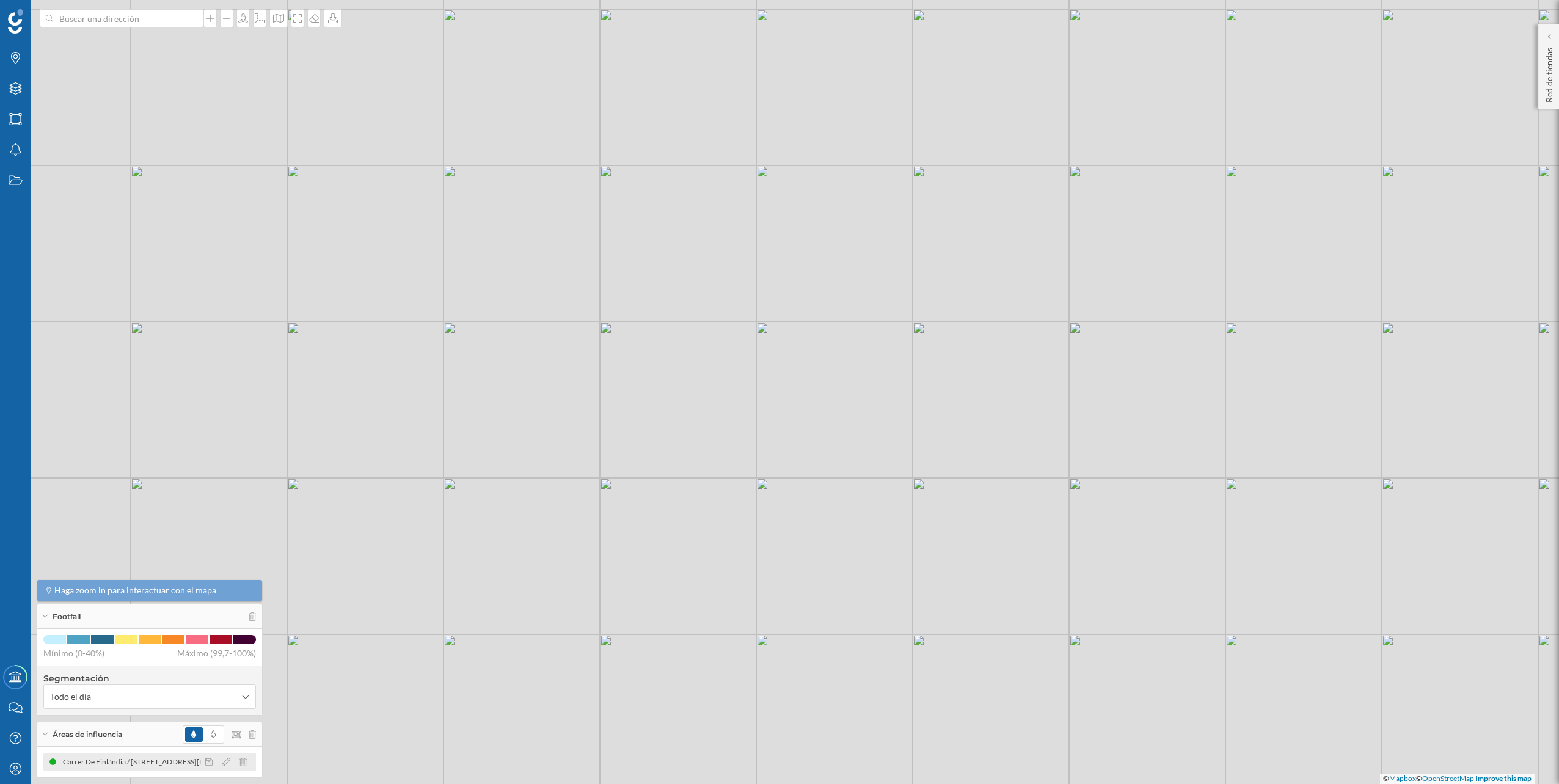
click at [170, 767] on div "Carrer De Finlàndia / [STREET_ADDRESS][DATE] (5 min Conduciendo)" at bounding box center [178, 762] width 232 height 12
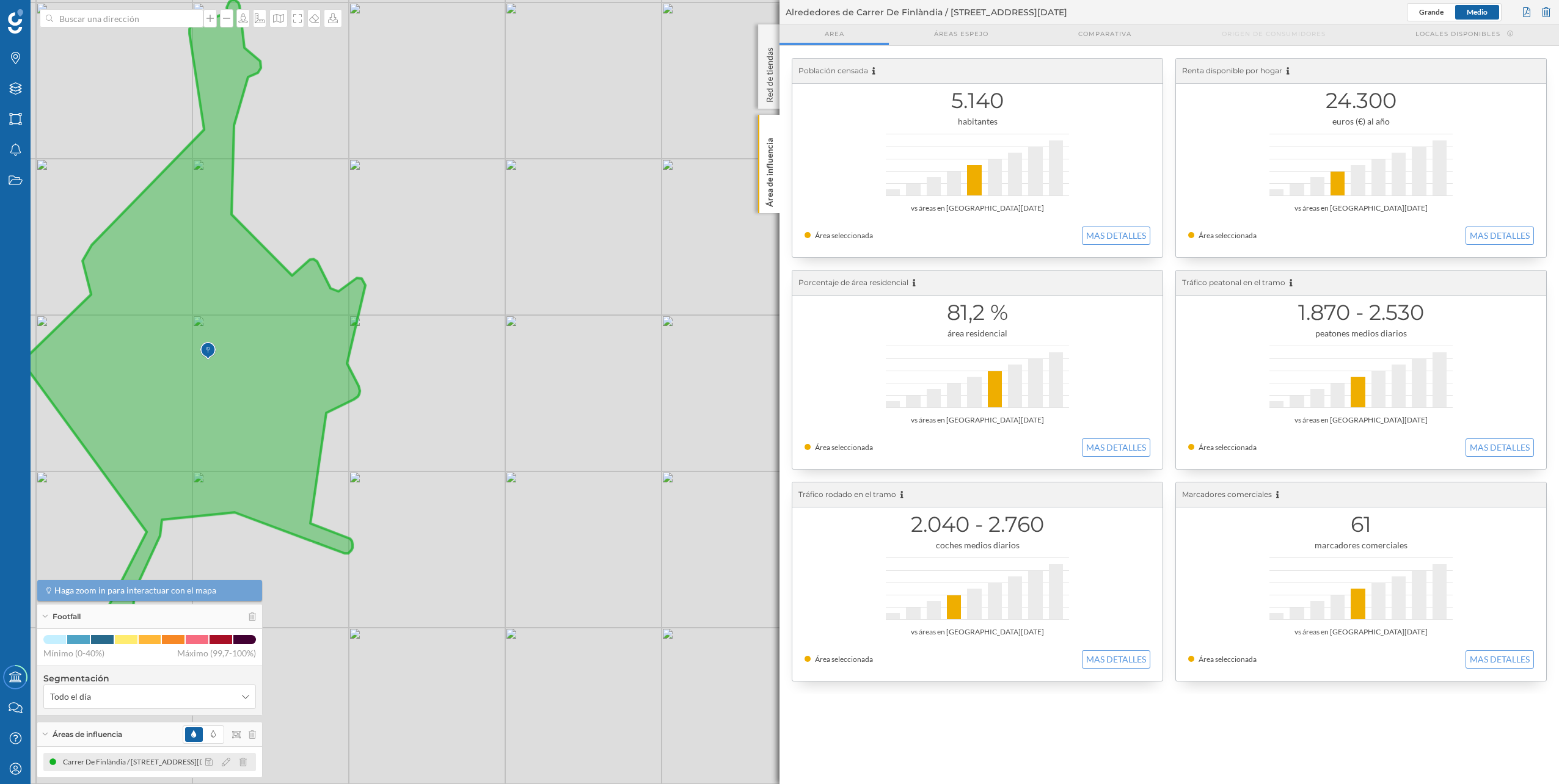
click at [231, 759] on div at bounding box center [229, 762] width 54 height 14
click at [229, 759] on icon at bounding box center [226, 762] width 9 height 9
click at [199, 710] on div at bounding box center [223, 710] width 101 height 2
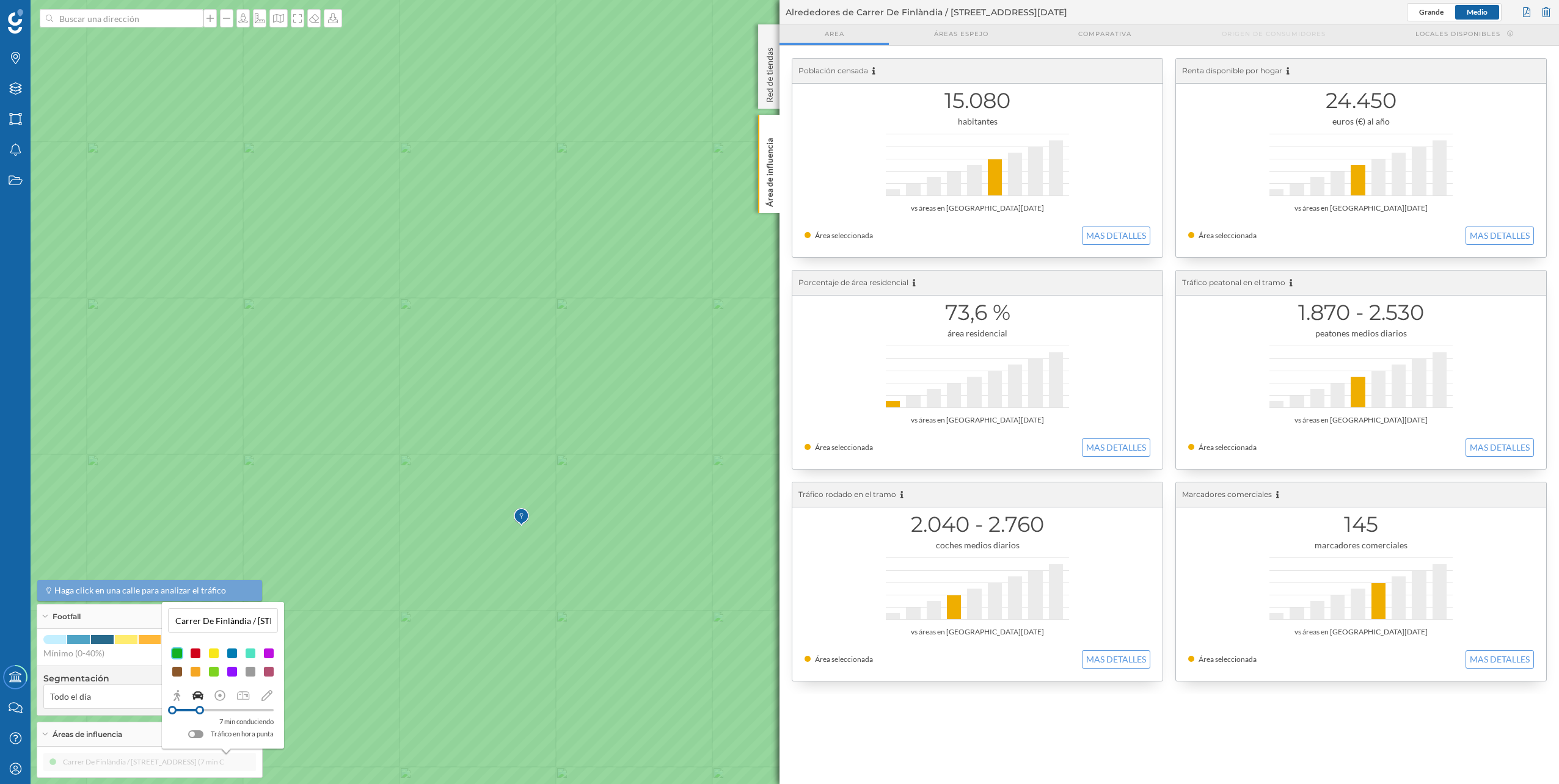
click at [327, 368] on icon at bounding box center [779, 392] width 1875 height 946
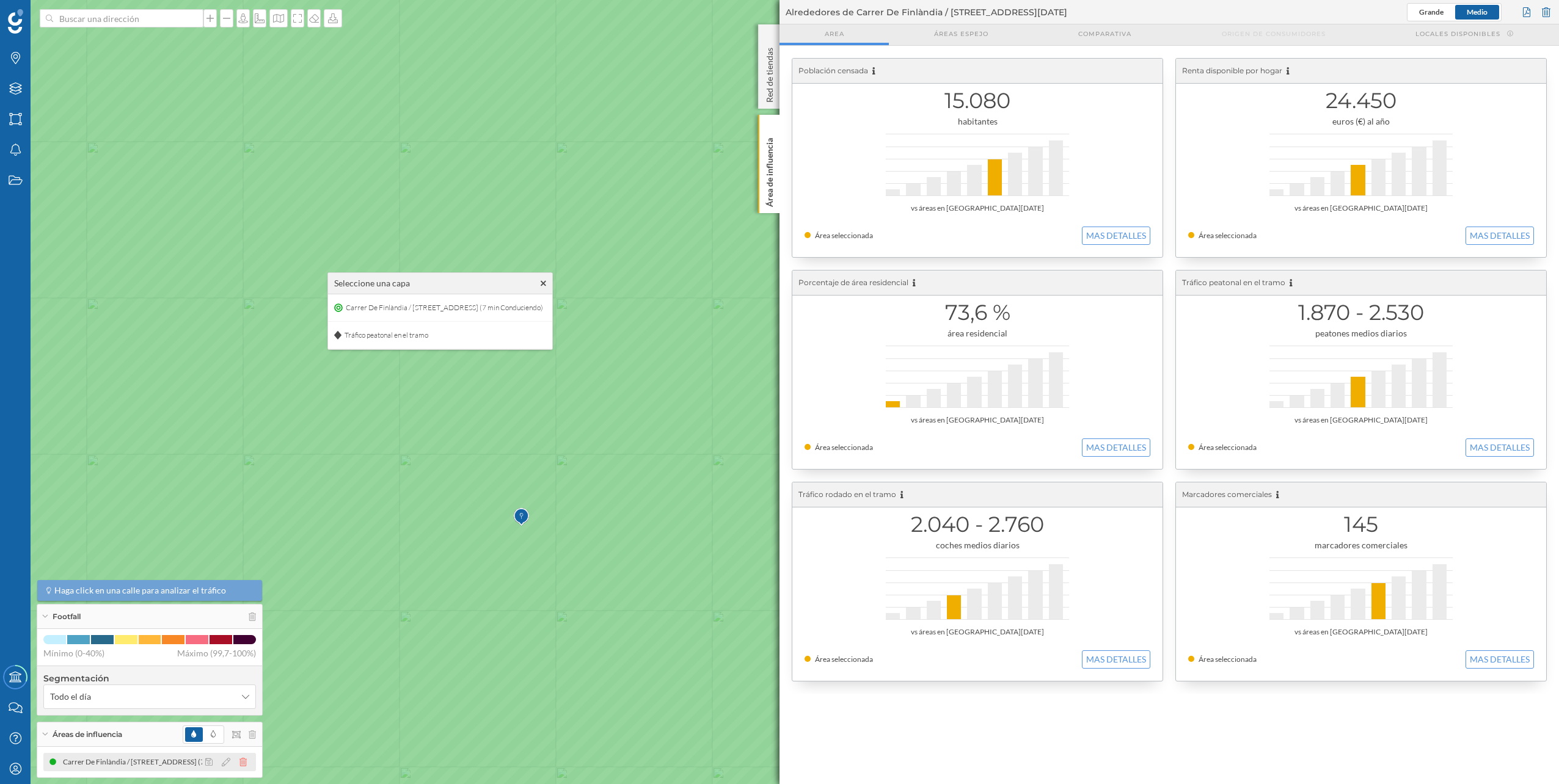
click at [242, 760] on icon at bounding box center [243, 762] width 7 height 9
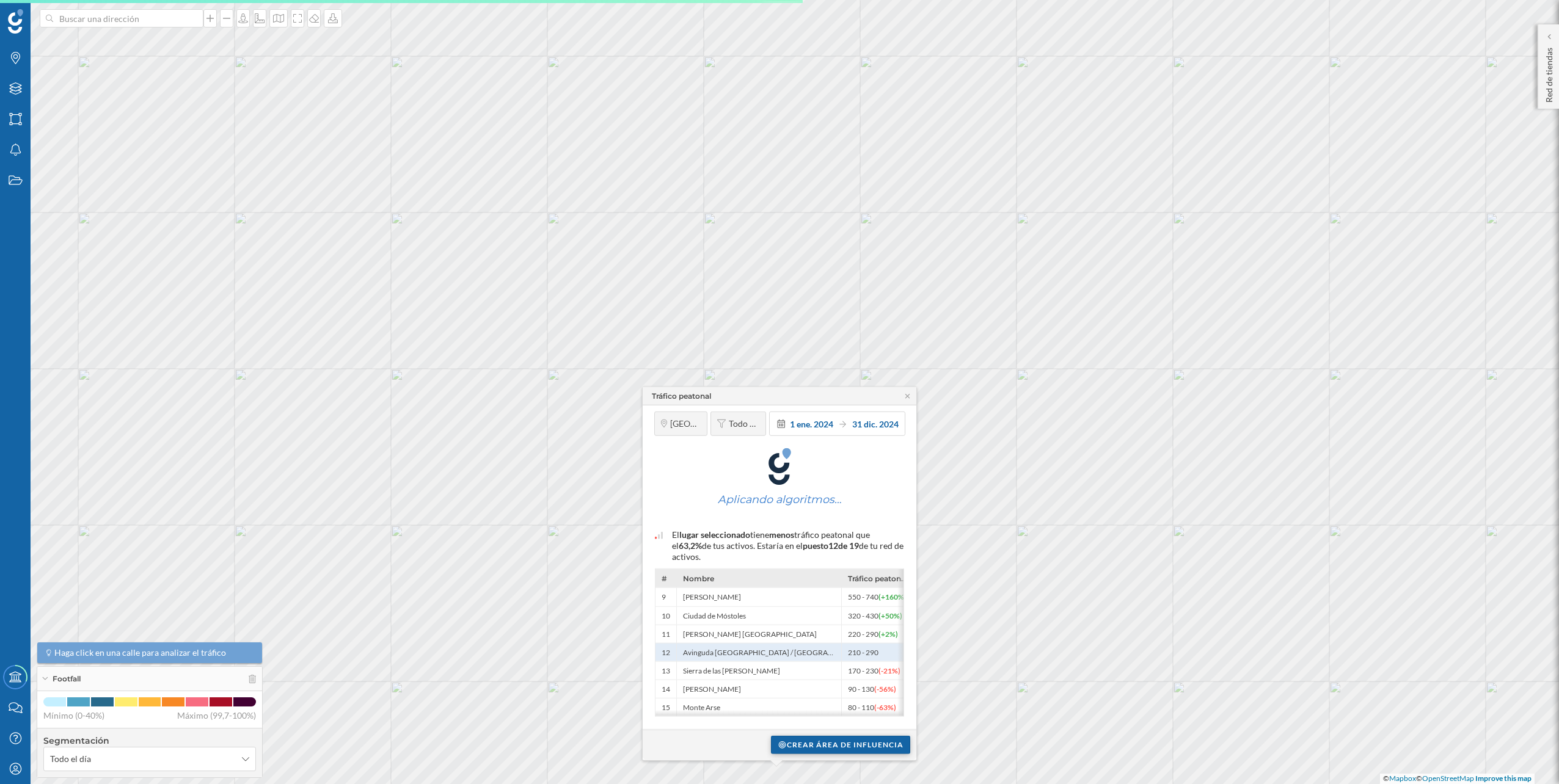
click at [877, 741] on div "Crear área de influencia" at bounding box center [841, 744] width 139 height 18
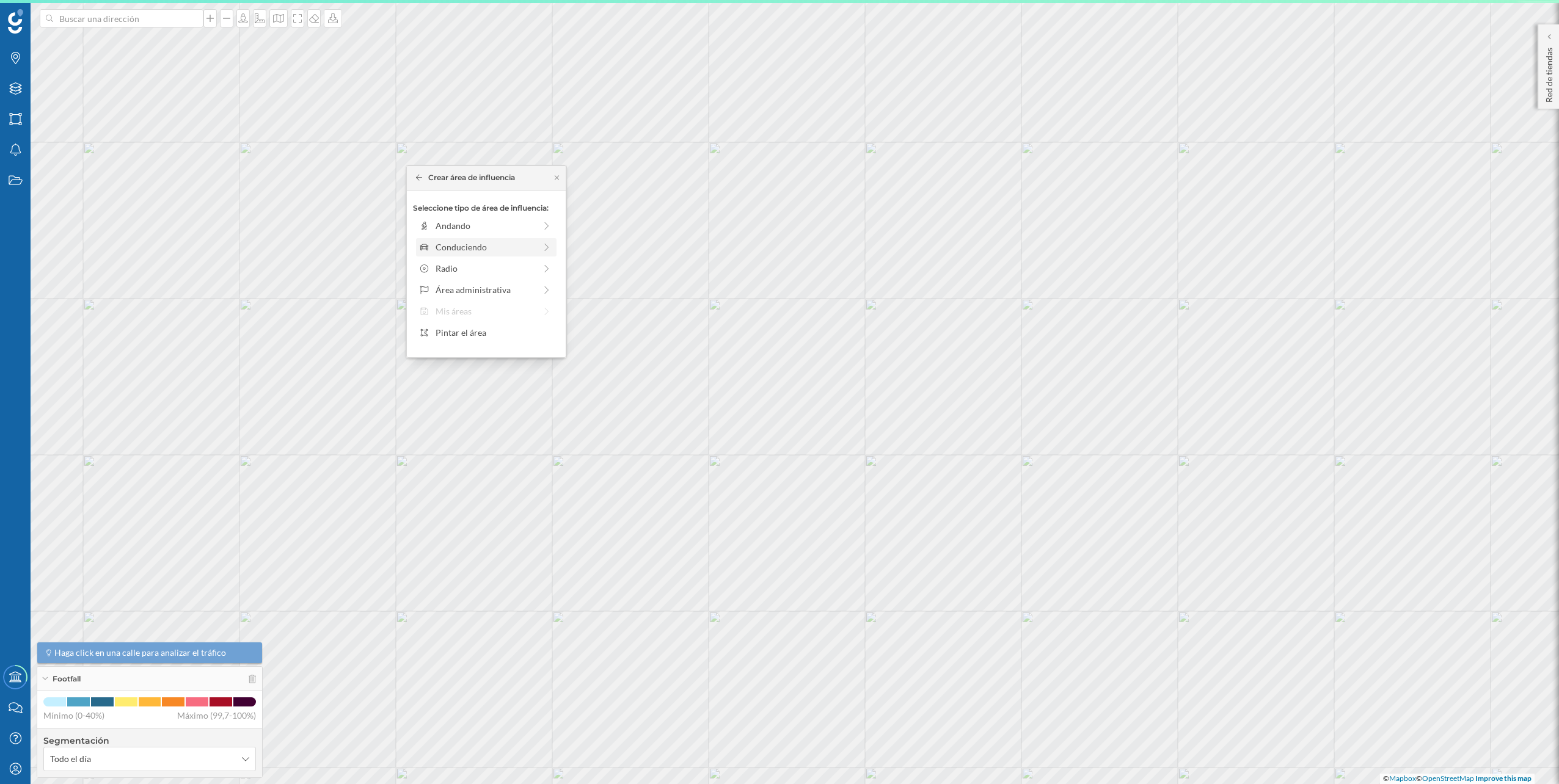
drag, startPoint x: 472, startPoint y: 240, endPoint x: 466, endPoint y: 248, distance: 10.0
click at [466, 248] on div "Conduciendo" at bounding box center [485, 247] width 100 height 13
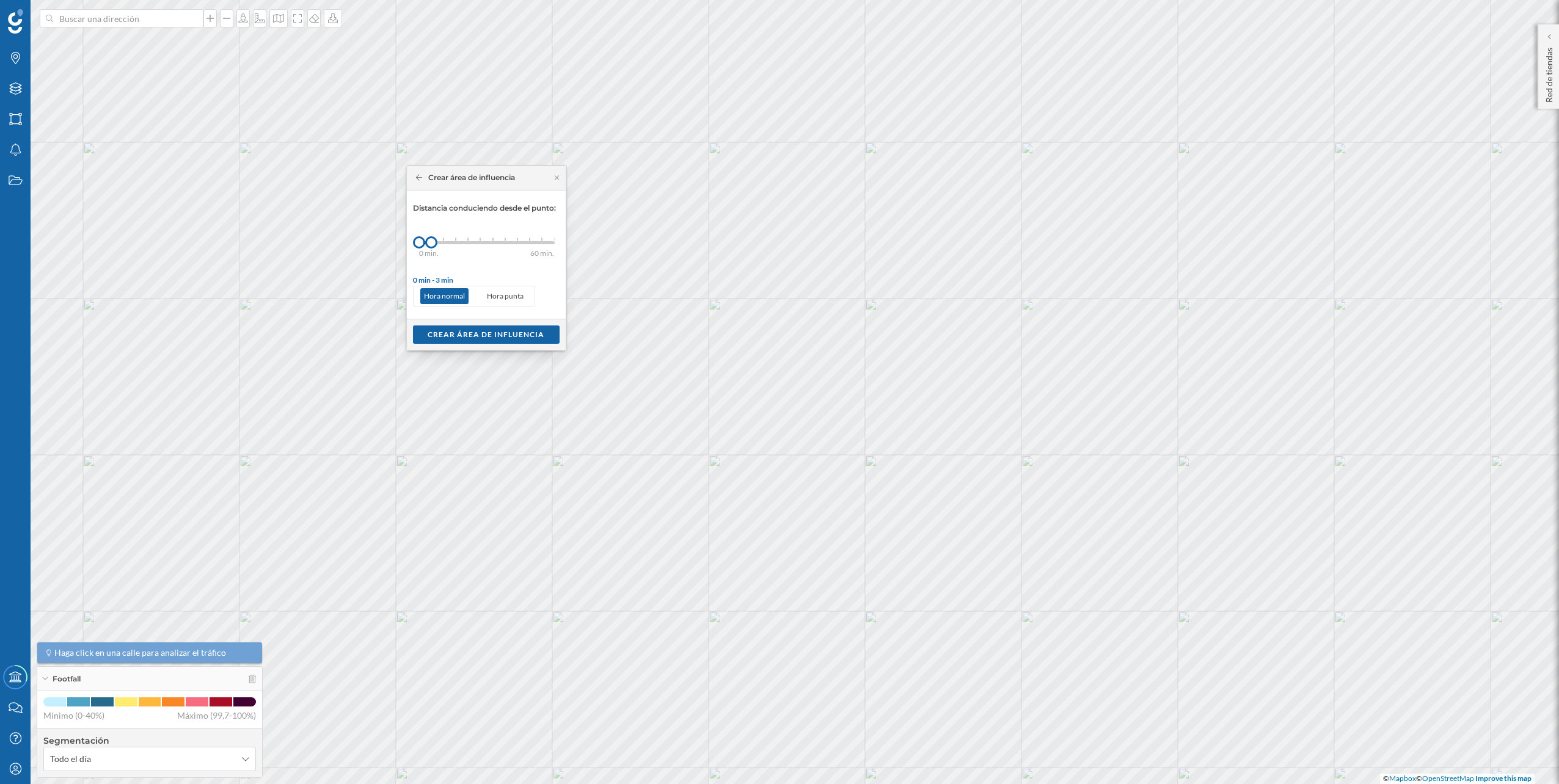
click at [444, 245] on div "0 min. 3 min. 5 min. 7 min. 10 min. 12 min. 15 min. 20 min. 30 min. 45 min. 50 …" at bounding box center [487, 243] width 136 height 15
click at [467, 335] on div "Crear área de influencia" at bounding box center [486, 334] width 147 height 18
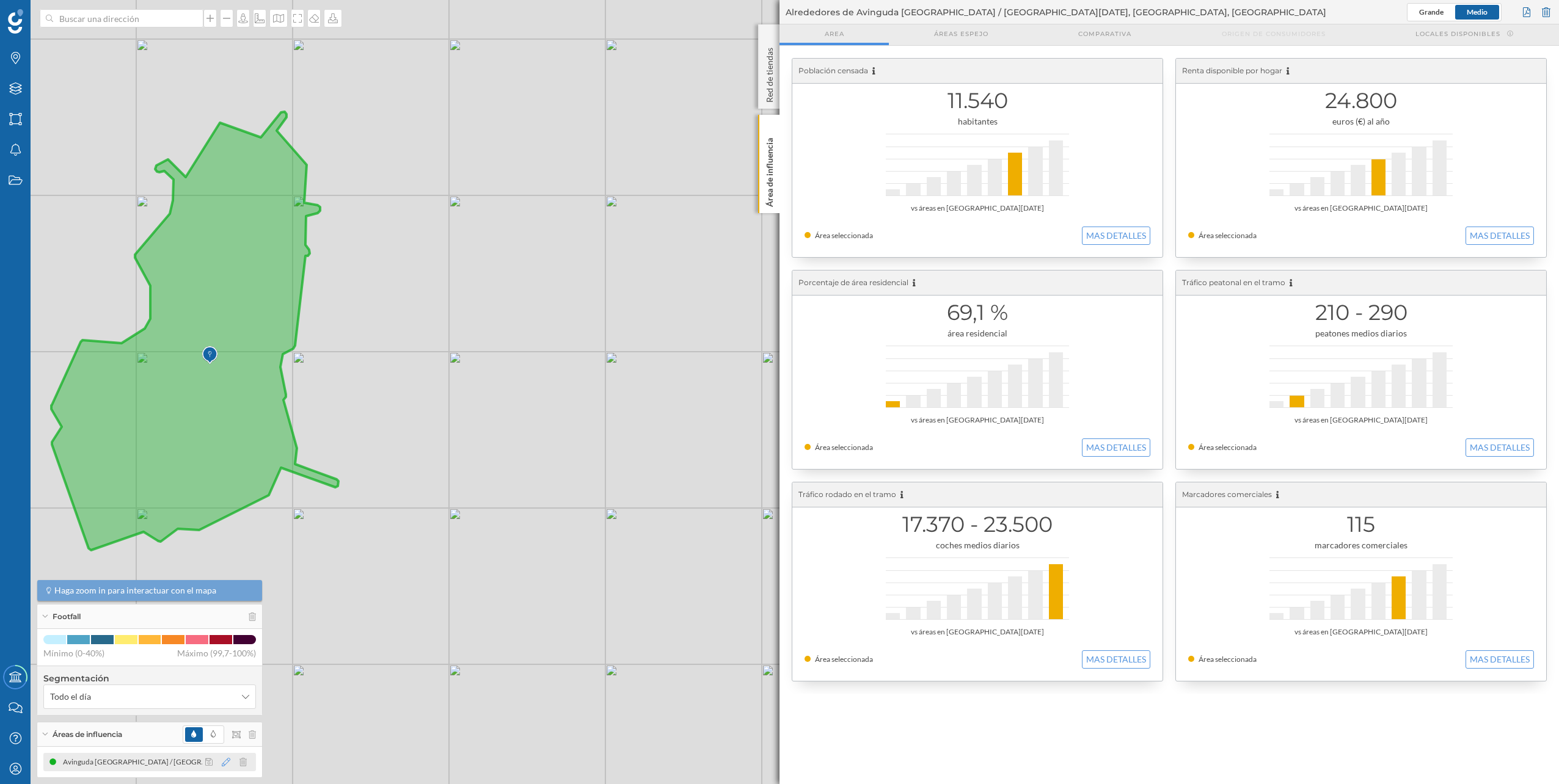
click at [228, 759] on icon at bounding box center [226, 762] width 9 height 9
click at [201, 713] on div at bounding box center [223, 710] width 101 height 11
